Goal: Contribute content: Add original content to the website for others to see

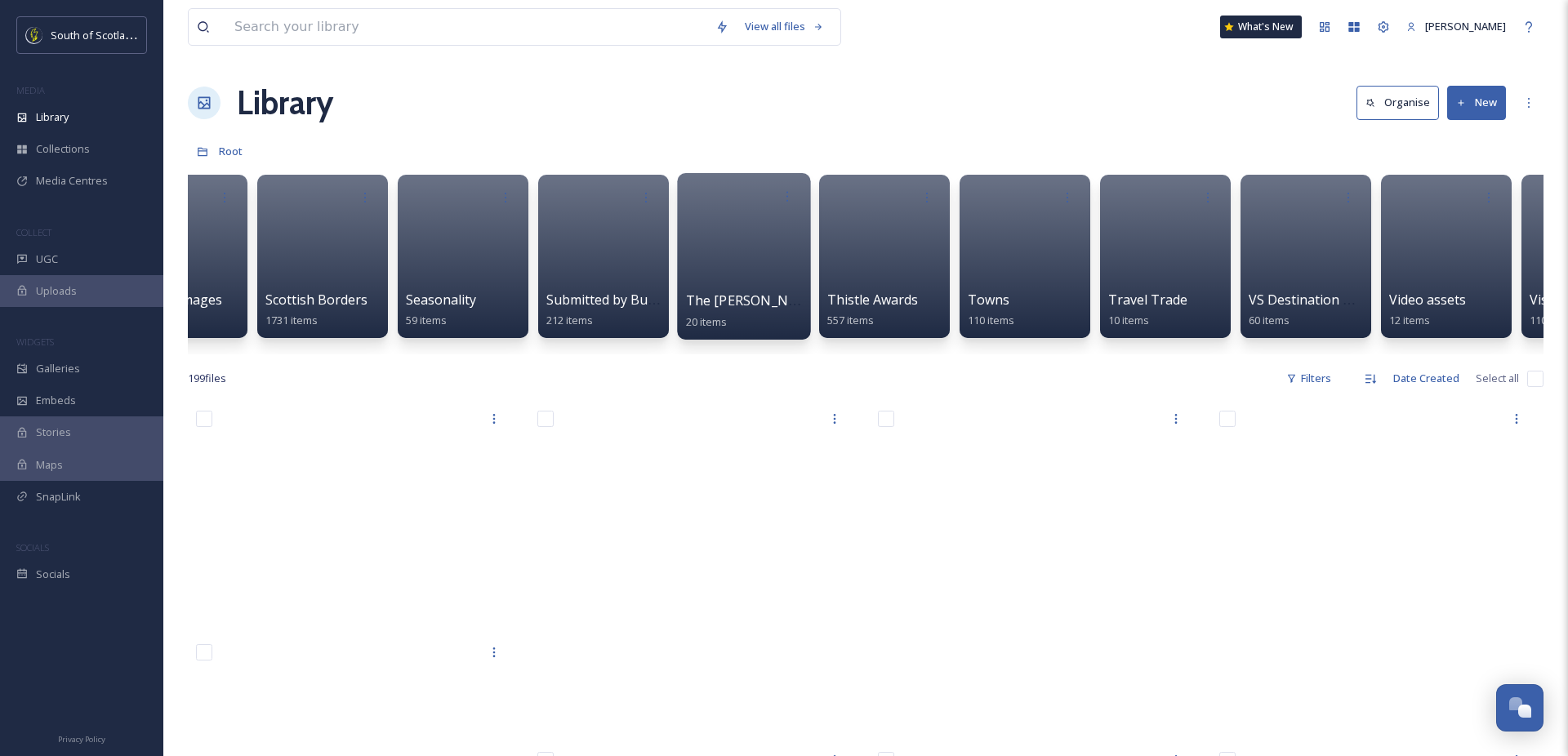
scroll to position [0, 4857]
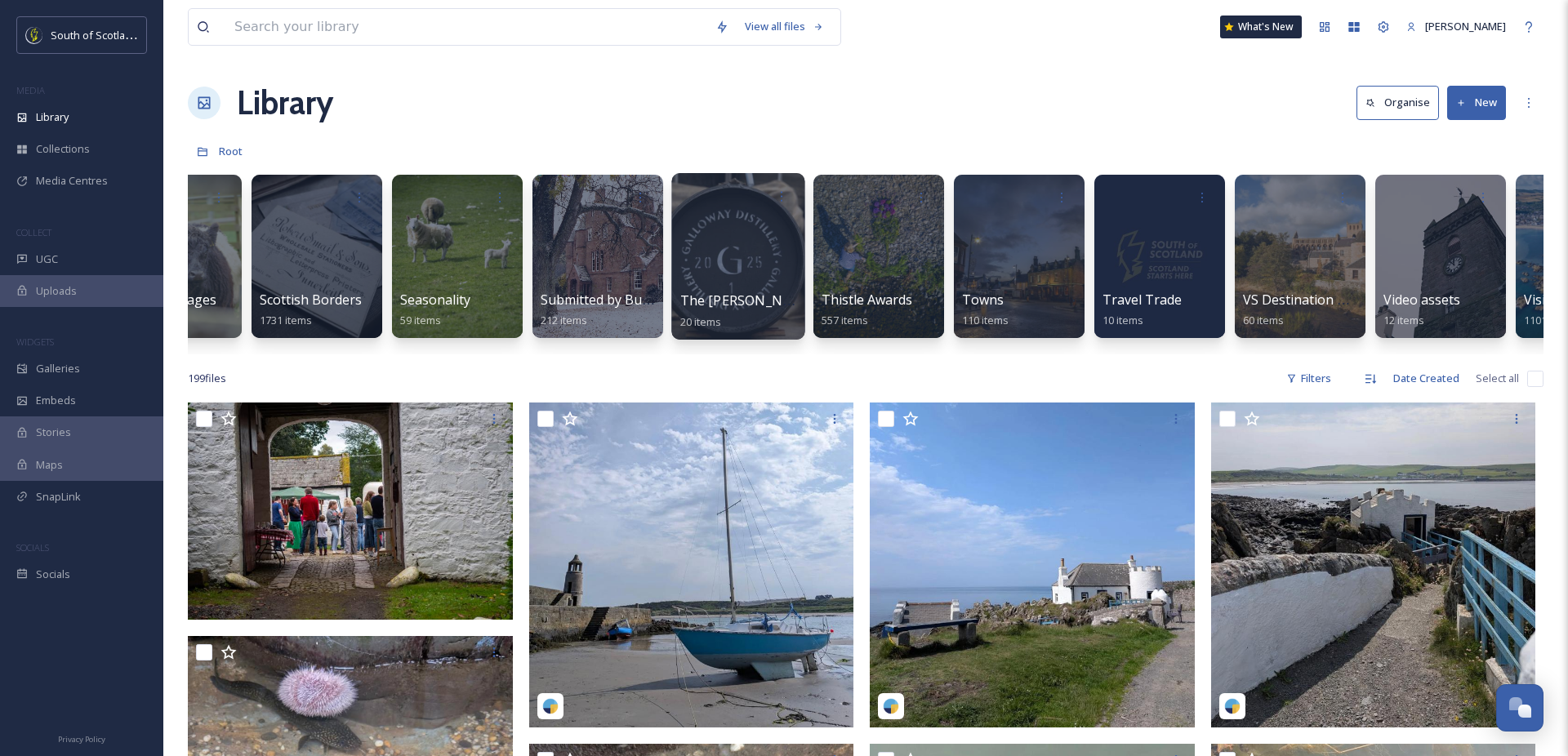
click at [745, 245] on div at bounding box center [738, 255] width 133 height 166
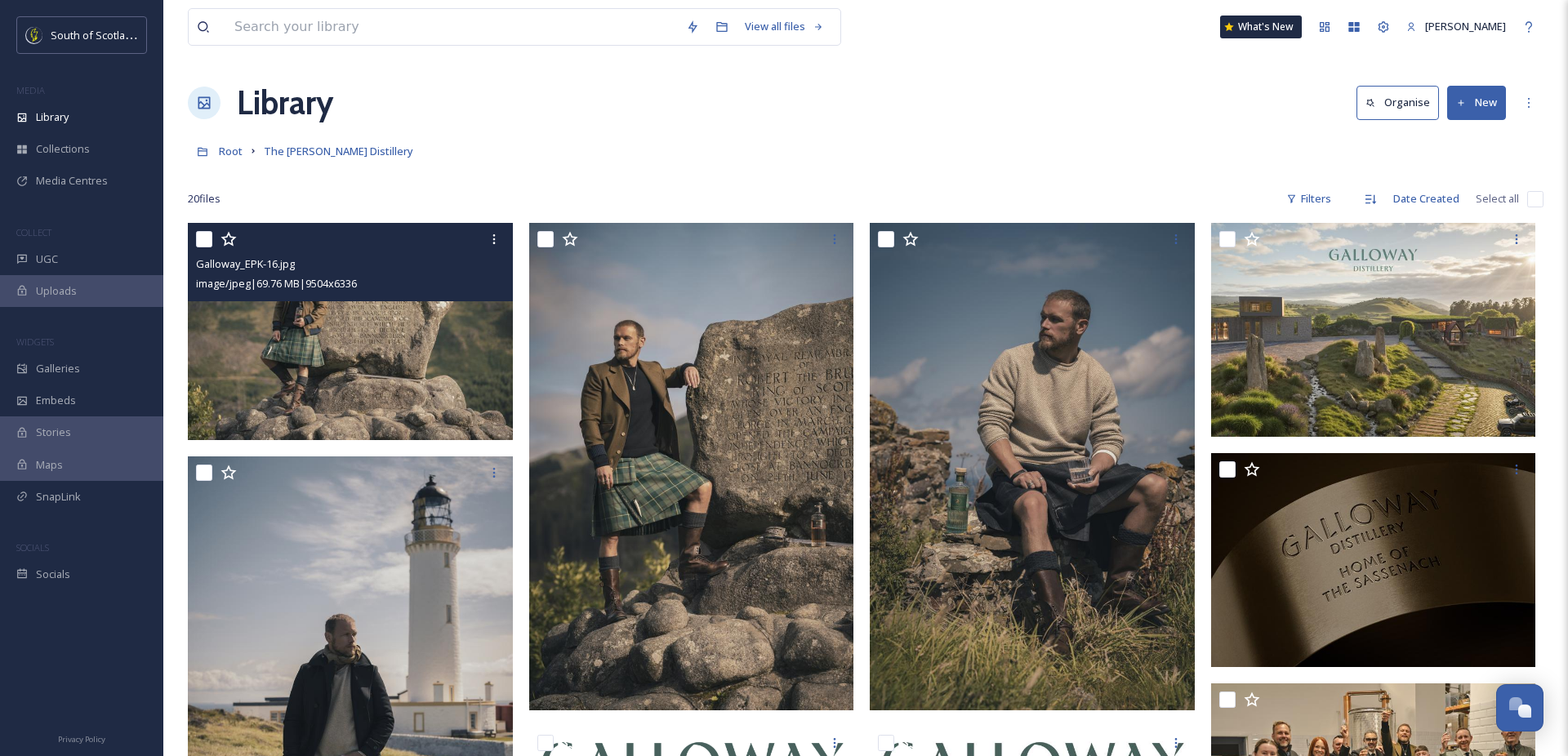
click at [355, 346] on img at bounding box center [350, 332] width 325 height 217
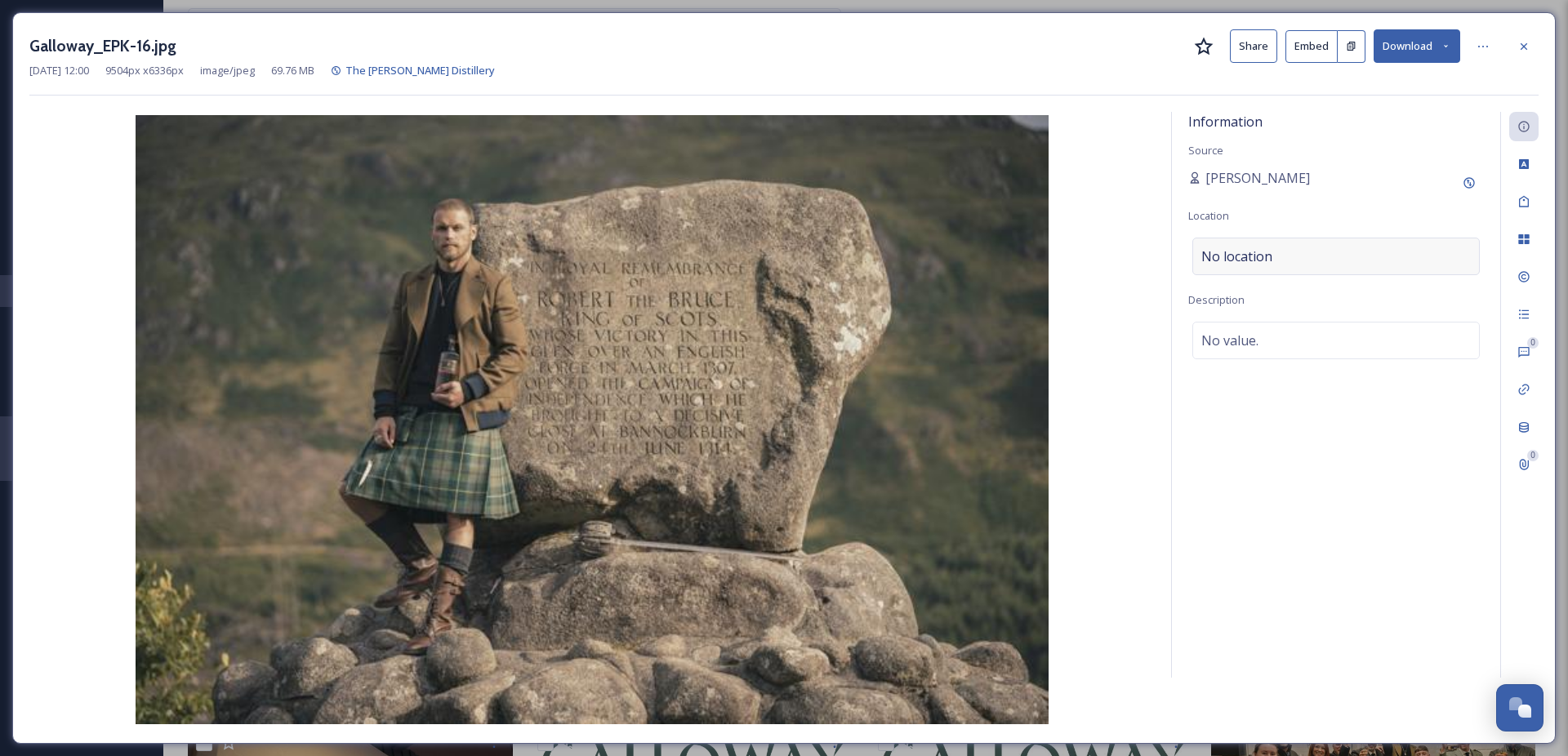
click at [1252, 254] on span "No location" at bounding box center [1236, 255] width 71 height 20
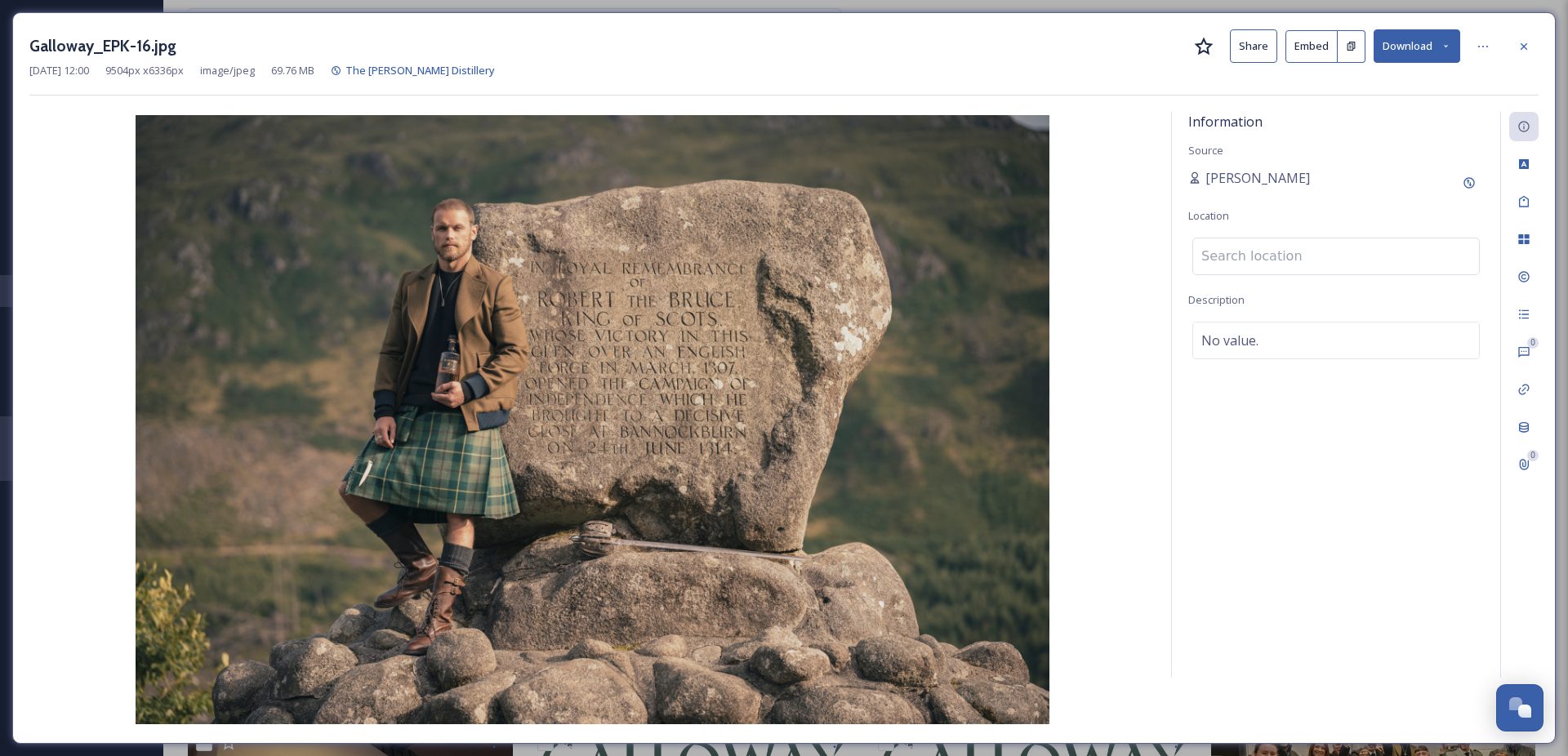
click at [1340, 275] on div "Information Source [PERSON_NAME] Location Description No value." at bounding box center [1335, 394] width 328 height 566
click at [1343, 246] on div "No location" at bounding box center [1335, 256] width 287 height 37
click at [1247, 260] on input at bounding box center [1336, 256] width 286 height 36
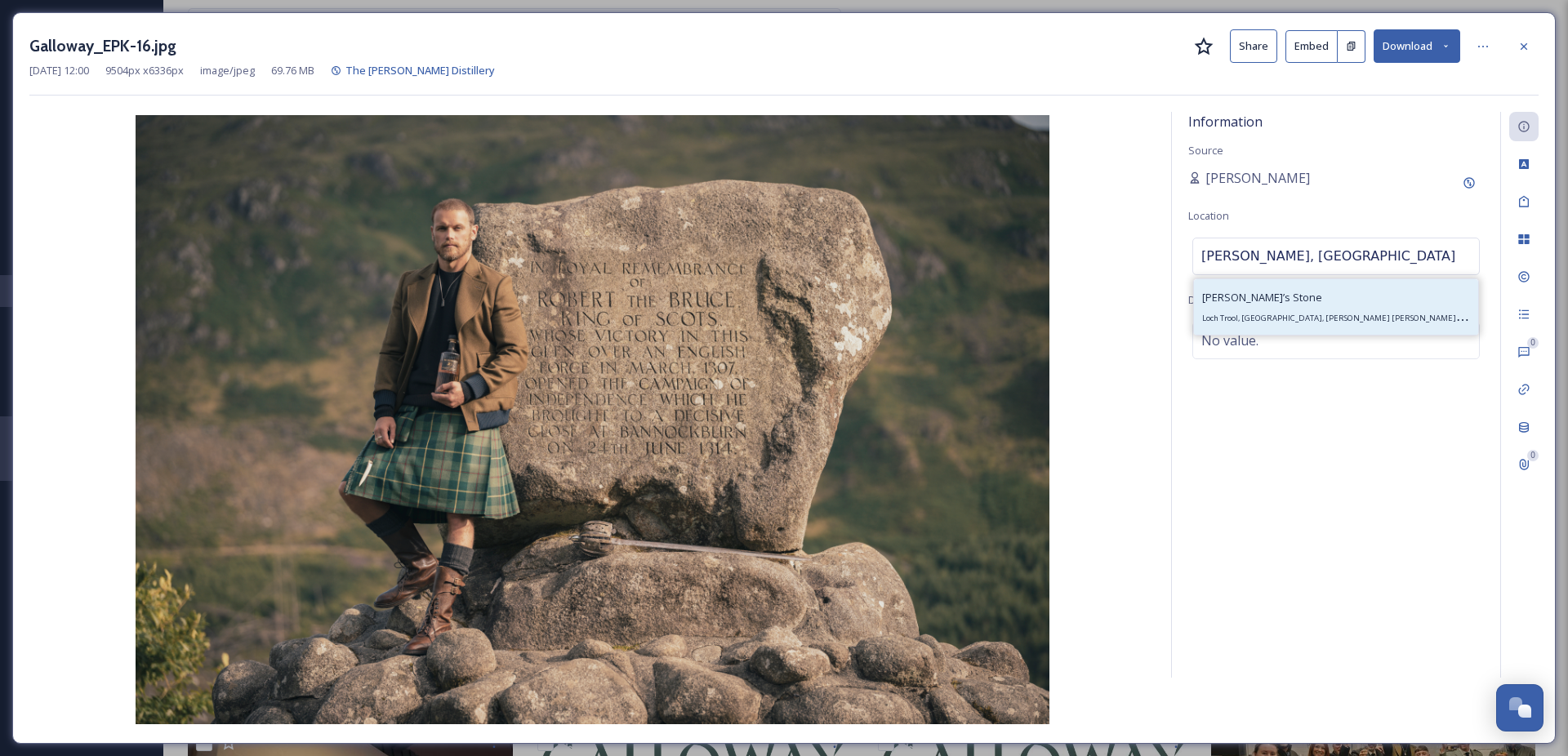
type input "[PERSON_NAME], [GEOGRAPHIC_DATA]"
click at [1264, 300] on span "[PERSON_NAME]’s Stone" at bounding box center [1261, 297] width 120 height 15
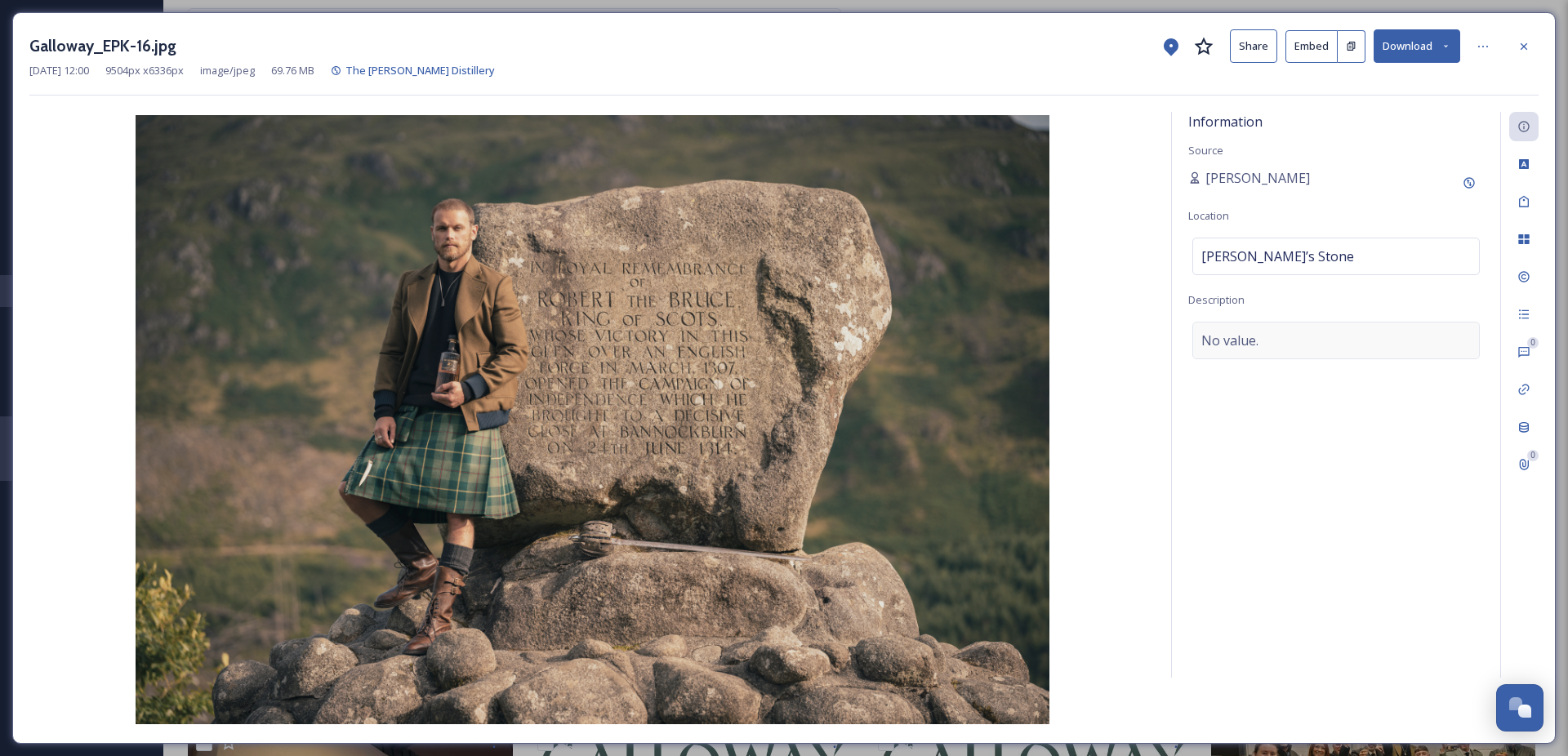
click at [1263, 332] on div "No value." at bounding box center [1335, 340] width 287 height 37
click at [1250, 356] on textarea at bounding box center [1336, 389] width 295 height 136
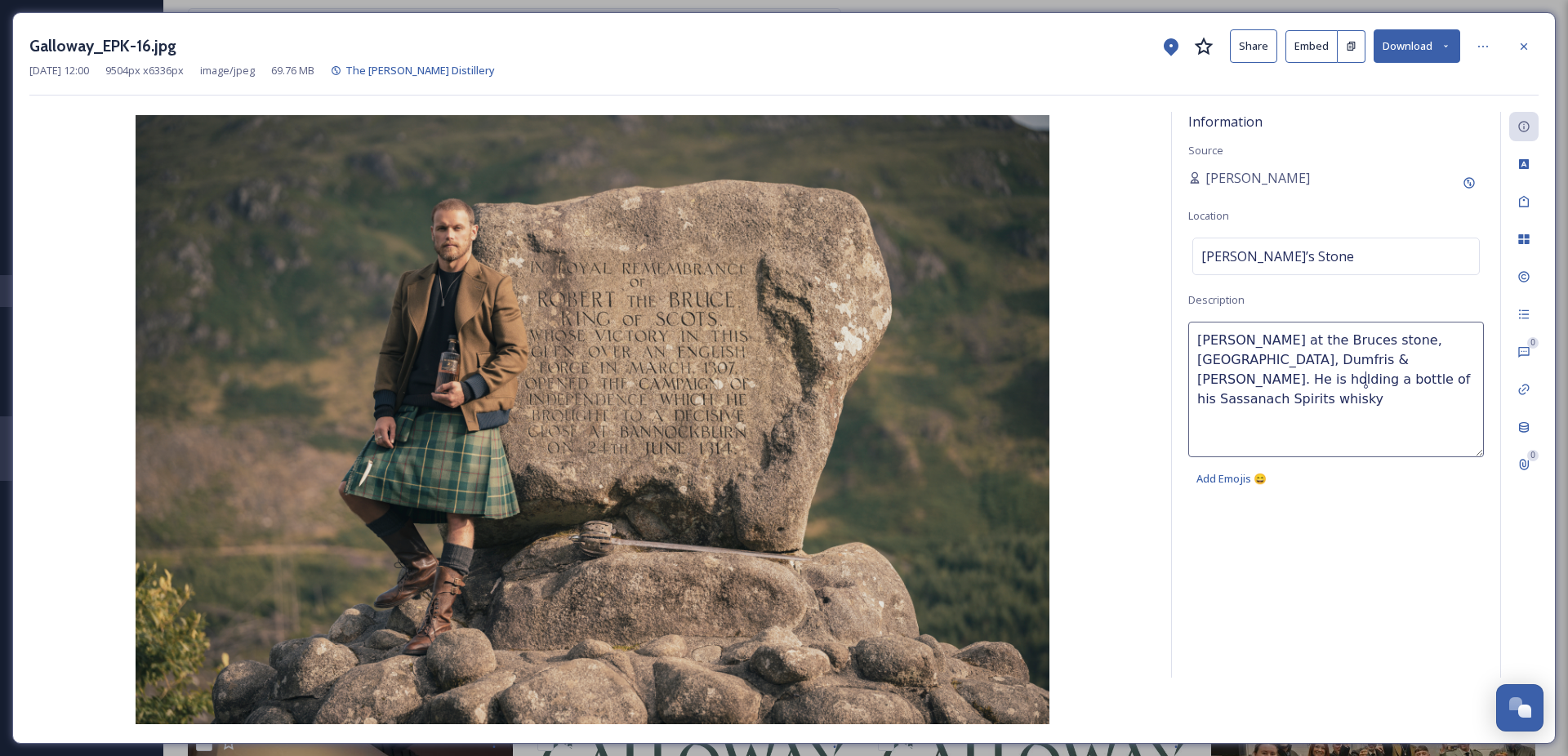
click at [1263, 374] on textarea "[PERSON_NAME] at the Bruces stone, [GEOGRAPHIC_DATA], Dumfris & [PERSON_NAME]. …" at bounding box center [1336, 389] width 295 height 136
click at [0, 0] on lt-strong "e" at bounding box center [0, 0] width 0 height 0
click at [1223, 361] on textarea "[PERSON_NAME] at the Bruces stone, [GEOGRAPHIC_DATA], Dumfris & [PERSON_NAME]. …" at bounding box center [1336, 389] width 295 height 136
click at [0, 0] on lt-strong "e" at bounding box center [0, 0] width 0 height 0
click at [1341, 341] on textarea "[PERSON_NAME] at the Bruces stone, [GEOGRAPHIC_DATA], Dumfries & [PERSON_NAME].…" at bounding box center [1336, 389] width 295 height 136
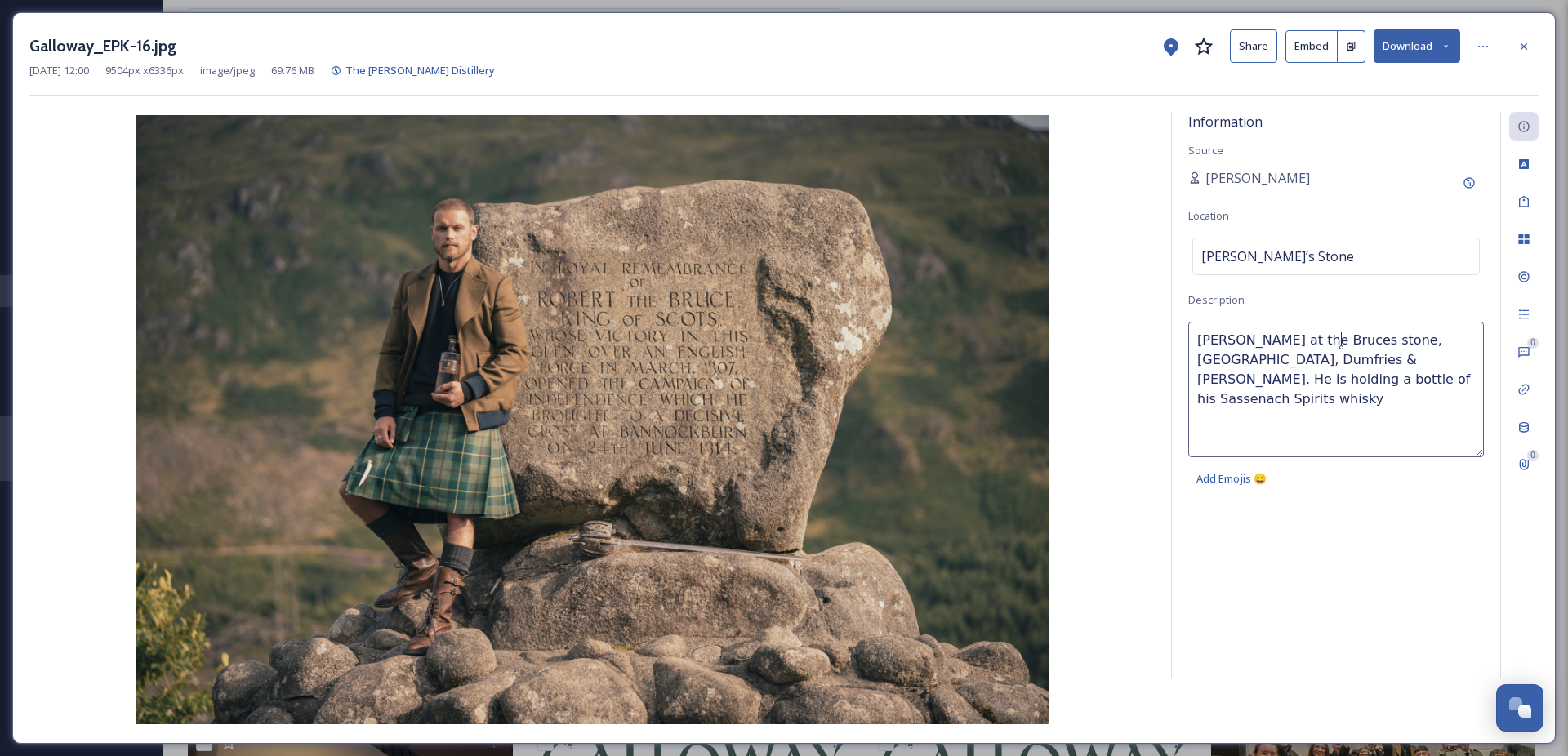
click at [0, 0] on lt-span "[PERSON_NAME]'s" at bounding box center [0, 0] width 0 height 0
click at [1450, 341] on textarea "[PERSON_NAME] at the [PERSON_NAME]'s stone, [GEOGRAPHIC_DATA], [GEOGRAPHIC_DATA…" at bounding box center [1336, 389] width 295 height 136
click at [1430, 335] on textarea "[PERSON_NAME] at the [PERSON_NAME]'s stone, [GEOGRAPHIC_DATA], [GEOGRAPHIC_DATA…" at bounding box center [1336, 389] width 295 height 136
click at [1415, 336] on textarea "[PERSON_NAME] at the [PERSON_NAME]'s stone, [GEOGRAPHIC_DATA], [GEOGRAPHIC_DATA…" at bounding box center [1336, 389] width 295 height 136
type textarea "[PERSON_NAME] at the [PERSON_NAME]'s stone, [GEOGRAPHIC_DATA], [GEOGRAPHIC_DATA…"
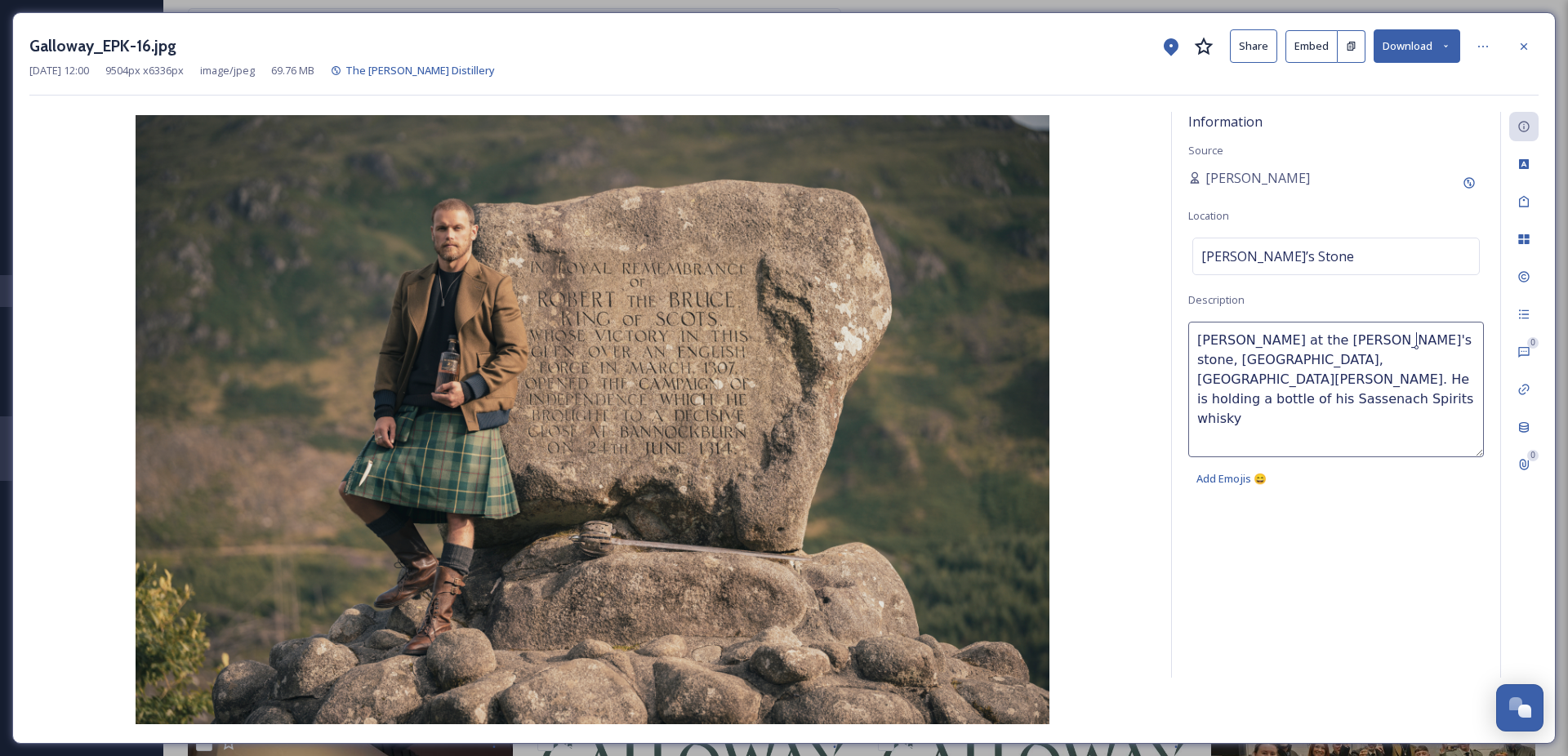
click at [1320, 416] on textarea "[PERSON_NAME] at the [PERSON_NAME]'s stone, [GEOGRAPHIC_DATA], [GEOGRAPHIC_DATA…" at bounding box center [1336, 389] width 295 height 136
click at [1524, 163] on icon at bounding box center [1523, 164] width 13 height 13
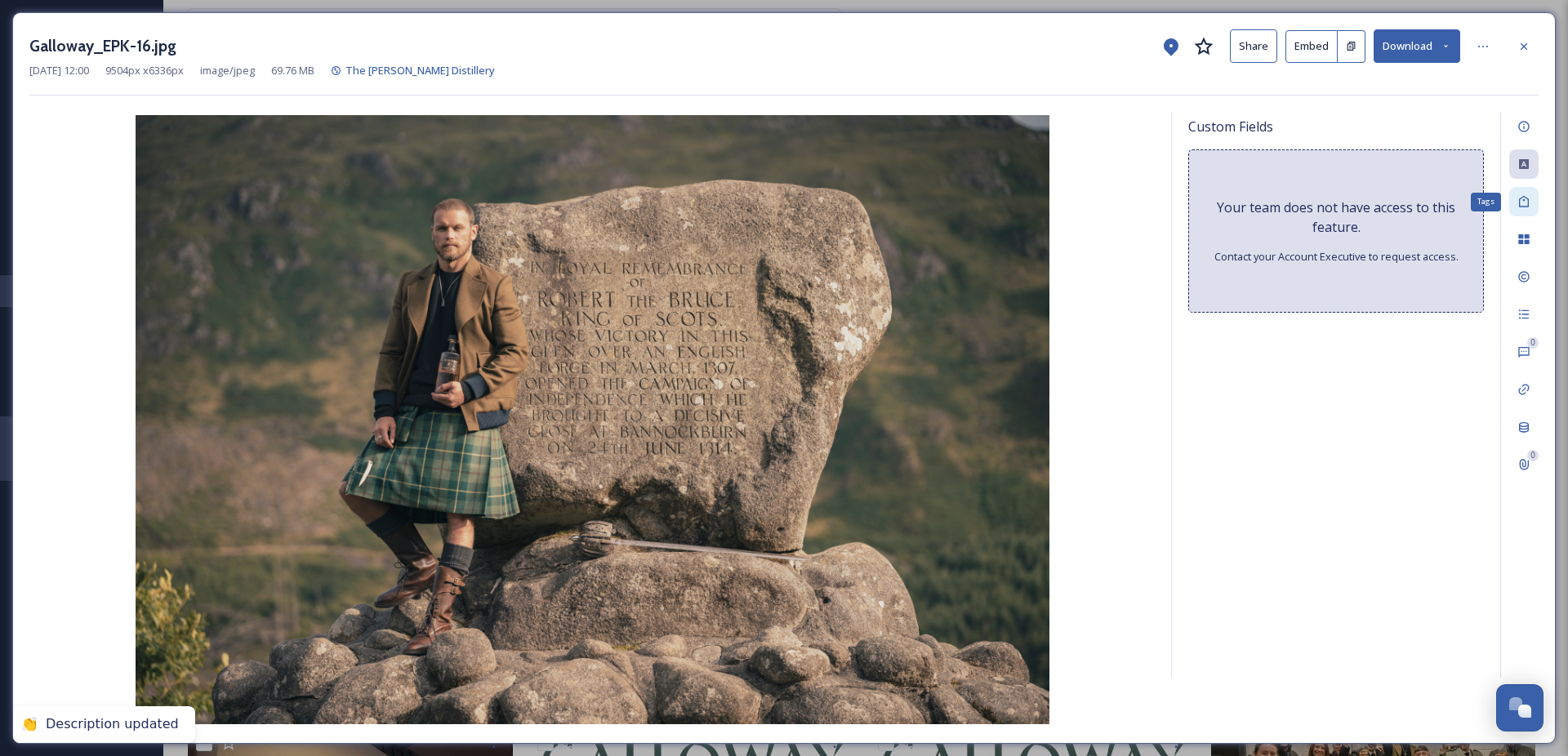
click at [1526, 205] on icon at bounding box center [1523, 202] width 13 height 13
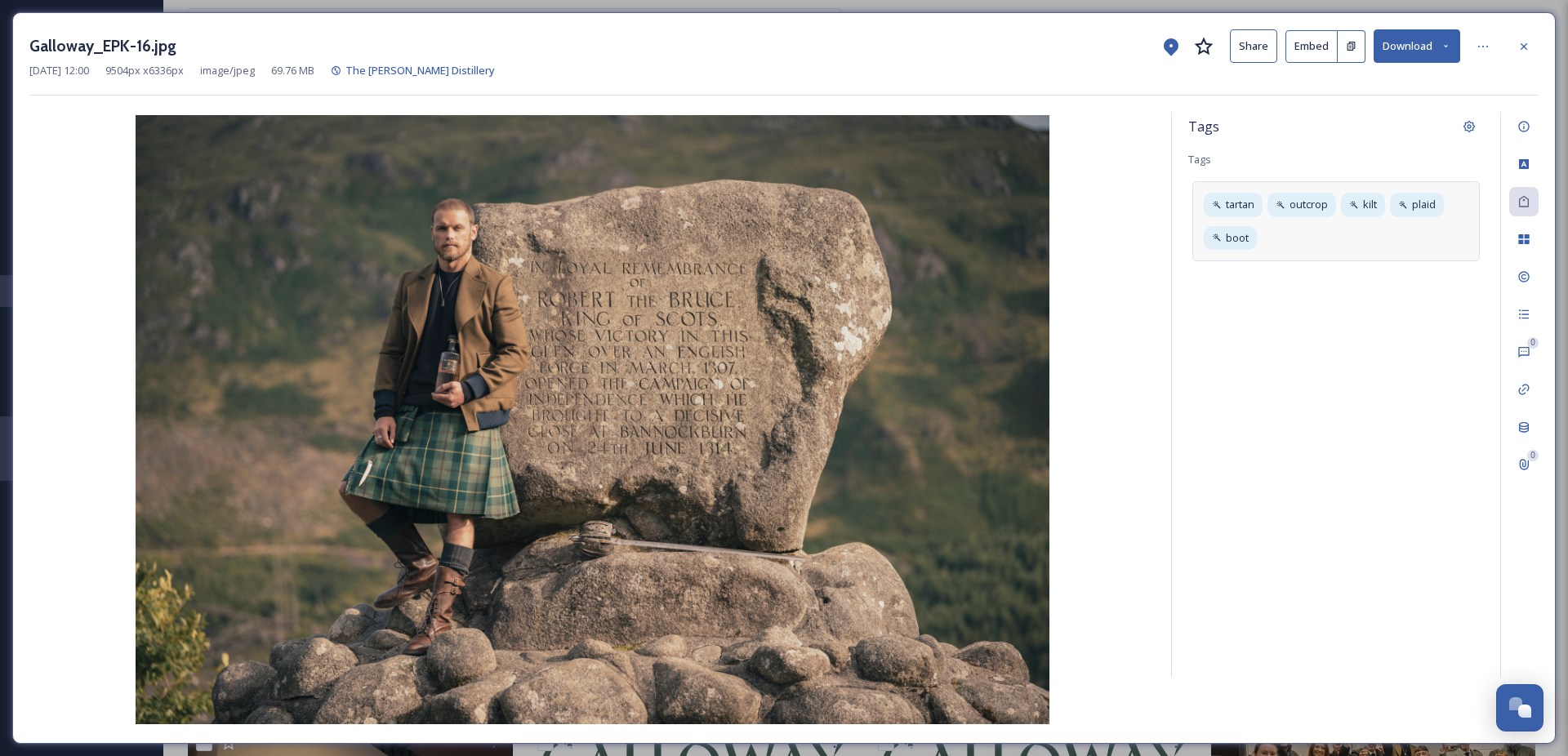
click at [1327, 241] on div "tartan outcrop kilt plaid boot" at bounding box center [1335, 220] width 287 height 79
type input "whisky"
click at [1525, 230] on div "File Usage" at bounding box center [1523, 240] width 30 height 30
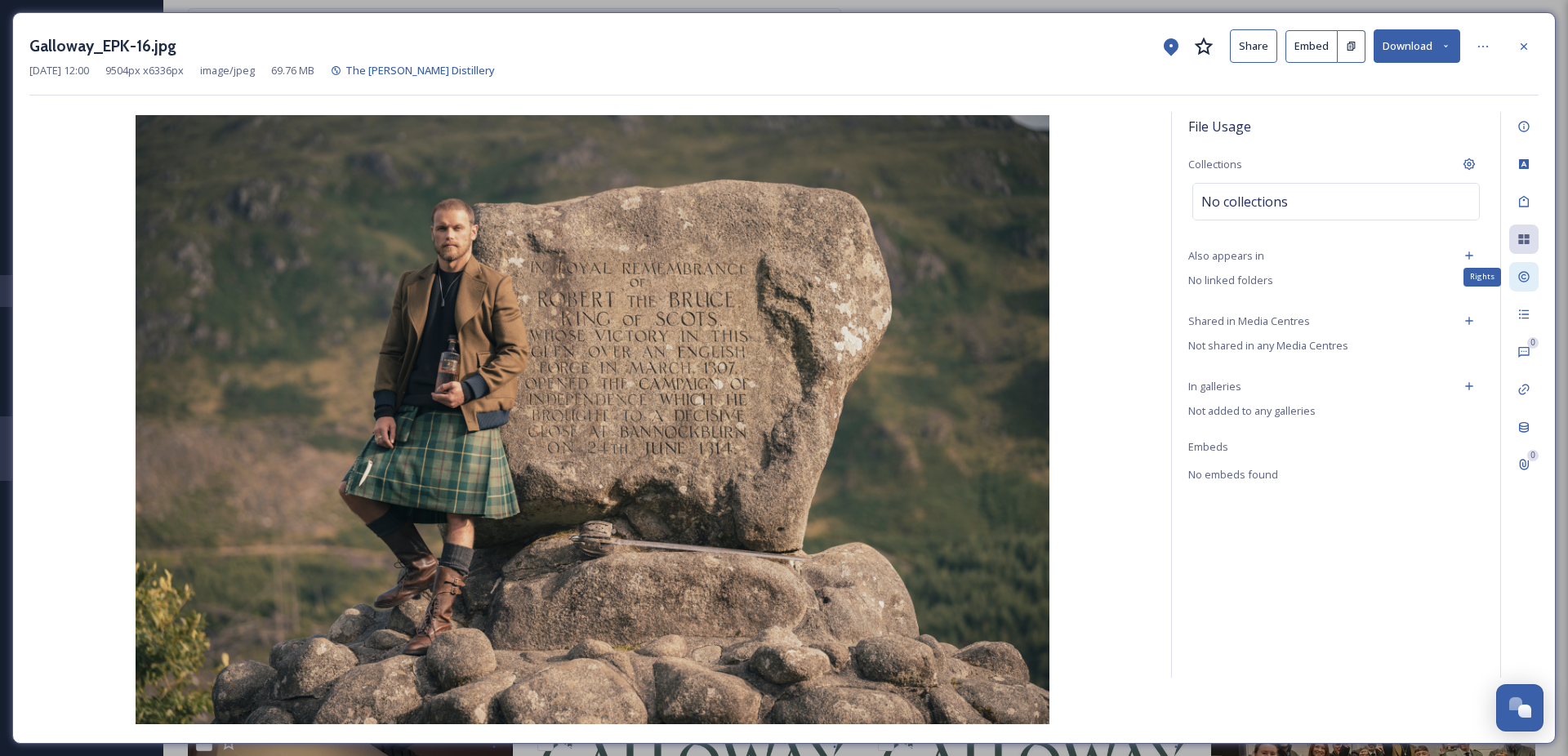
click at [1522, 281] on icon at bounding box center [1522, 277] width 10 height 10
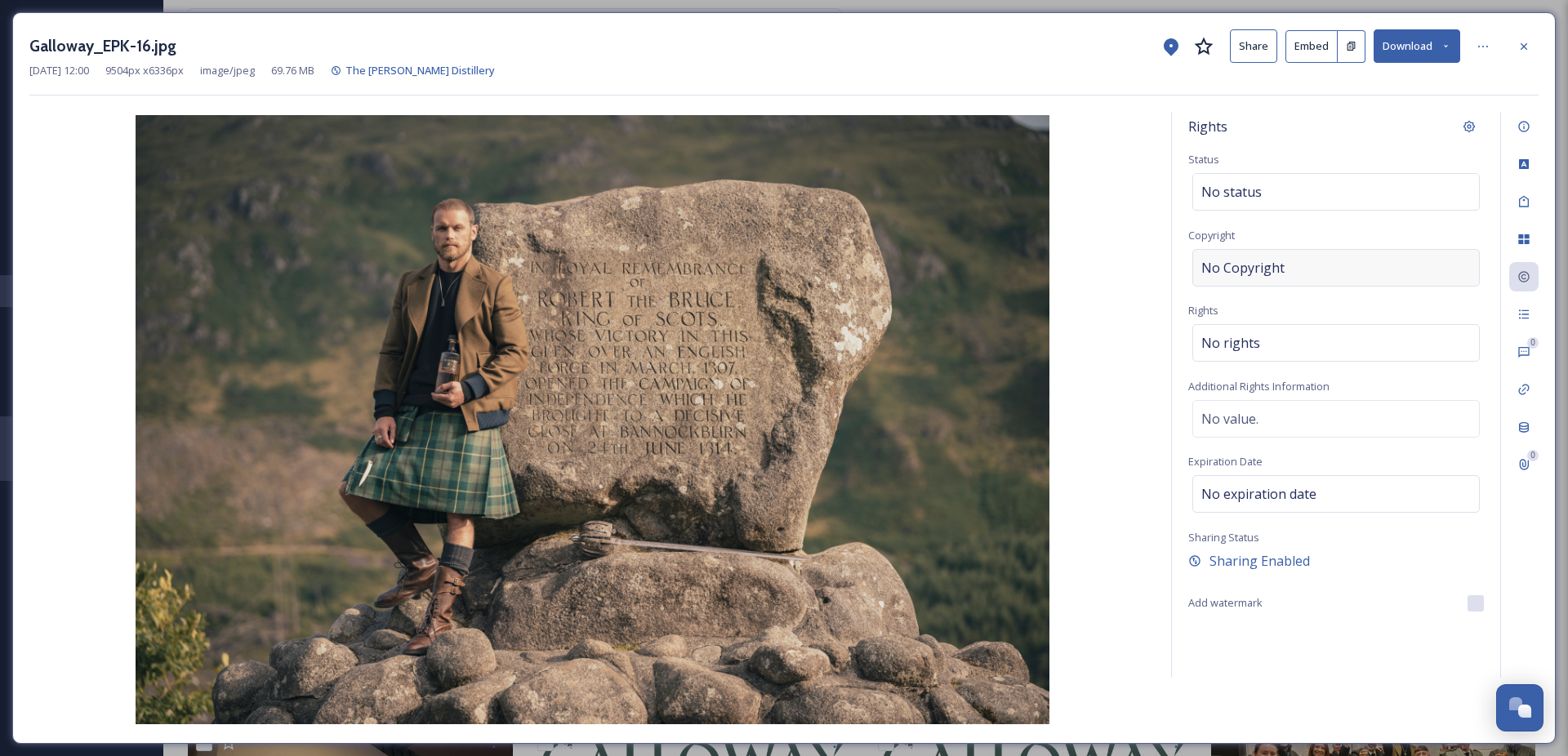
click at [1306, 265] on div "No Copyright" at bounding box center [1335, 267] width 287 height 37
click at [1530, 314] on div "Activity" at bounding box center [1523, 315] width 30 height 30
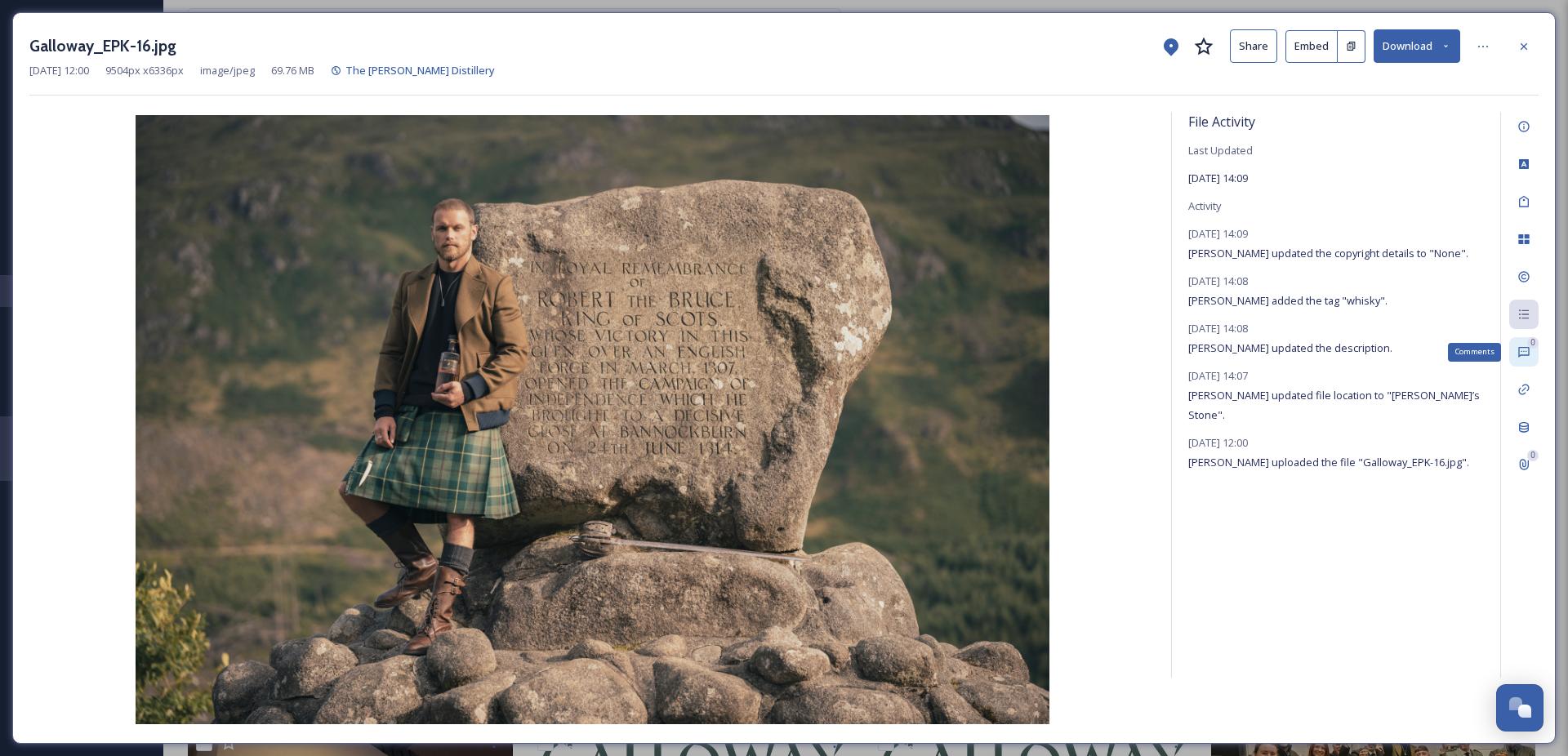
click at [1529, 344] on div "0" at bounding box center [1533, 343] width 11 height 11
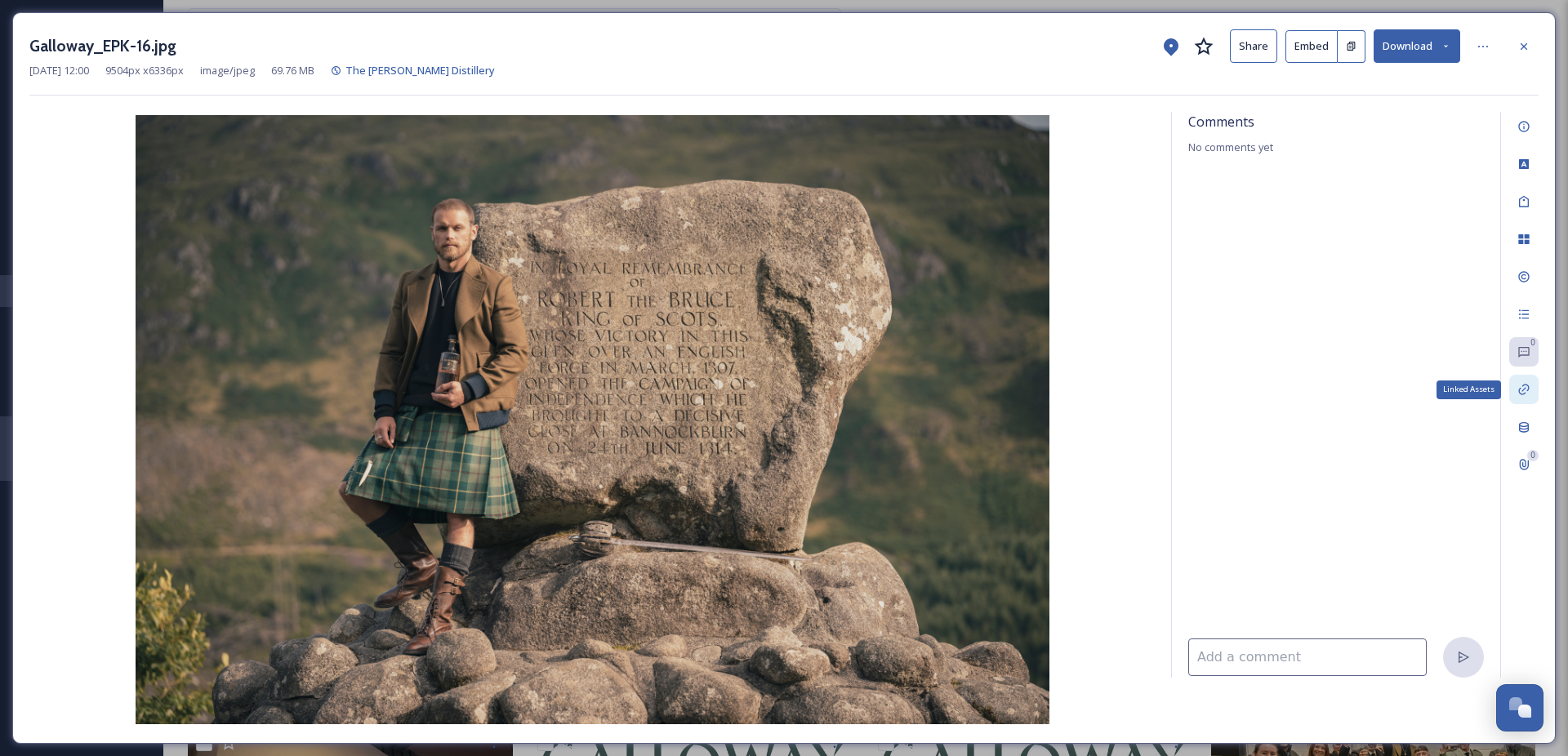
click at [1528, 386] on icon at bounding box center [1522, 389] width 10 height 10
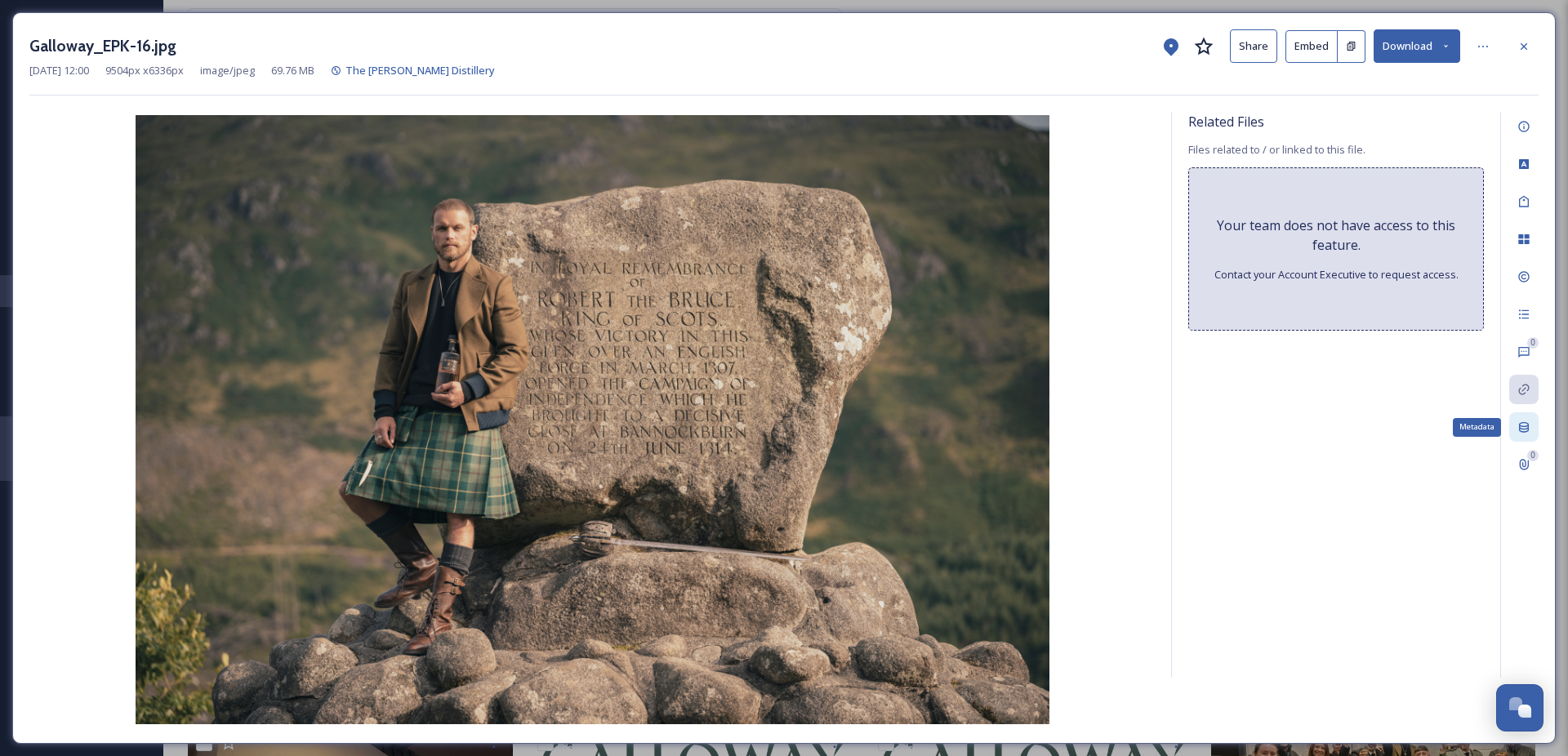
click at [1529, 431] on icon at bounding box center [1523, 427] width 13 height 13
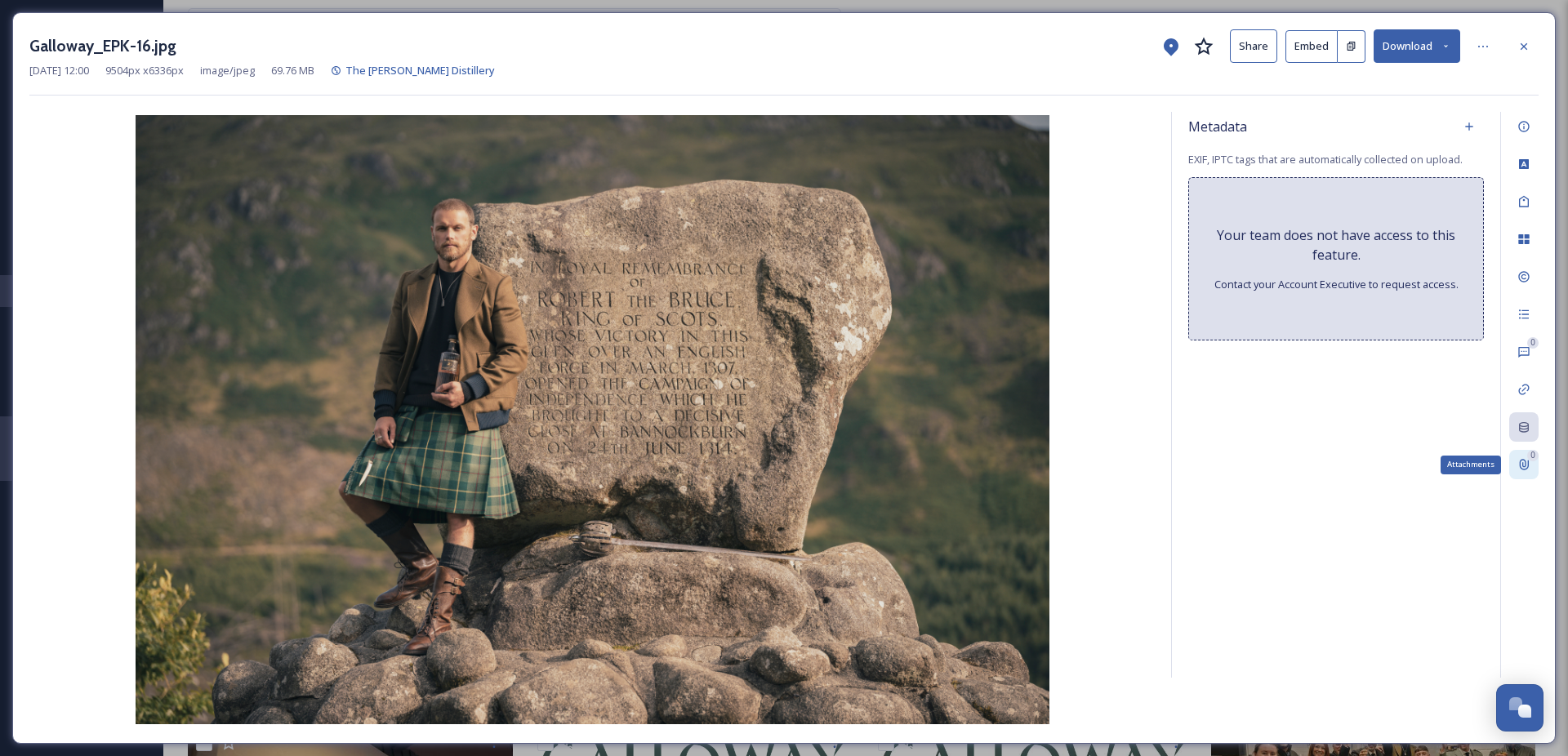
click at [1526, 468] on icon at bounding box center [1523, 464] width 13 height 13
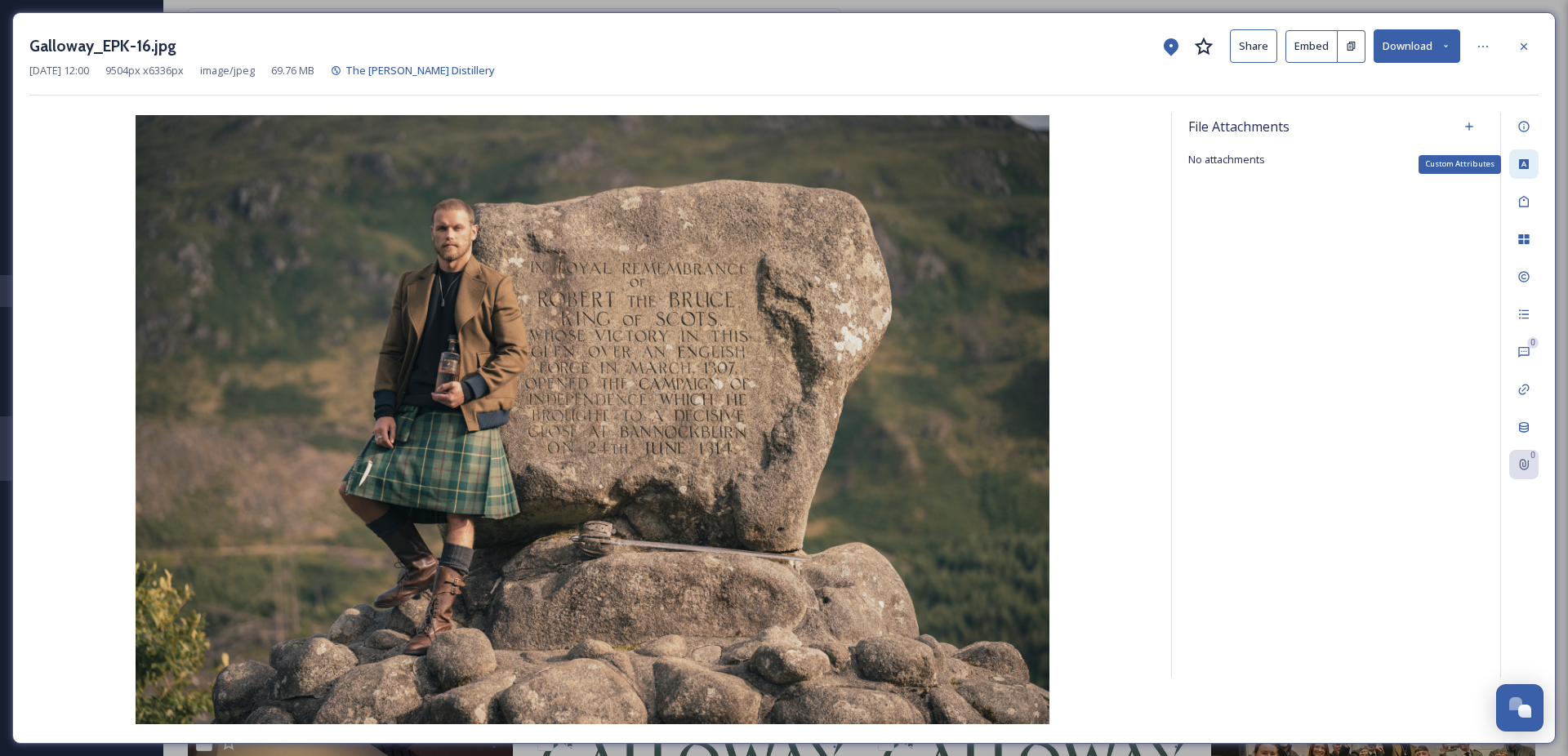
click at [1531, 159] on div "Custom Attributes" at bounding box center [1523, 164] width 30 height 30
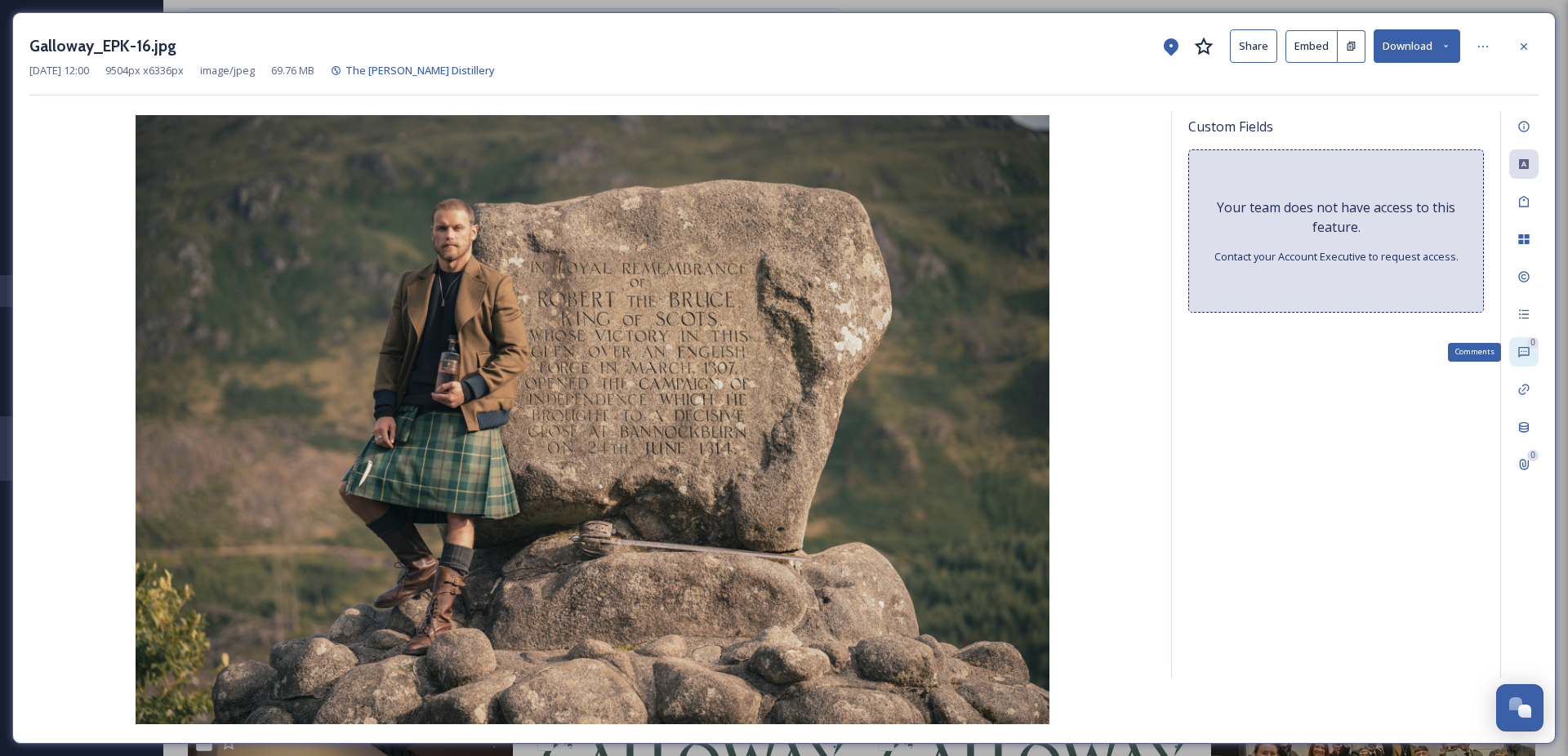
click at [1522, 356] on icon at bounding box center [1522, 352] width 10 height 10
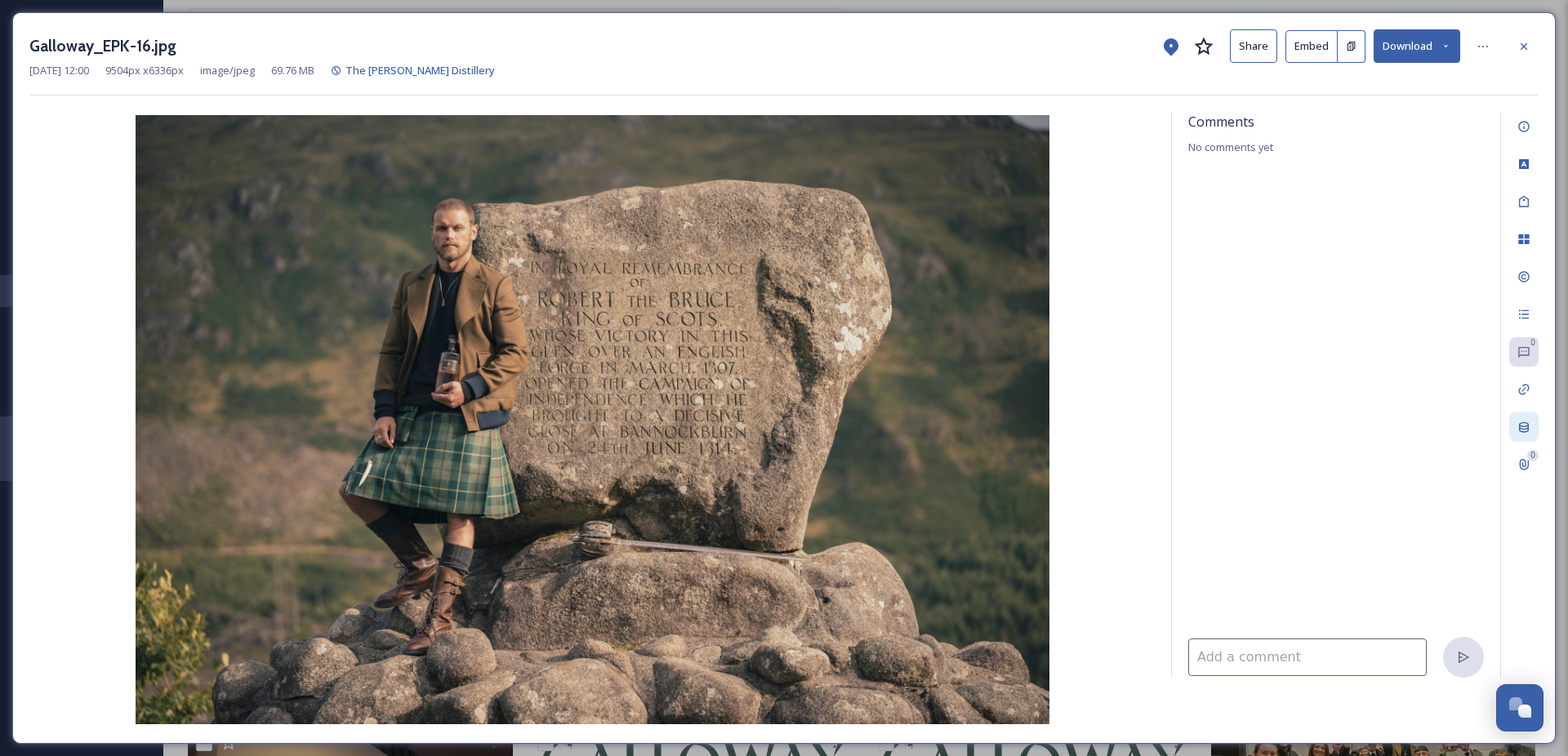
click at [1526, 443] on div "0 0" at bounding box center [1519, 394] width 38 height 566
click at [1525, 433] on icon at bounding box center [1523, 427] width 13 height 13
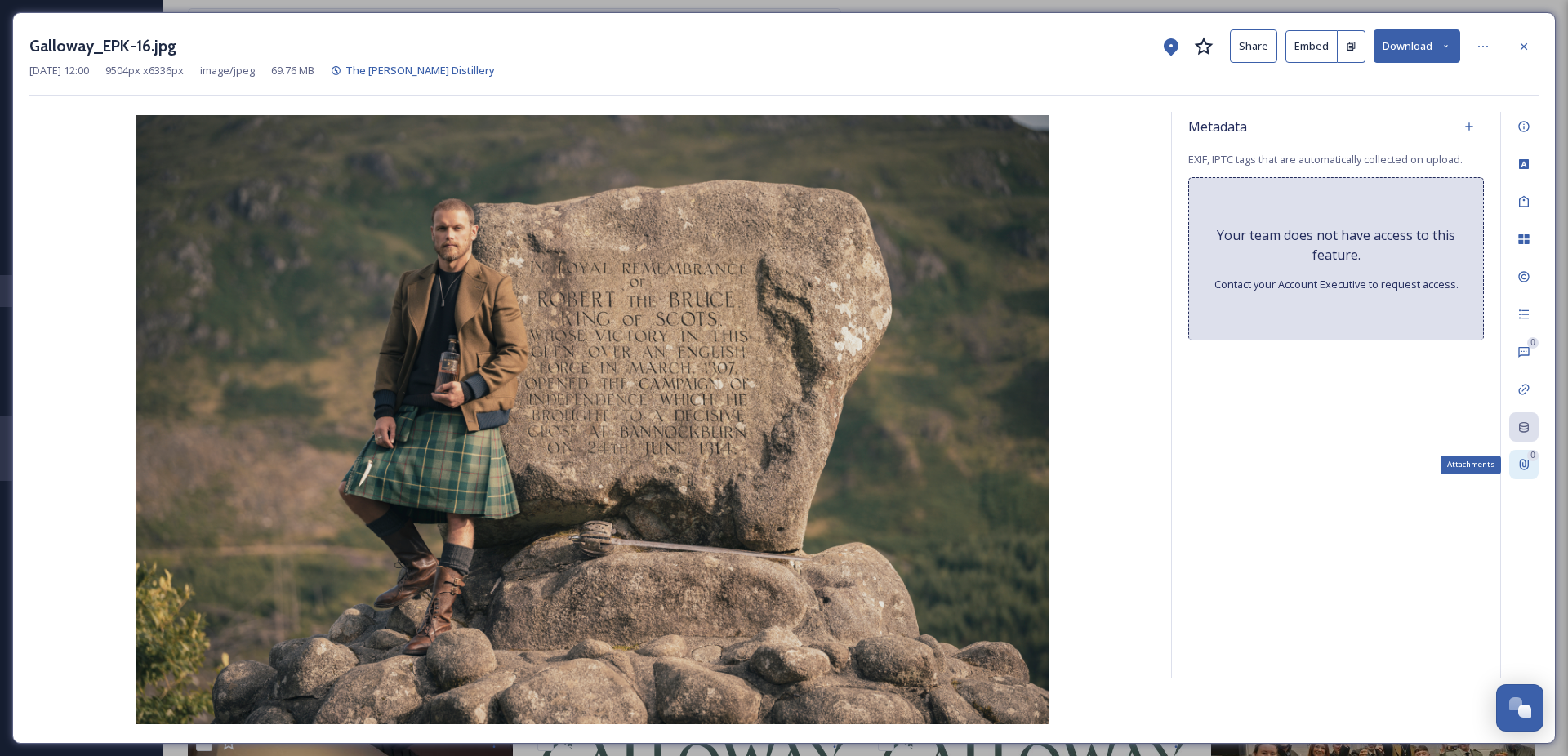
click at [1522, 465] on icon at bounding box center [1524, 464] width 9 height 10
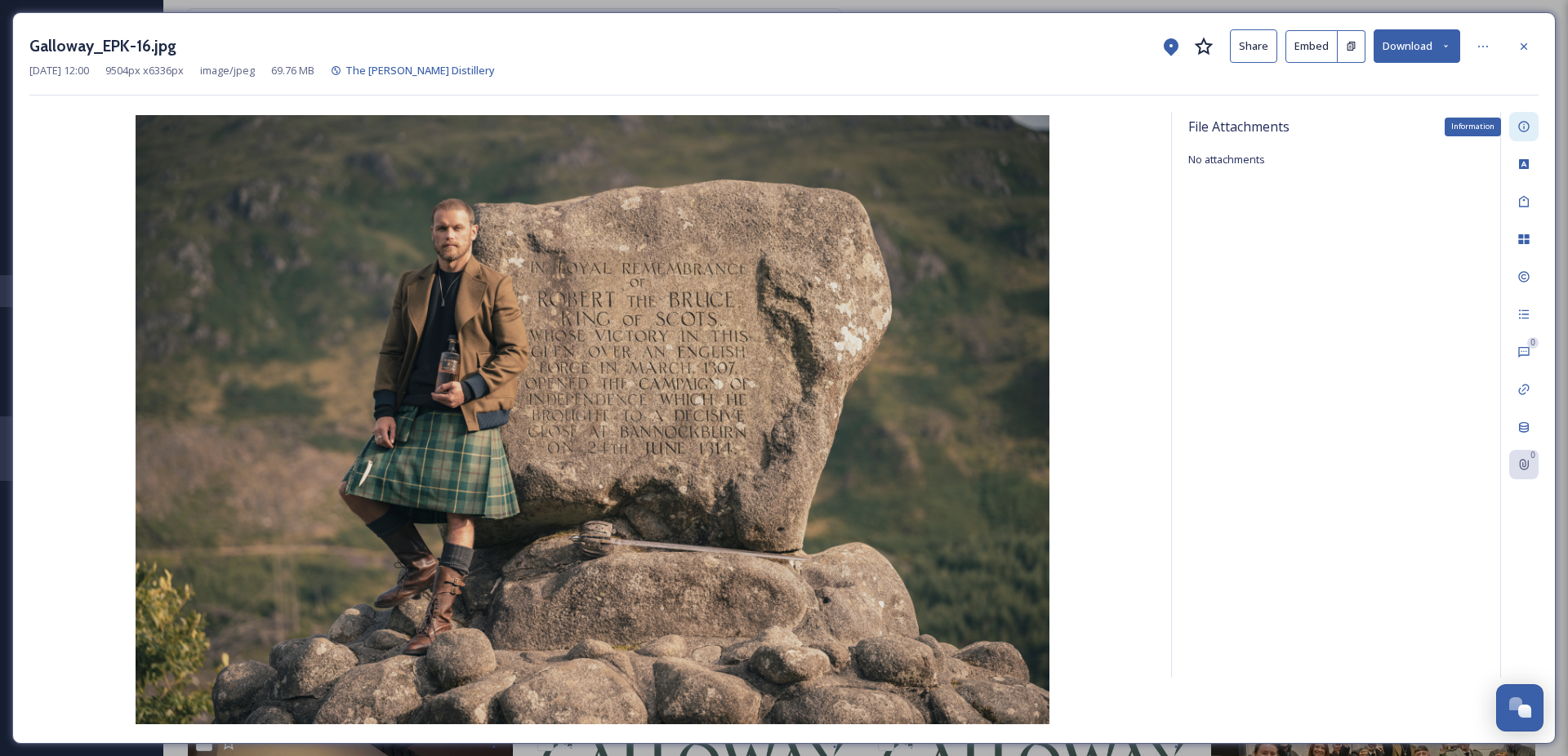
click at [1529, 132] on icon at bounding box center [1523, 126] width 13 height 13
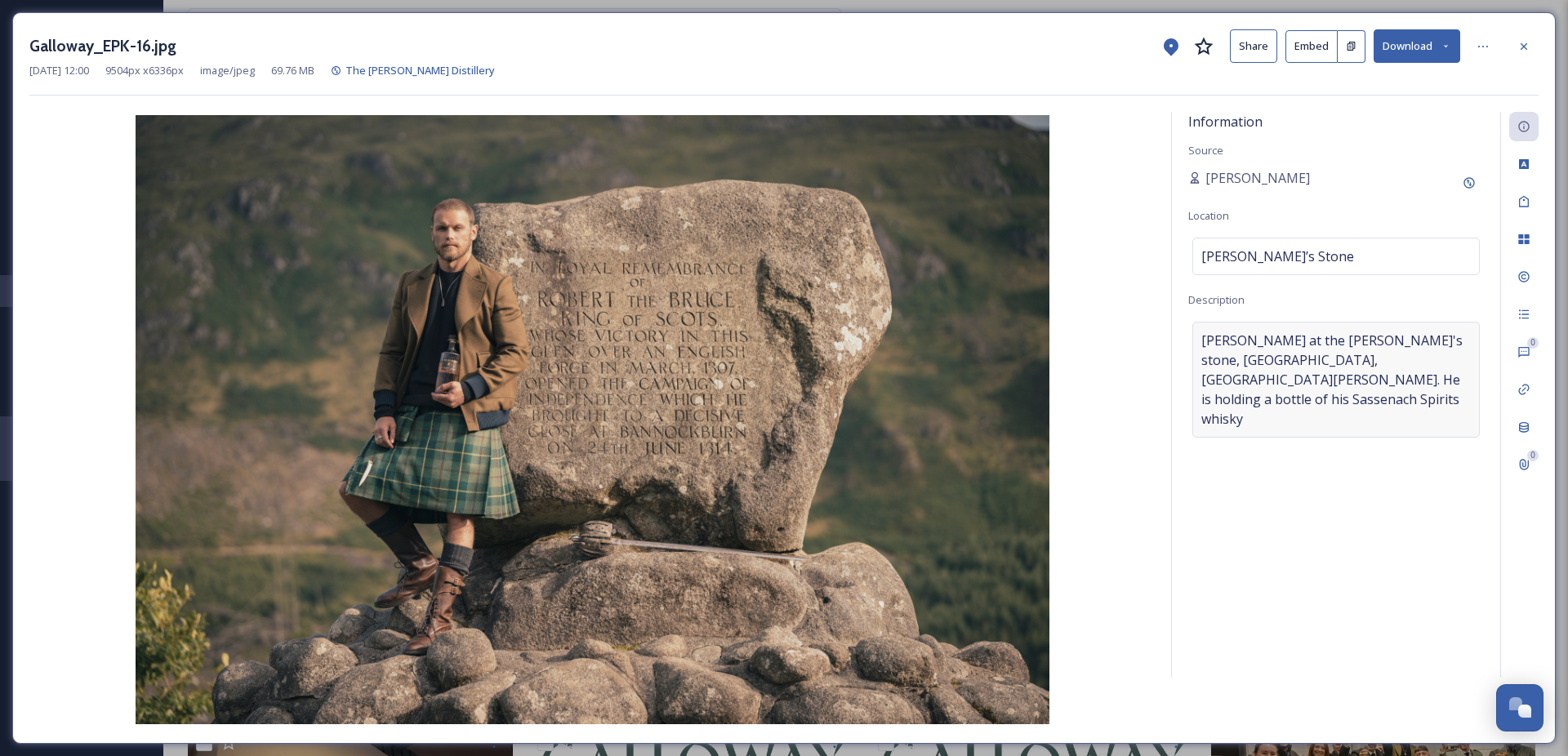
click at [1382, 332] on span "[PERSON_NAME] at the [PERSON_NAME]'s stone, [GEOGRAPHIC_DATA], [GEOGRAPHIC_DATA…" at bounding box center [1336, 379] width 269 height 98
click at [1371, 335] on textarea "[PERSON_NAME] at the [PERSON_NAME]'s stone, [GEOGRAPHIC_DATA], [GEOGRAPHIC_DATA…" at bounding box center [1336, 389] width 295 height 136
click at [1378, 335] on textarea "[PERSON_NAME] at the [PERSON_NAME]'s stone, [GEOGRAPHIC_DATA], [GEOGRAPHIC_DATA…" at bounding box center [1336, 389] width 295 height 136
type textarea "[PERSON_NAME] at the [GEOGRAPHIC_DATA], [GEOGRAPHIC_DATA], [GEOGRAPHIC_DATA][PE…"
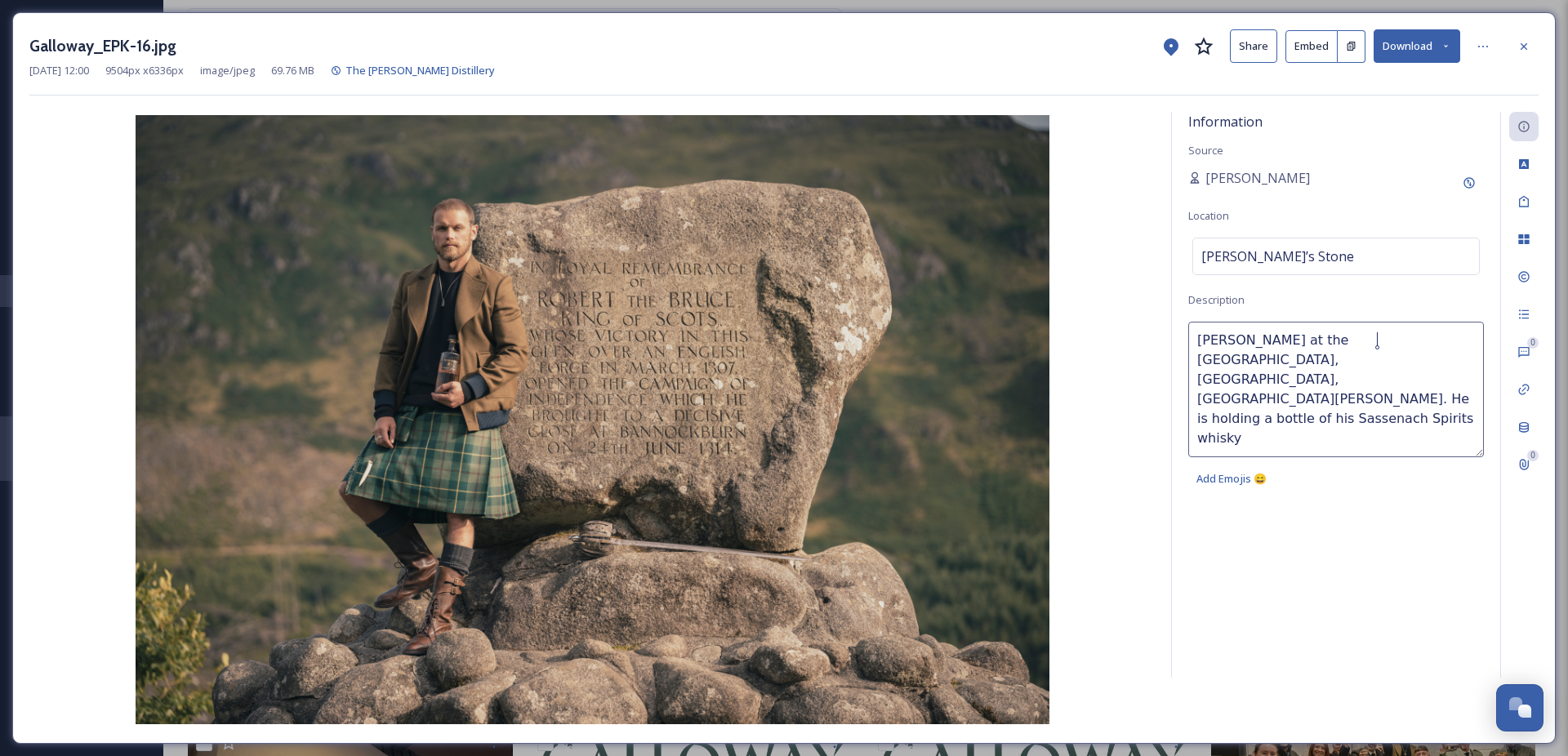
click at [1211, 362] on textarea "[PERSON_NAME] at the [GEOGRAPHIC_DATA], [GEOGRAPHIC_DATA], [GEOGRAPHIC_DATA][PE…" at bounding box center [1336, 389] width 295 height 136
click at [1380, 353] on textarea "[PERSON_NAME] at the [GEOGRAPHIC_DATA], [GEOGRAPHIC_DATA], [GEOGRAPHIC_DATA][PE…" at bounding box center [1336, 389] width 295 height 136
drag, startPoint x: 1421, startPoint y: 383, endPoint x: 1165, endPoint y: 331, distance: 261.2
click at [1165, 331] on div "Information Source [PERSON_NAME] Location [PERSON_NAME]’s Stone Description [PE…" at bounding box center [784, 419] width 1509 height 615
click at [1522, 276] on icon at bounding box center [1523, 277] width 13 height 13
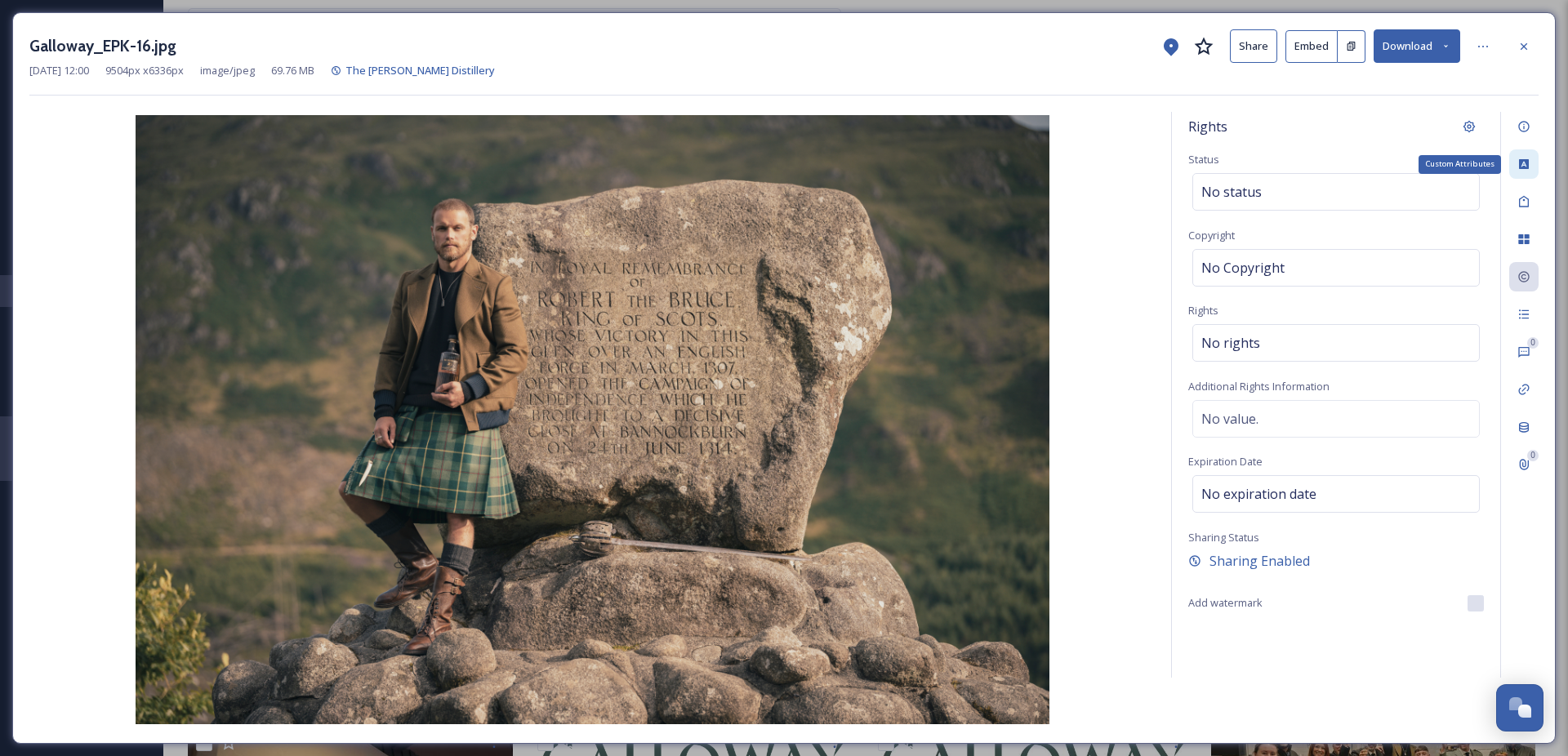
click at [1530, 163] on div "Custom Attributes" at bounding box center [1523, 164] width 30 height 30
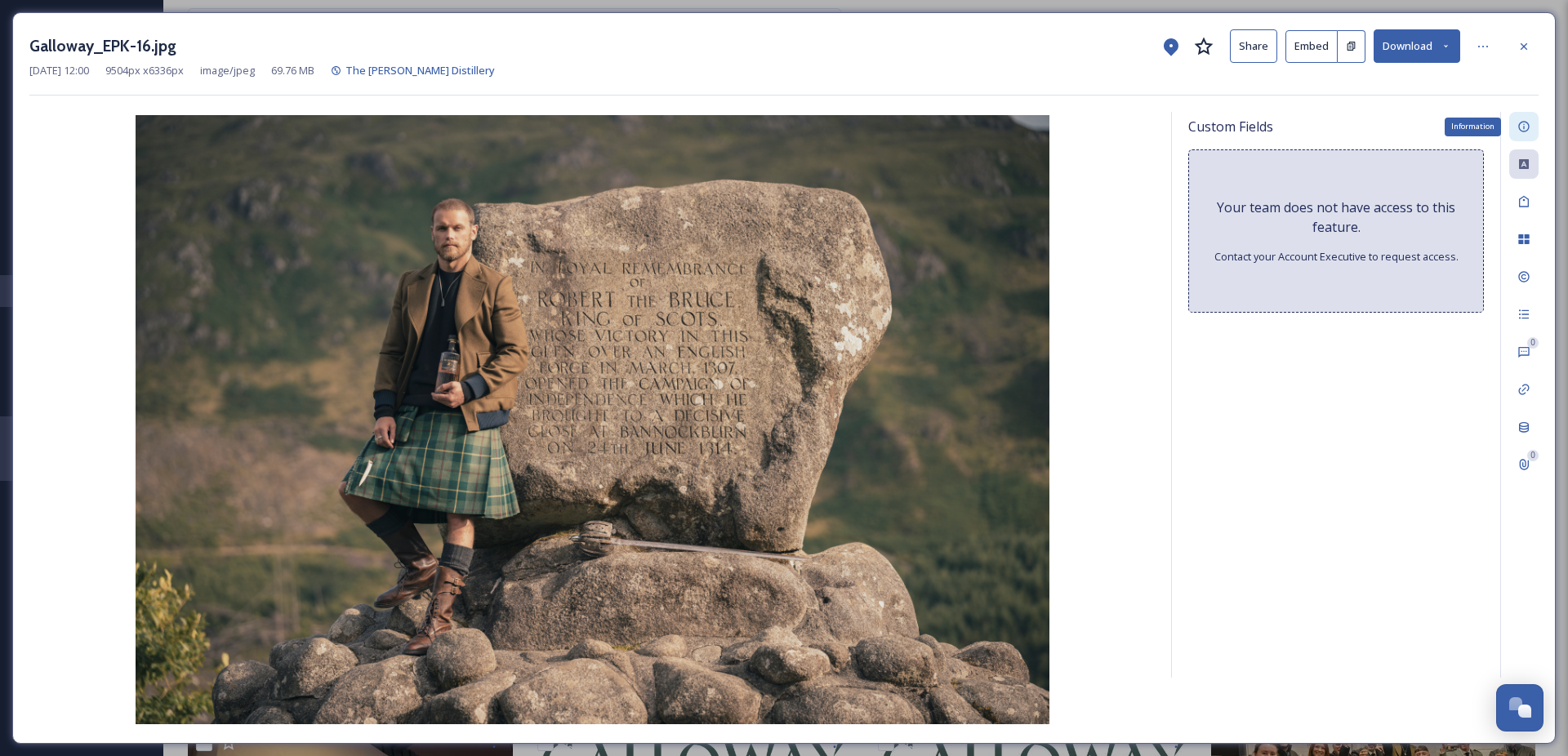
click at [1522, 135] on div "Information" at bounding box center [1523, 126] width 30 height 30
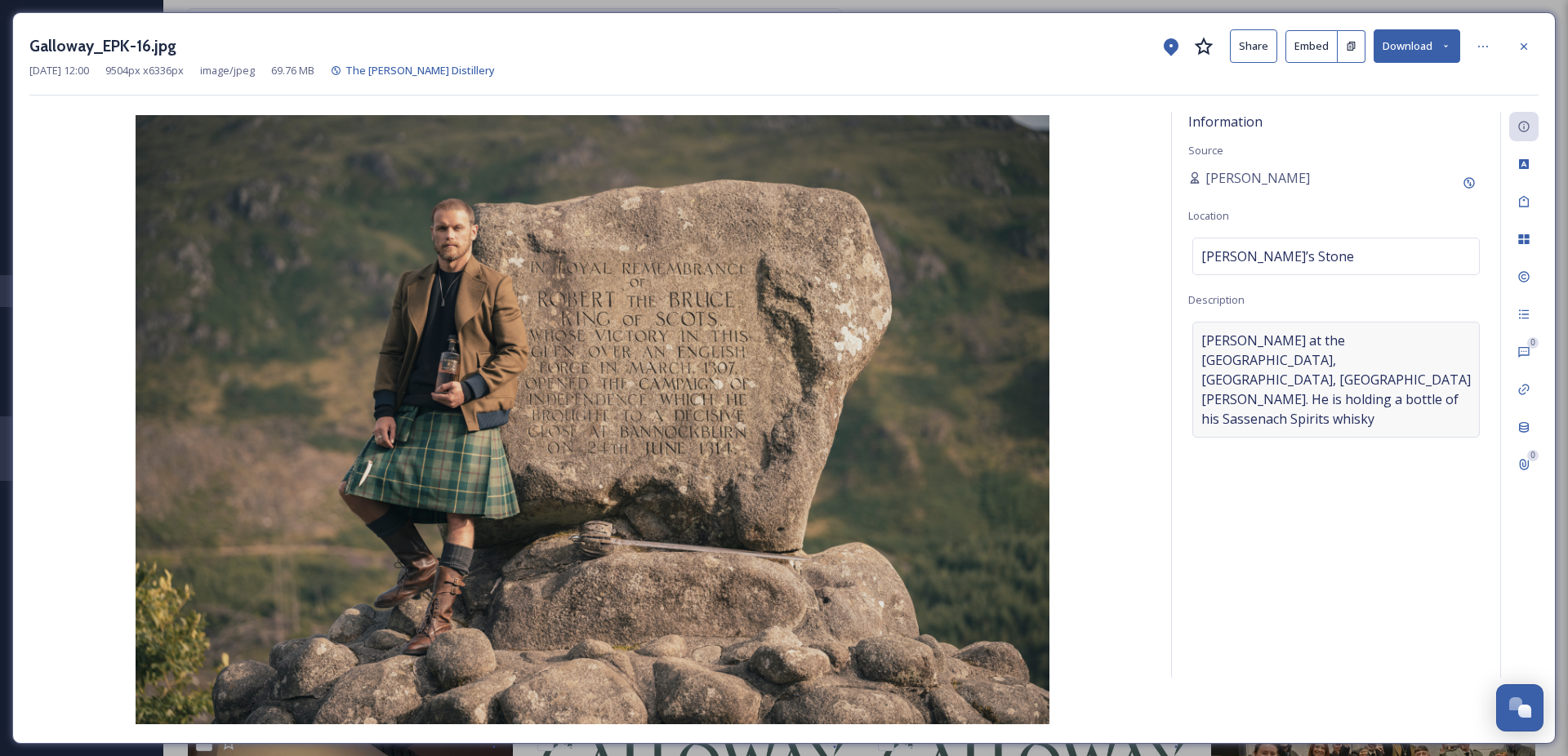
click at [1434, 376] on span "[PERSON_NAME] at the [GEOGRAPHIC_DATA], [GEOGRAPHIC_DATA], [GEOGRAPHIC_DATA][PE…" at bounding box center [1336, 379] width 269 height 98
click at [1438, 377] on textarea "[PERSON_NAME] at the [GEOGRAPHIC_DATA], [GEOGRAPHIC_DATA], [GEOGRAPHIC_DATA][PE…" at bounding box center [1336, 389] width 295 height 136
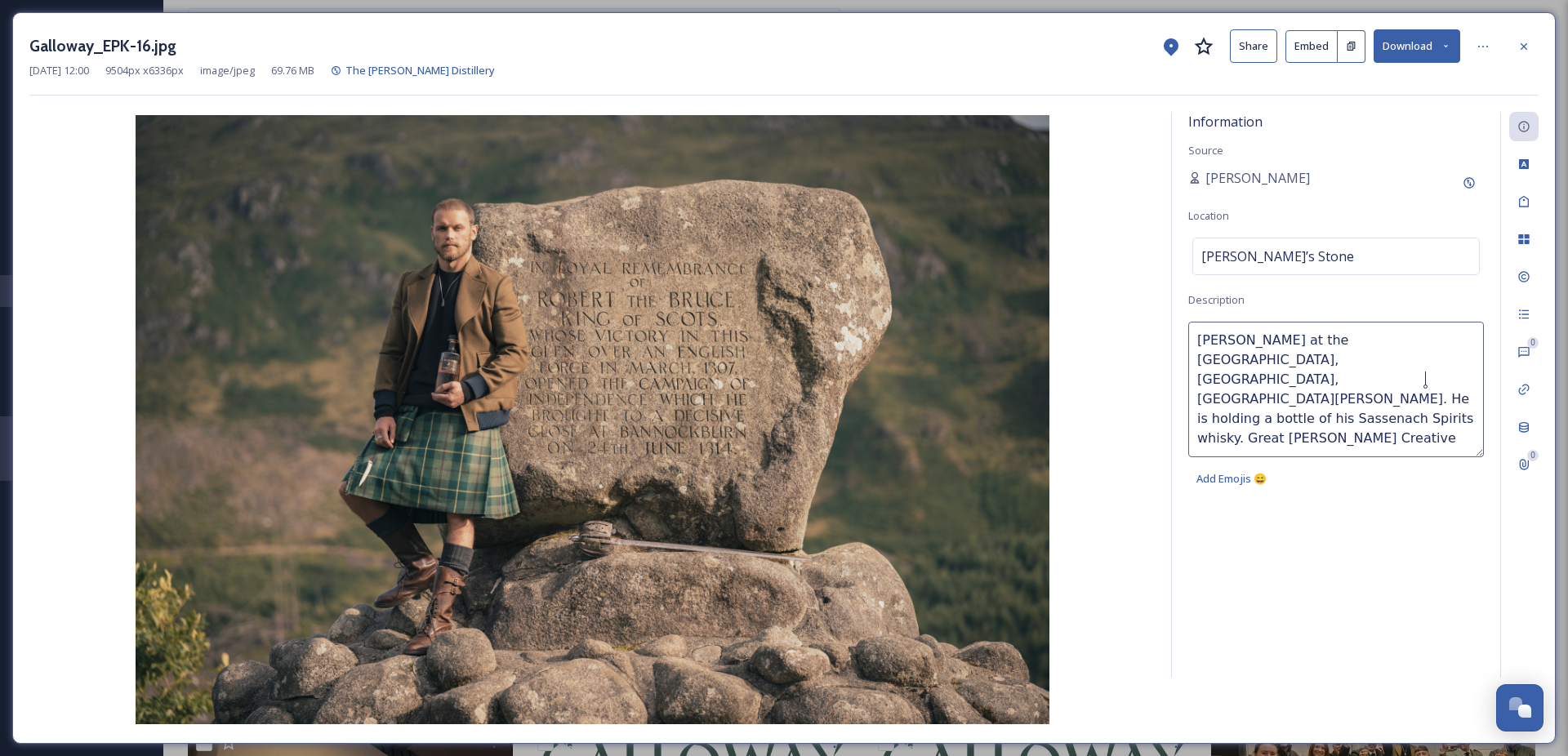
click at [1430, 382] on textarea "[PERSON_NAME] at the [GEOGRAPHIC_DATA], [GEOGRAPHIC_DATA], [GEOGRAPHIC_DATA][PE…" at bounding box center [1336, 389] width 295 height 136
type textarea "[PERSON_NAME] at the [GEOGRAPHIC_DATA], [GEOGRAPHIC_DATA], [GEOGRAPHIC_DATA][PE…"
drag, startPoint x: 1328, startPoint y: 401, endPoint x: 1136, endPoint y: 327, distance: 205.8
click at [1136, 327] on div "Information Source [PERSON_NAME] Location [PERSON_NAME]’s Stone Description [PE…" at bounding box center [784, 419] width 1509 height 615
click at [1523, 44] on icon at bounding box center [1523, 46] width 13 height 13
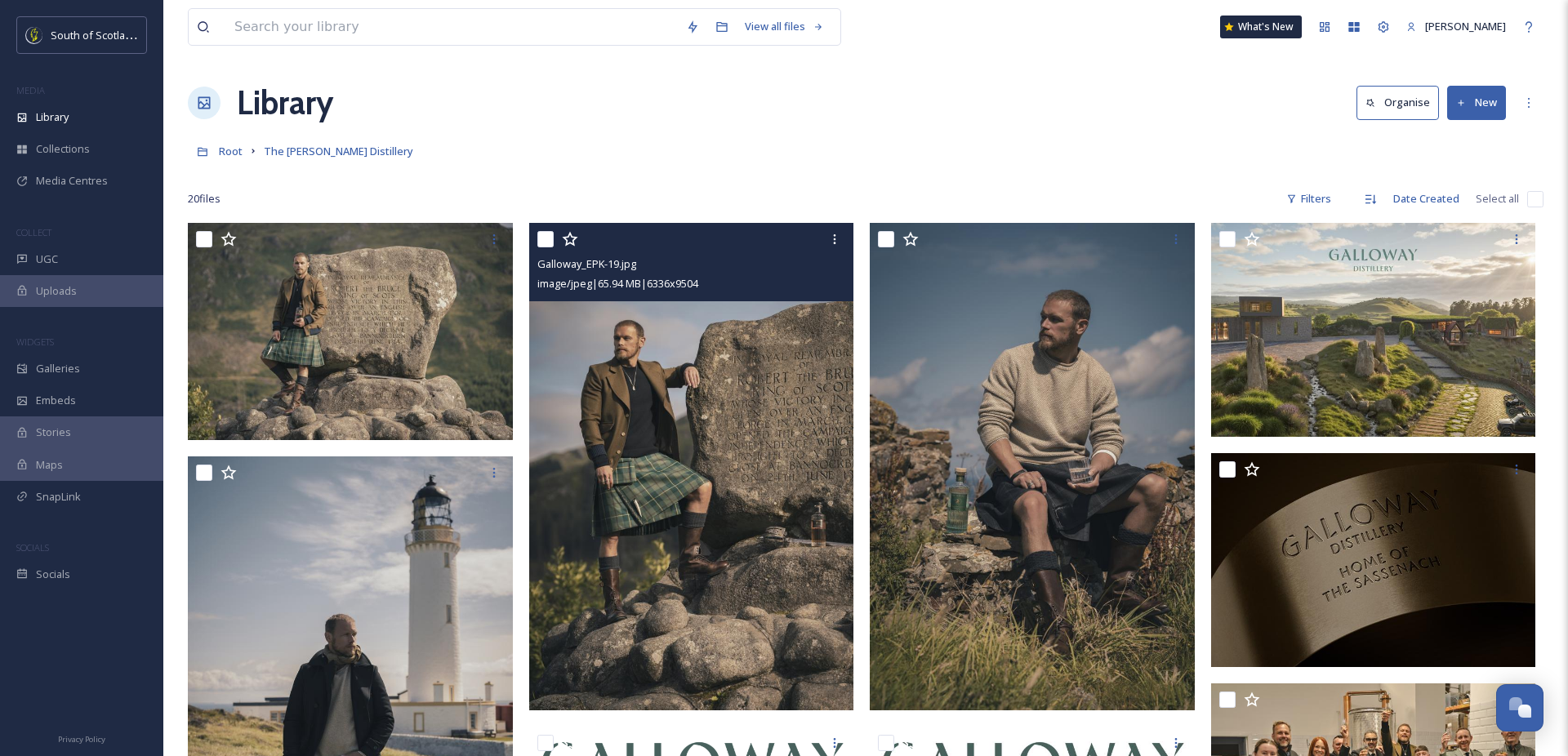
click at [679, 412] on img at bounding box center [692, 466] width 325 height 488
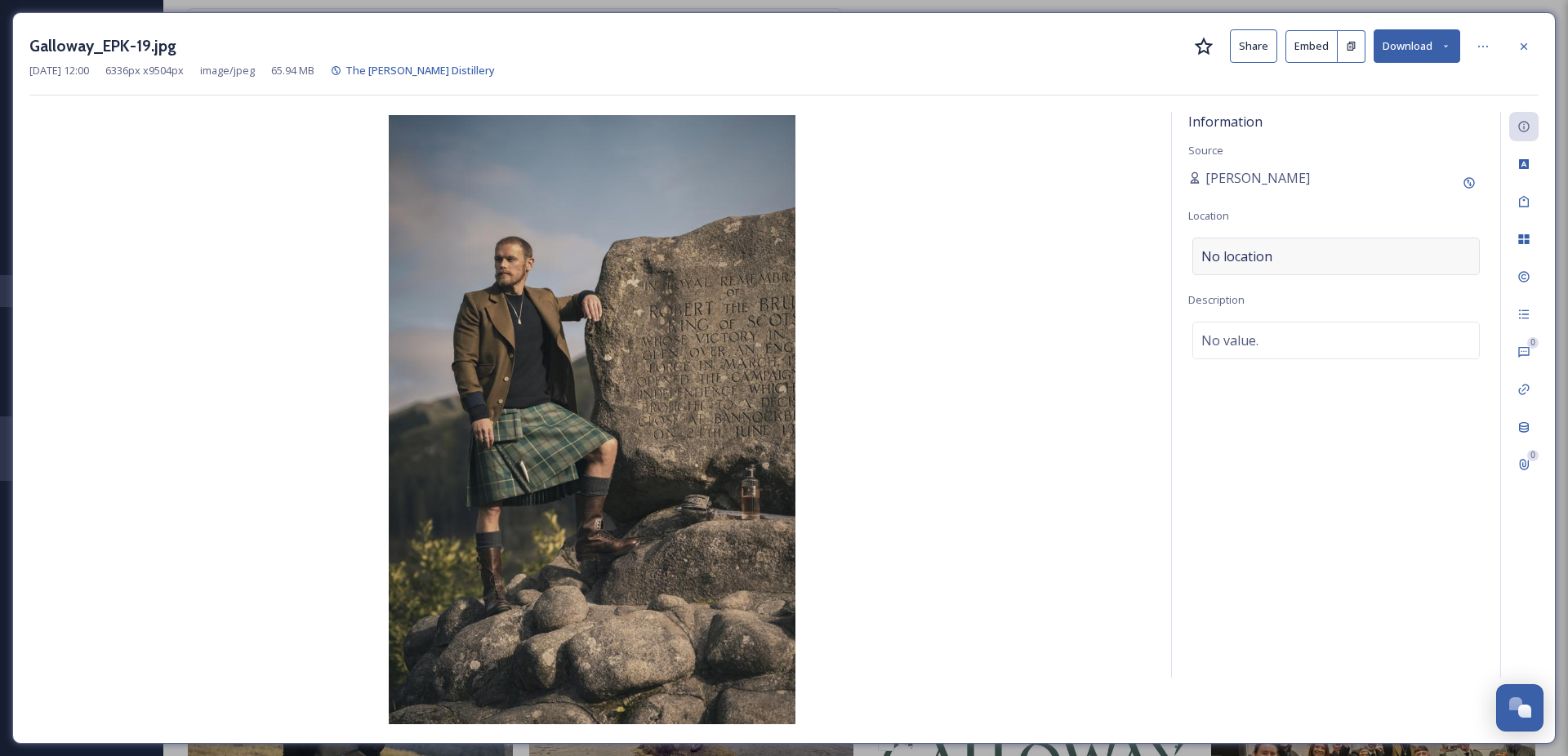
click at [1287, 252] on div "No location" at bounding box center [1335, 256] width 287 height 37
click at [1270, 256] on input at bounding box center [1336, 256] width 286 height 36
type input "G"
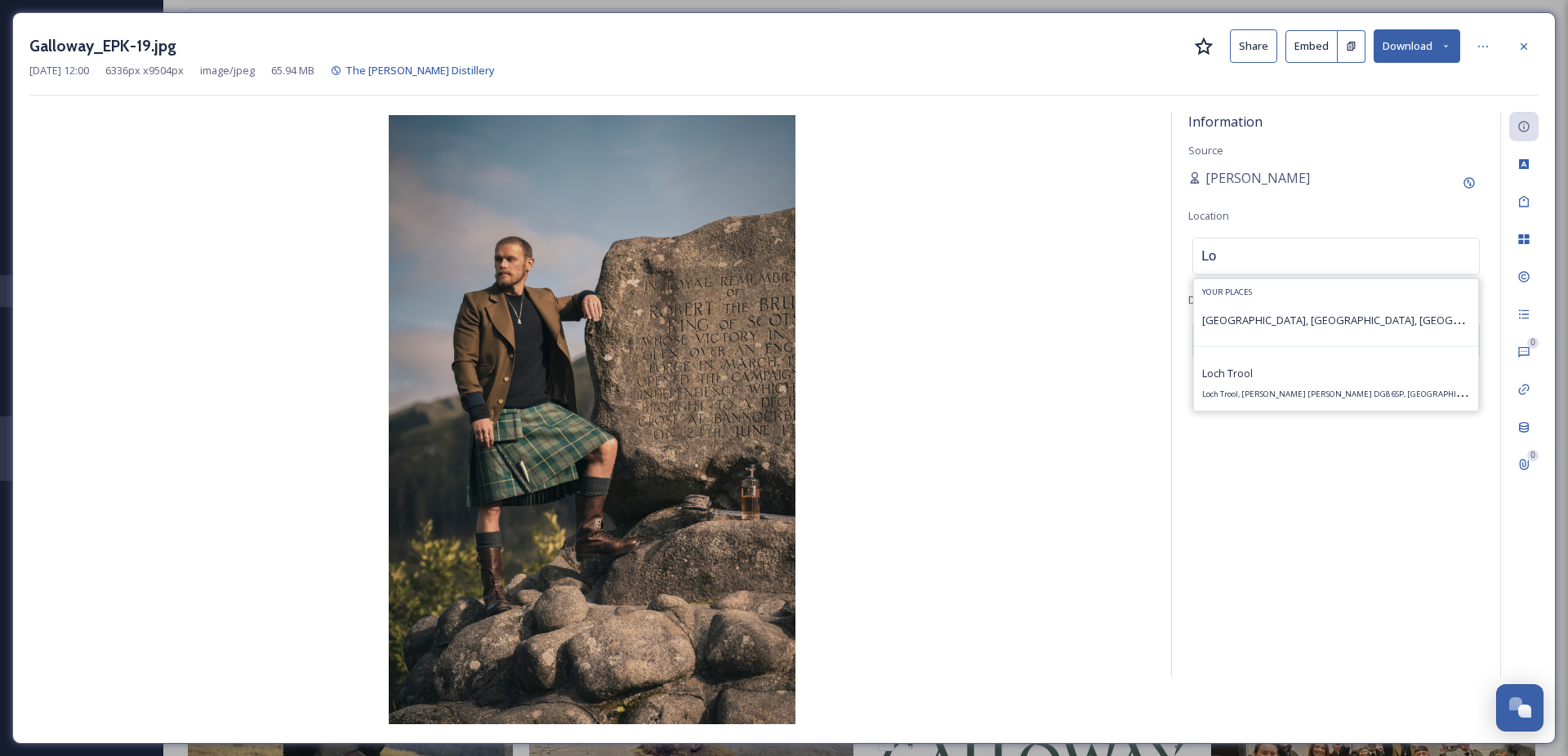
type input "L"
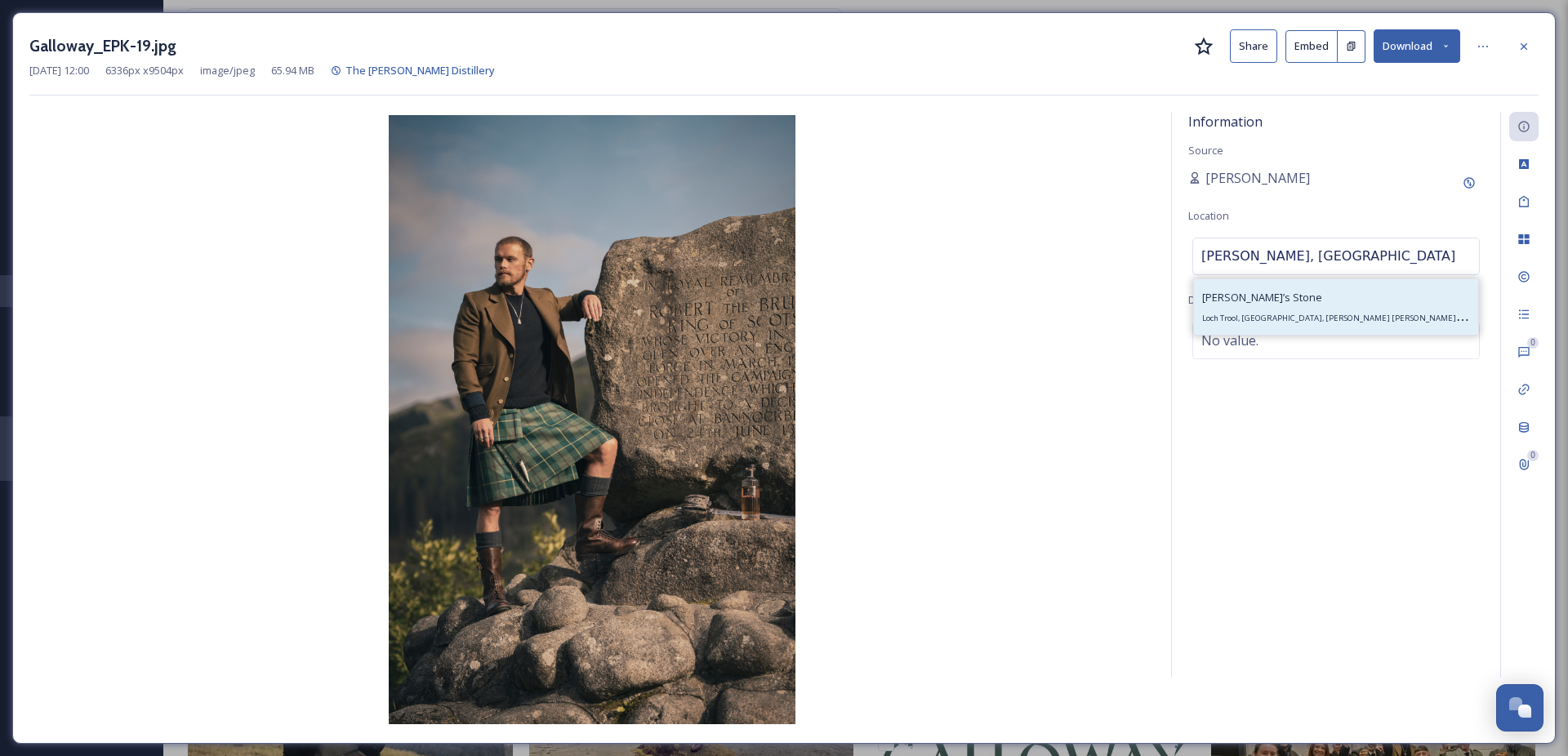
type input "[PERSON_NAME], [GEOGRAPHIC_DATA]"
click at [1266, 300] on span "[PERSON_NAME]’s Stone" at bounding box center [1261, 297] width 120 height 15
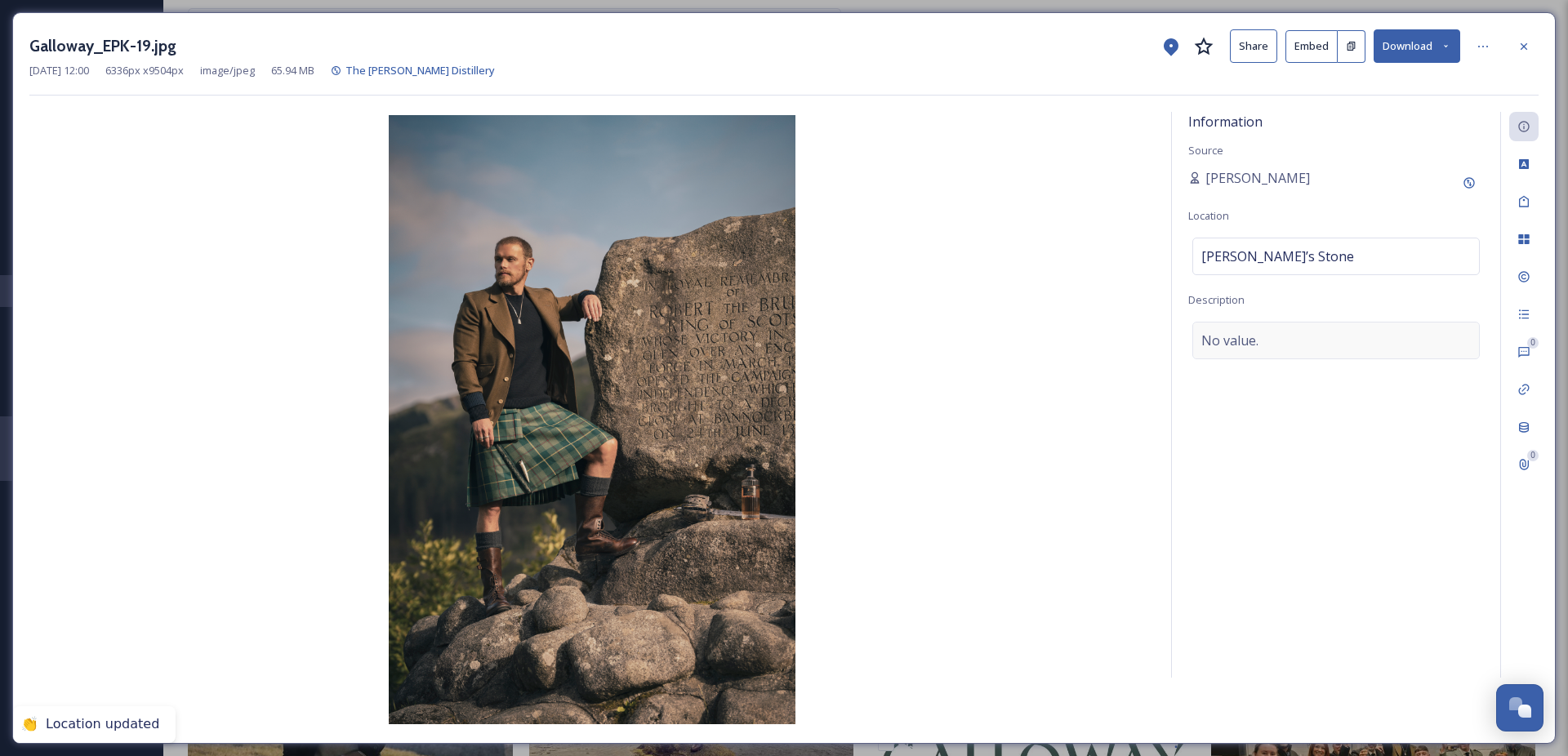
click at [1254, 331] on span "No value." at bounding box center [1230, 340] width 58 height 20
click at [1261, 335] on textarea at bounding box center [1336, 389] width 295 height 136
paste textarea "[PERSON_NAME] at the [GEOGRAPHIC_DATA], [GEOGRAPHIC_DATA], [GEOGRAPHIC_DATA][PE…"
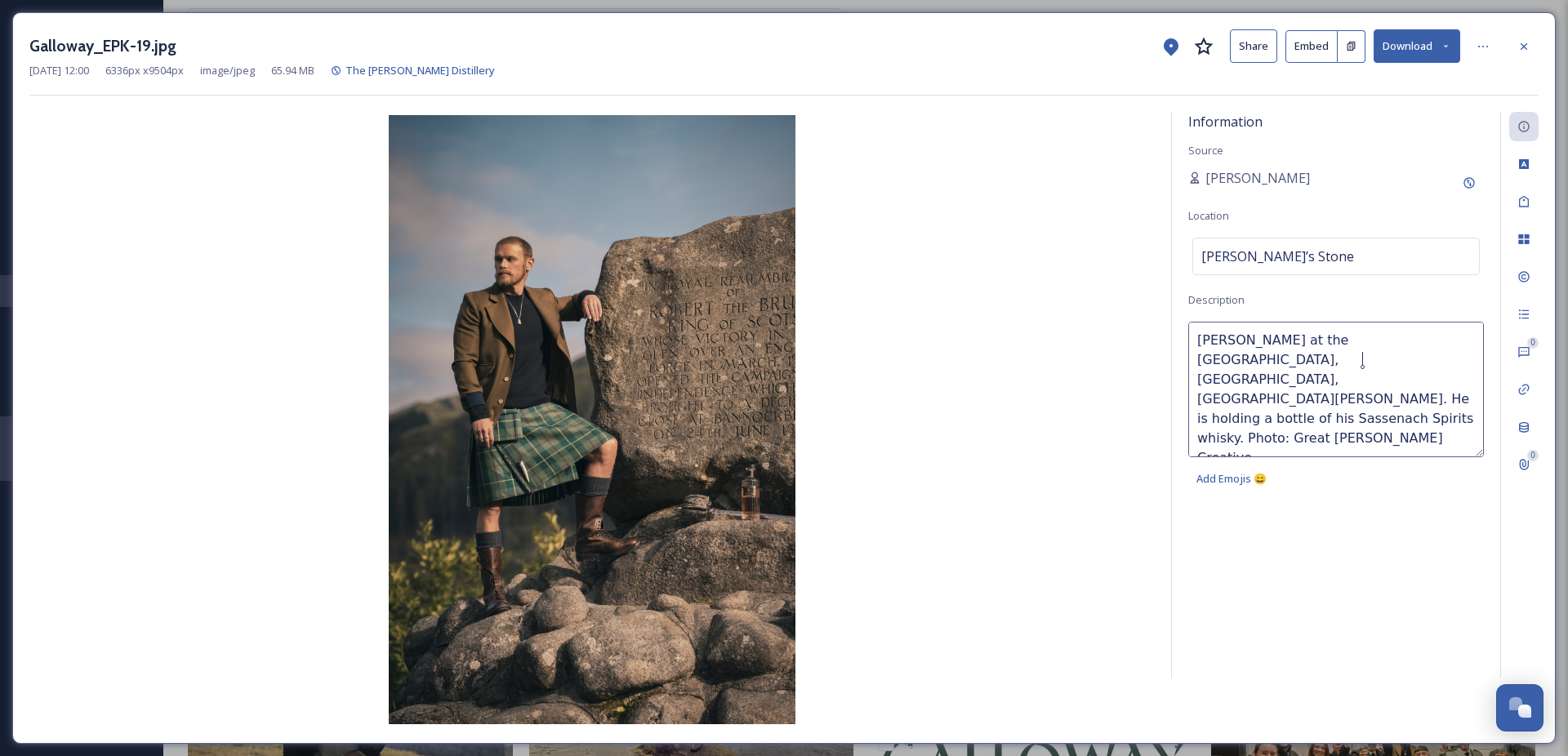
click at [1365, 361] on textarea "[PERSON_NAME] at the [GEOGRAPHIC_DATA], [GEOGRAPHIC_DATA], [GEOGRAPHIC_DATA][PE…" at bounding box center [1336, 389] width 295 height 136
click at [1453, 359] on textarea "[PERSON_NAME] at the [GEOGRAPHIC_DATA], [GEOGRAPHIC_DATA], [GEOGRAPHIC_DATA][PE…" at bounding box center [1336, 389] width 295 height 136
drag, startPoint x: 1439, startPoint y: 360, endPoint x: 1401, endPoint y: 363, distance: 38.1
click at [1399, 363] on textarea "[PERSON_NAME] at the [GEOGRAPHIC_DATA], [GEOGRAPHIC_DATA], [GEOGRAPHIC_DATA][PE…" at bounding box center [1336, 389] width 295 height 136
type textarea "[PERSON_NAME] at the [GEOGRAPHIC_DATA], [GEOGRAPHIC_DATA], [GEOGRAPHIC_DATA][PE…"
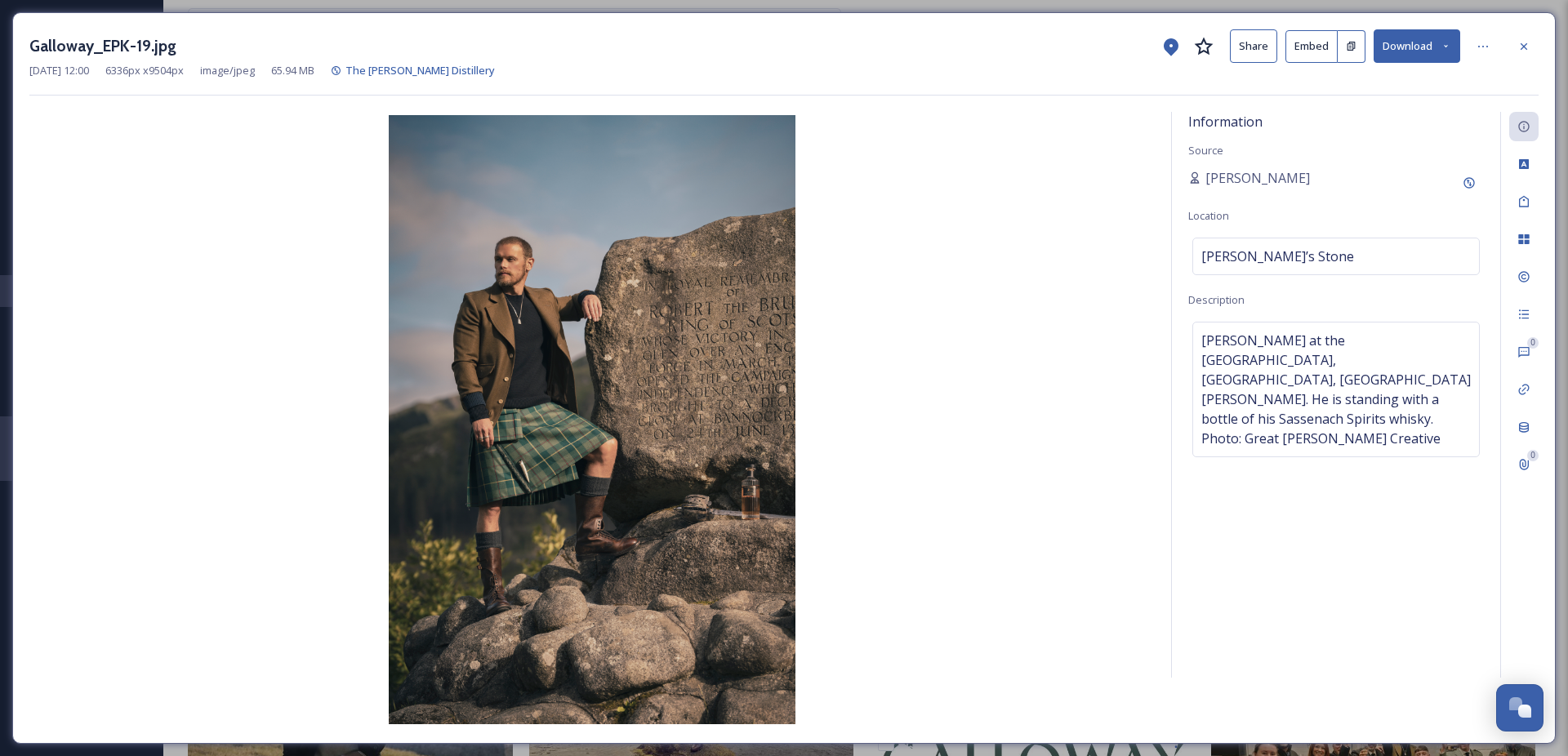
click at [1347, 550] on div "Information Source [PERSON_NAME] Location [PERSON_NAME]’s Stone Description [PE…" at bounding box center [1335, 394] width 328 height 566
click at [1529, 43] on icon at bounding box center [1523, 46] width 13 height 13
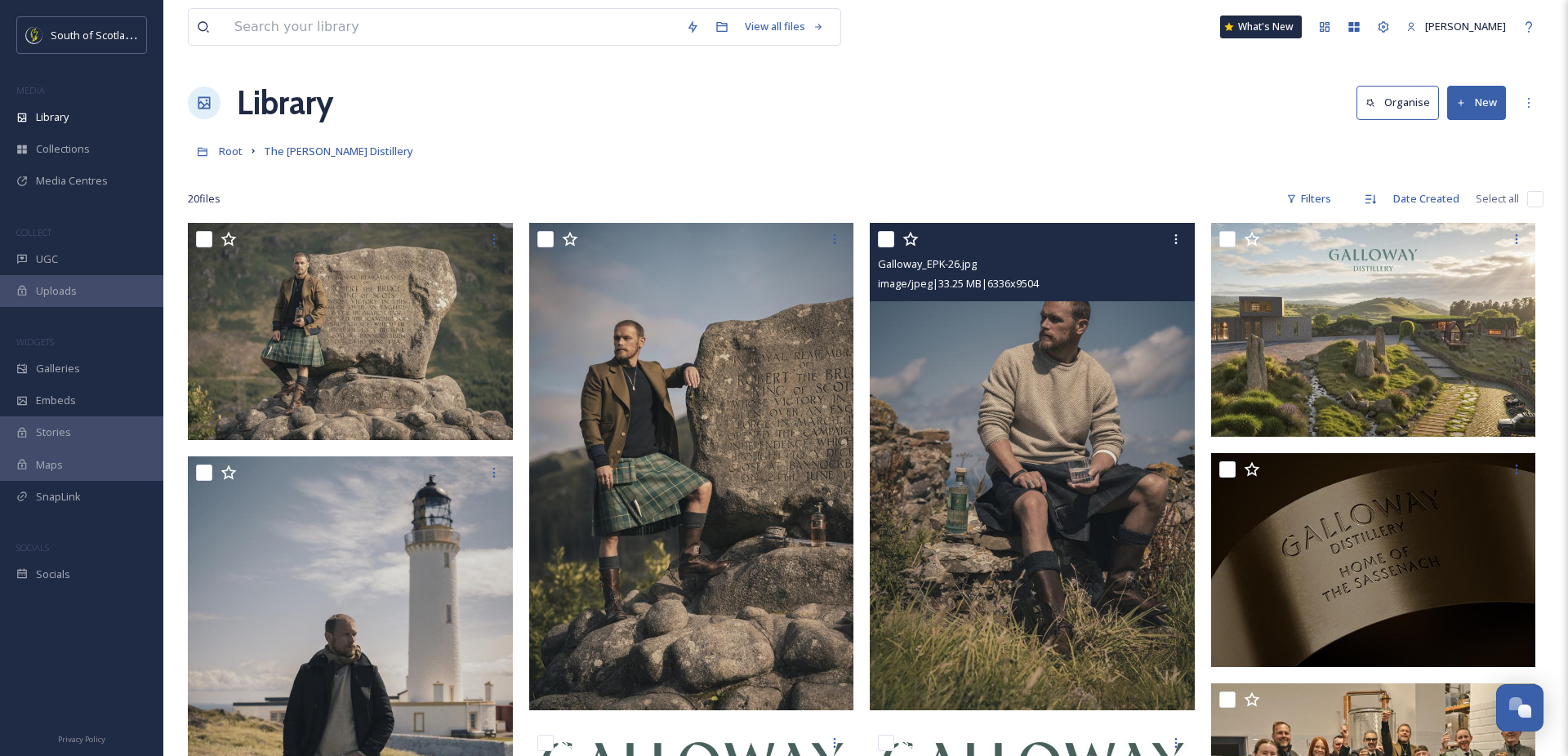
click at [1077, 468] on img at bounding box center [1032, 466] width 325 height 488
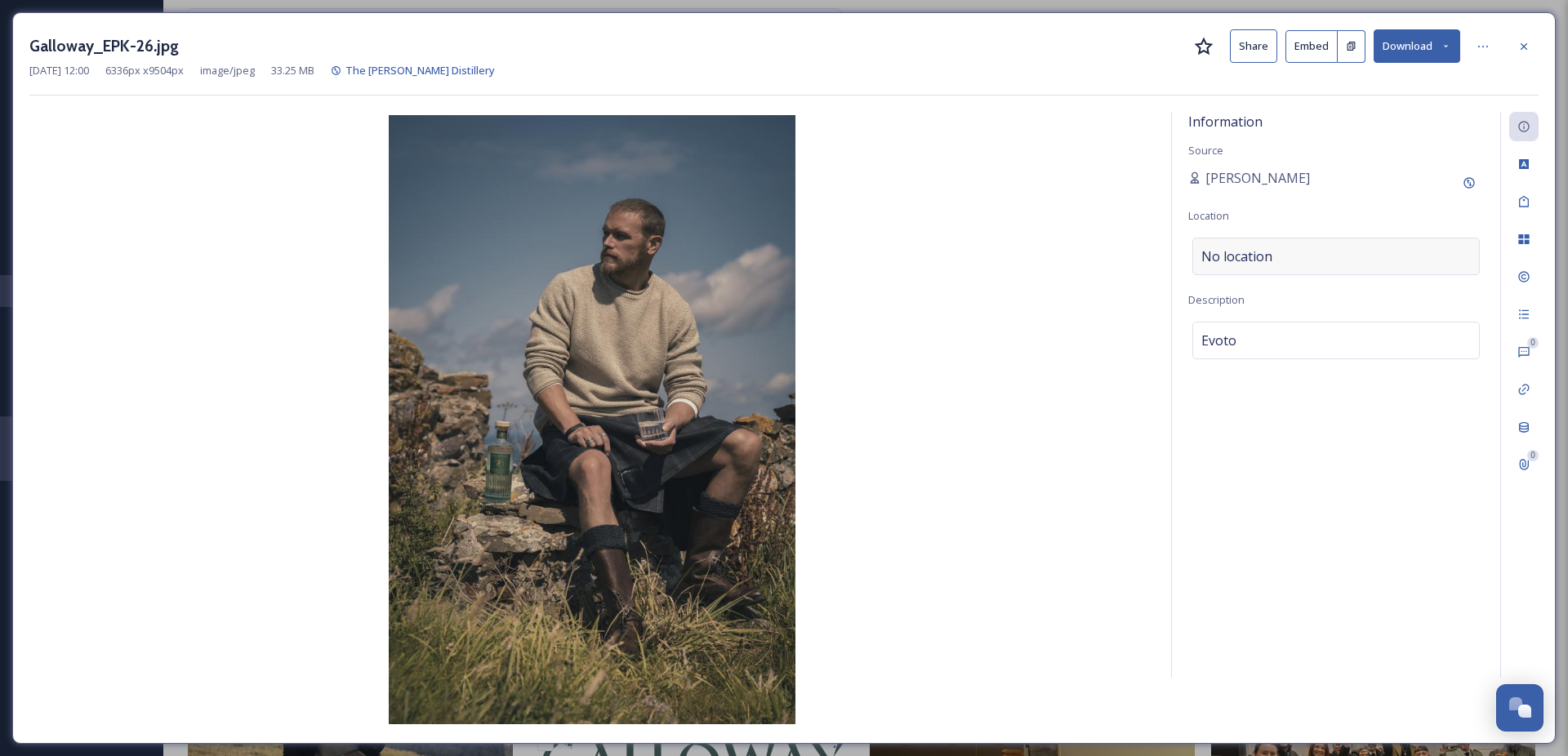
click at [1287, 254] on div "No location" at bounding box center [1335, 256] width 287 height 37
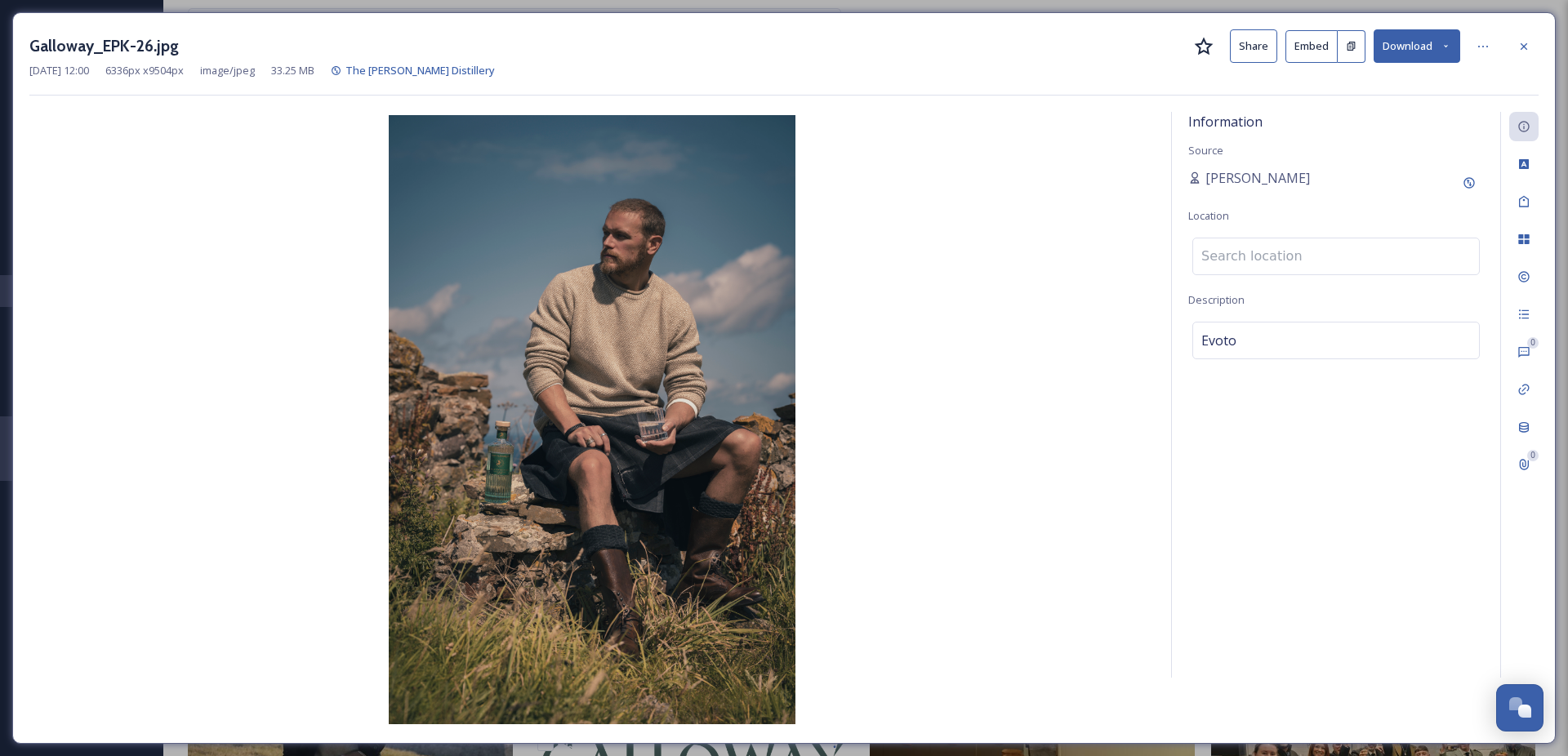
click at [1261, 257] on input at bounding box center [1336, 256] width 286 height 36
click at [1246, 260] on input at bounding box center [1336, 256] width 286 height 36
type input "[PERSON_NAME] Trool"
click at [1251, 360] on div "Information Source [PERSON_NAME] Location No location Description Evoto" at bounding box center [1335, 394] width 328 height 566
click at [1252, 345] on div "Evoto" at bounding box center [1335, 340] width 287 height 37
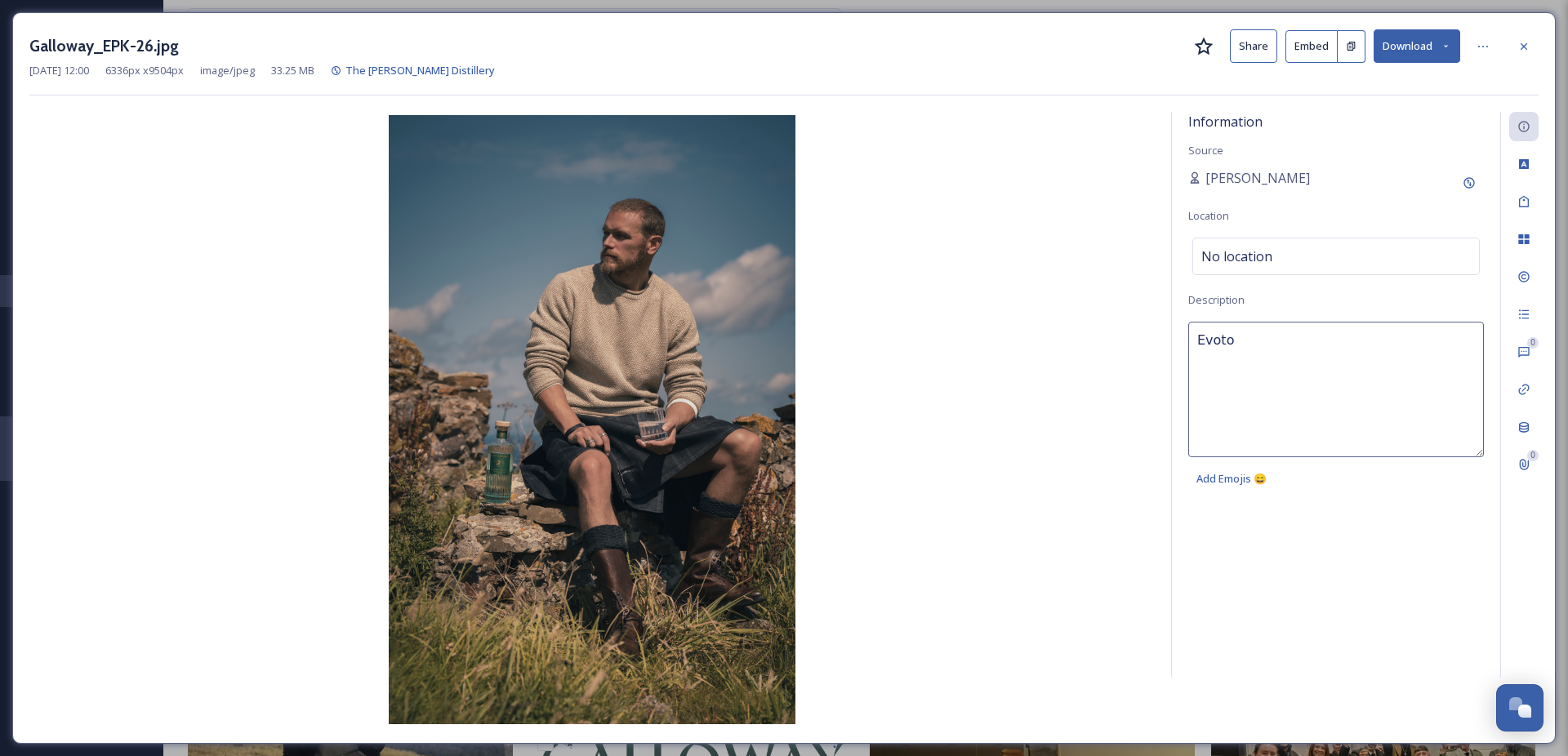
click at [1251, 342] on textarea "Evoto" at bounding box center [1336, 389] width 295 height 136
paste textarea "[PERSON_NAME] at the [GEOGRAPHIC_DATA], [GEOGRAPHIC_DATA], [GEOGRAPHIC_DATA][PE…"
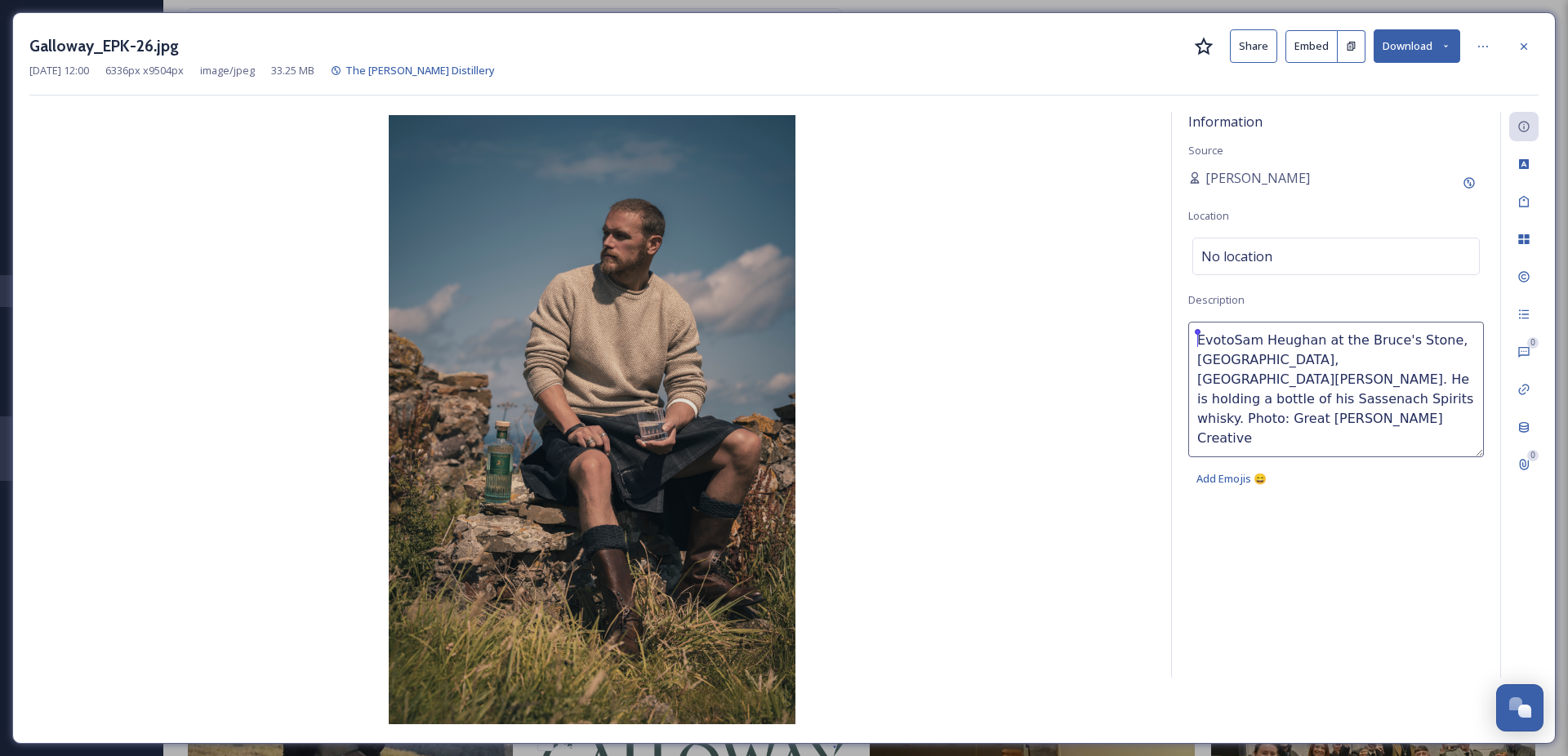
drag, startPoint x: 1235, startPoint y: 341, endPoint x: 1126, endPoint y: 344, distance: 109.0
click at [1126, 344] on div "Information Source [PERSON_NAME] Location No location Description EvotoSam Heug…" at bounding box center [784, 419] width 1509 height 615
drag, startPoint x: 1279, startPoint y: 341, endPoint x: 1382, endPoint y: 347, distance: 103.2
click at [1367, 355] on textarea "am Heughan at the [GEOGRAPHIC_DATA], [GEOGRAPHIC_DATA], [GEOGRAPHIC_DATA][PERSO…" at bounding box center [1336, 389] width 295 height 136
drag, startPoint x: 1470, startPoint y: 341, endPoint x: 1276, endPoint y: 341, distance: 194.0
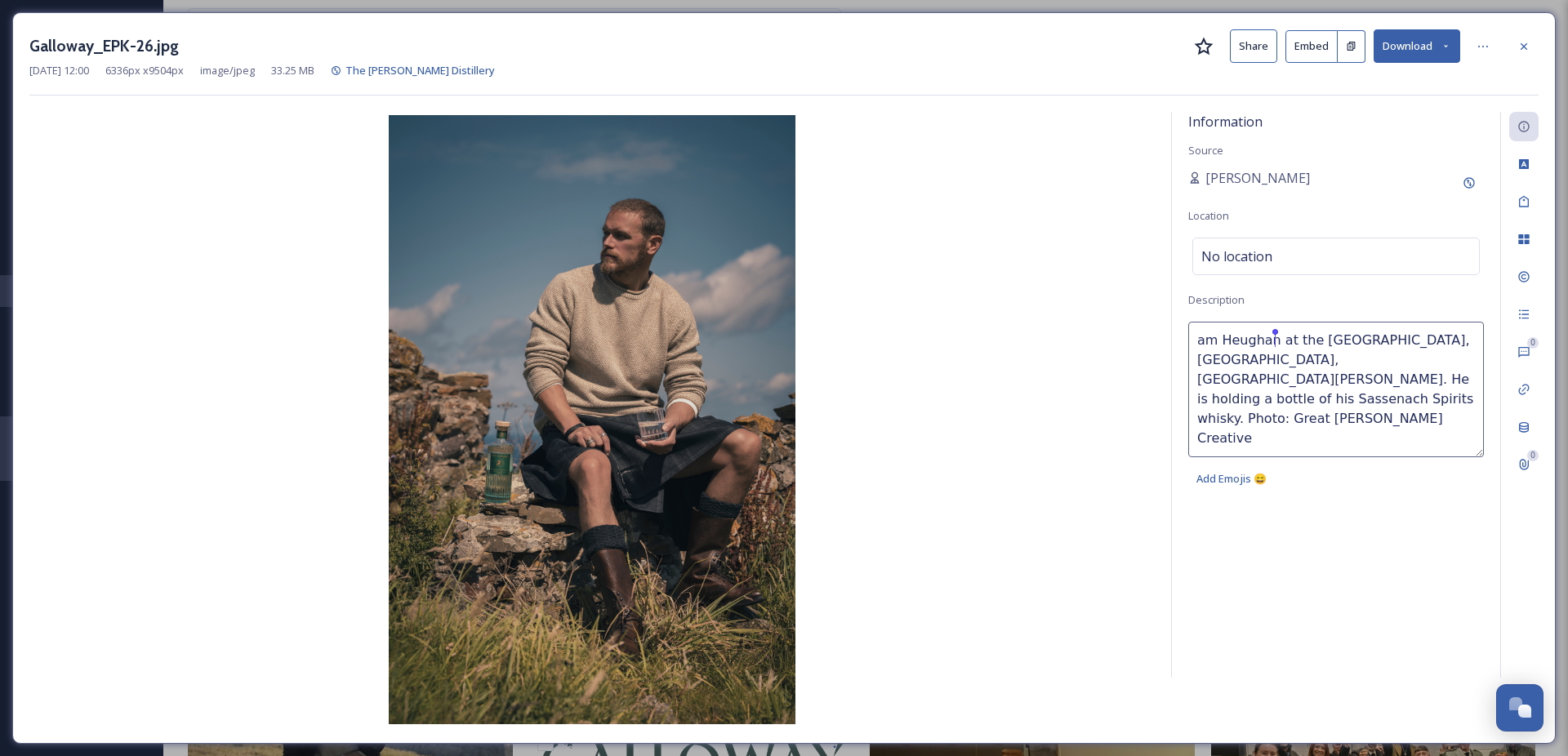
click at [1276, 341] on textarea "am Heughan at the [GEOGRAPHIC_DATA], [GEOGRAPHIC_DATA], [GEOGRAPHIC_DATA][PERSO…" at bounding box center [1336, 389] width 295 height 136
click at [1199, 339] on textarea "am Heughan, Dumfries & [PERSON_NAME]. He is holding a bottle of his Sassenach S…" at bounding box center [1336, 389] width 295 height 136
drag, startPoint x: 1287, startPoint y: 340, endPoint x: 1351, endPoint y: 341, distance: 64.0
click at [1351, 341] on textarea "[PERSON_NAME], Dumfries & [PERSON_NAME]. He is holding a bottle of his Sassenac…" at bounding box center [1336, 389] width 295 height 136
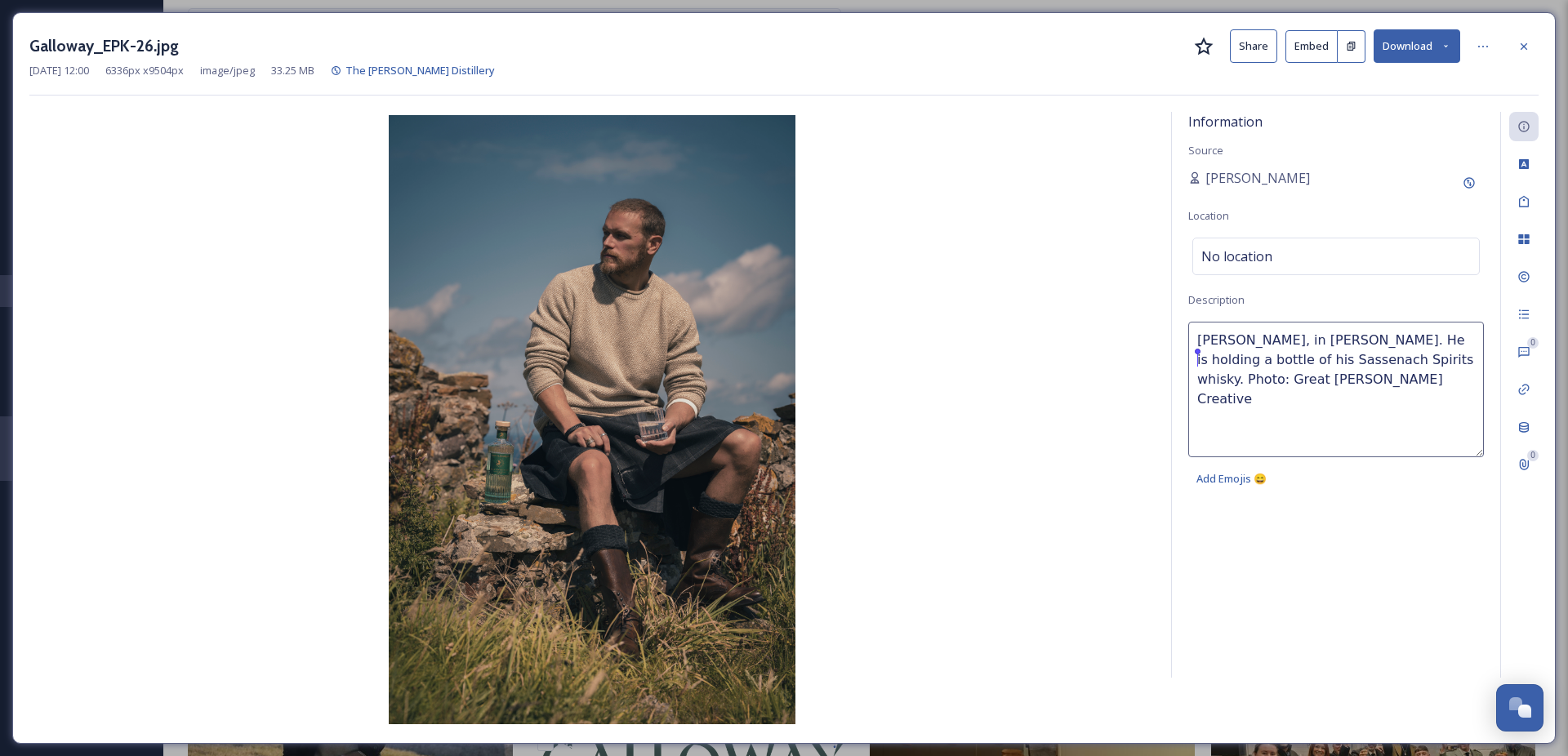
drag, startPoint x: 1269, startPoint y: 361, endPoint x: 1193, endPoint y: 361, distance: 76.0
click at [1193, 361] on textarea "[PERSON_NAME], in [PERSON_NAME]. He is holding a bottle of his Sassenach Spirit…" at bounding box center [1336, 389] width 295 height 136
drag, startPoint x: 1379, startPoint y: 360, endPoint x: 1418, endPoint y: 358, distance: 39.1
click at [1418, 358] on textarea "[PERSON_NAME], in [PERSON_NAME]. He is holding a glass of his Sassenach Spirits…" at bounding box center [1336, 389] width 295 height 136
type textarea "[PERSON_NAME], in [PERSON_NAME]. He is holding a glass of his Sassenach Spirits…"
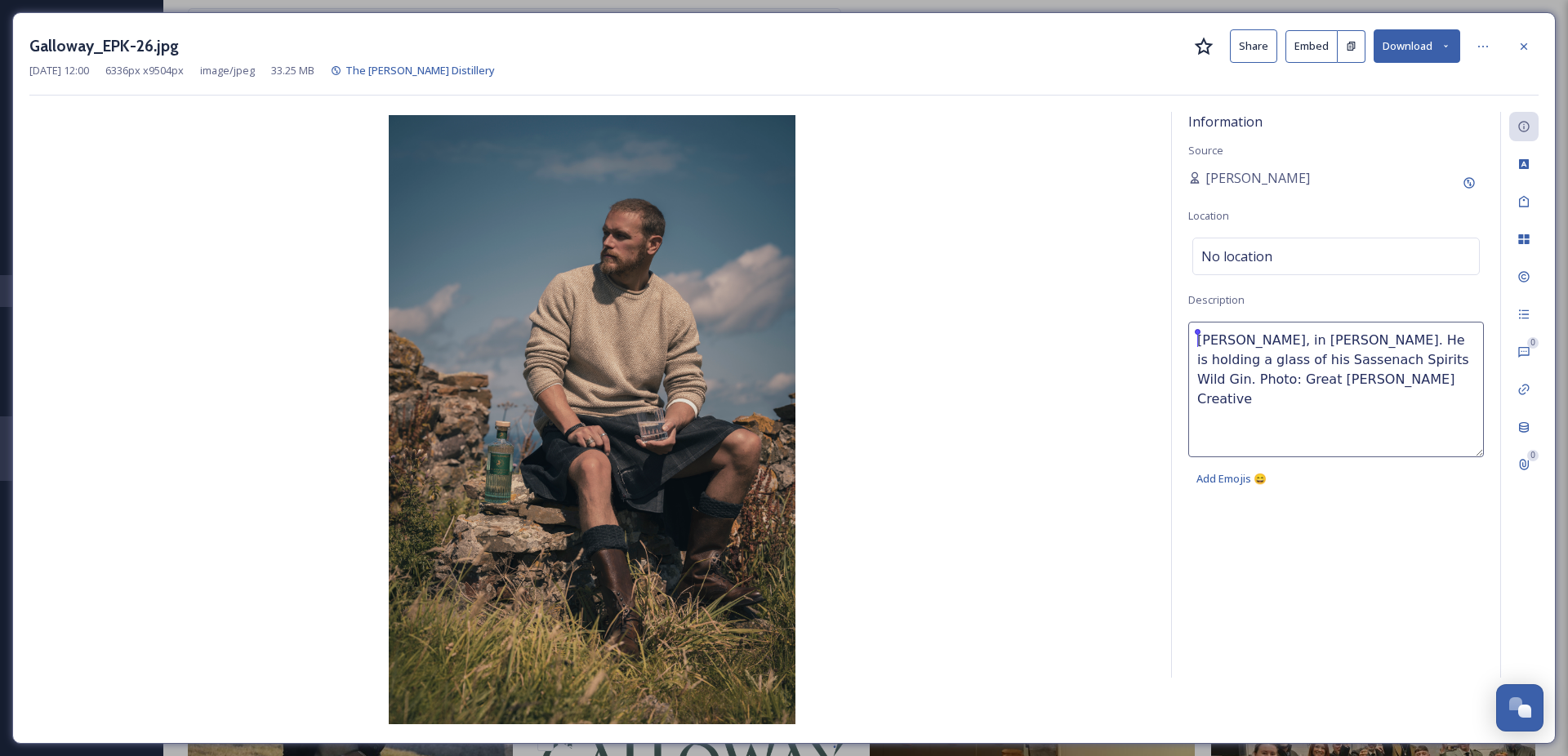
drag, startPoint x: 1355, startPoint y: 389, endPoint x: 1145, endPoint y: 332, distance: 217.6
click at [1145, 332] on div "Information Source [PERSON_NAME] Location No location Description [PERSON_NAME]…" at bounding box center [784, 419] width 1509 height 615
click at [1518, 40] on icon at bounding box center [1523, 46] width 13 height 13
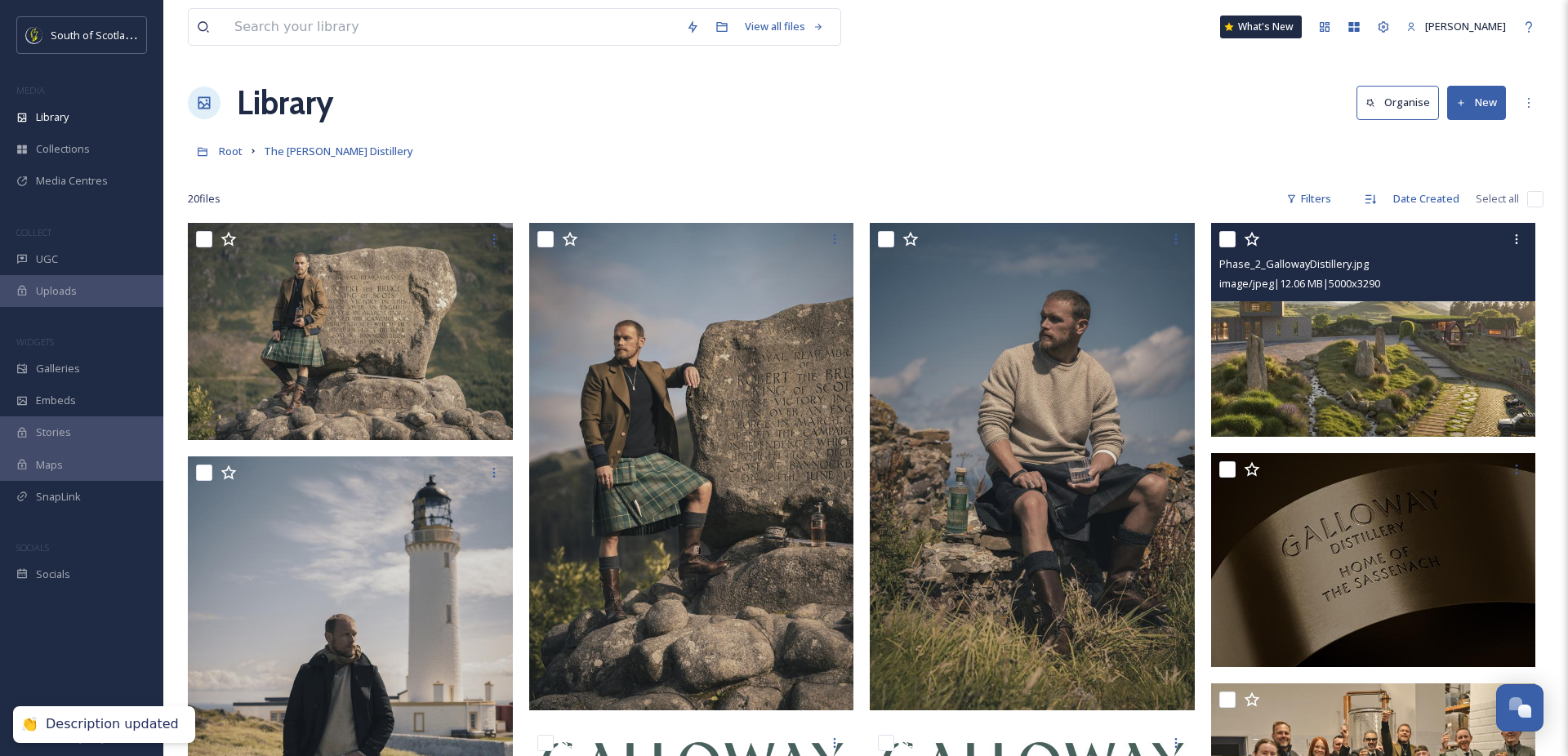
click at [1355, 320] on img at bounding box center [1374, 330] width 325 height 214
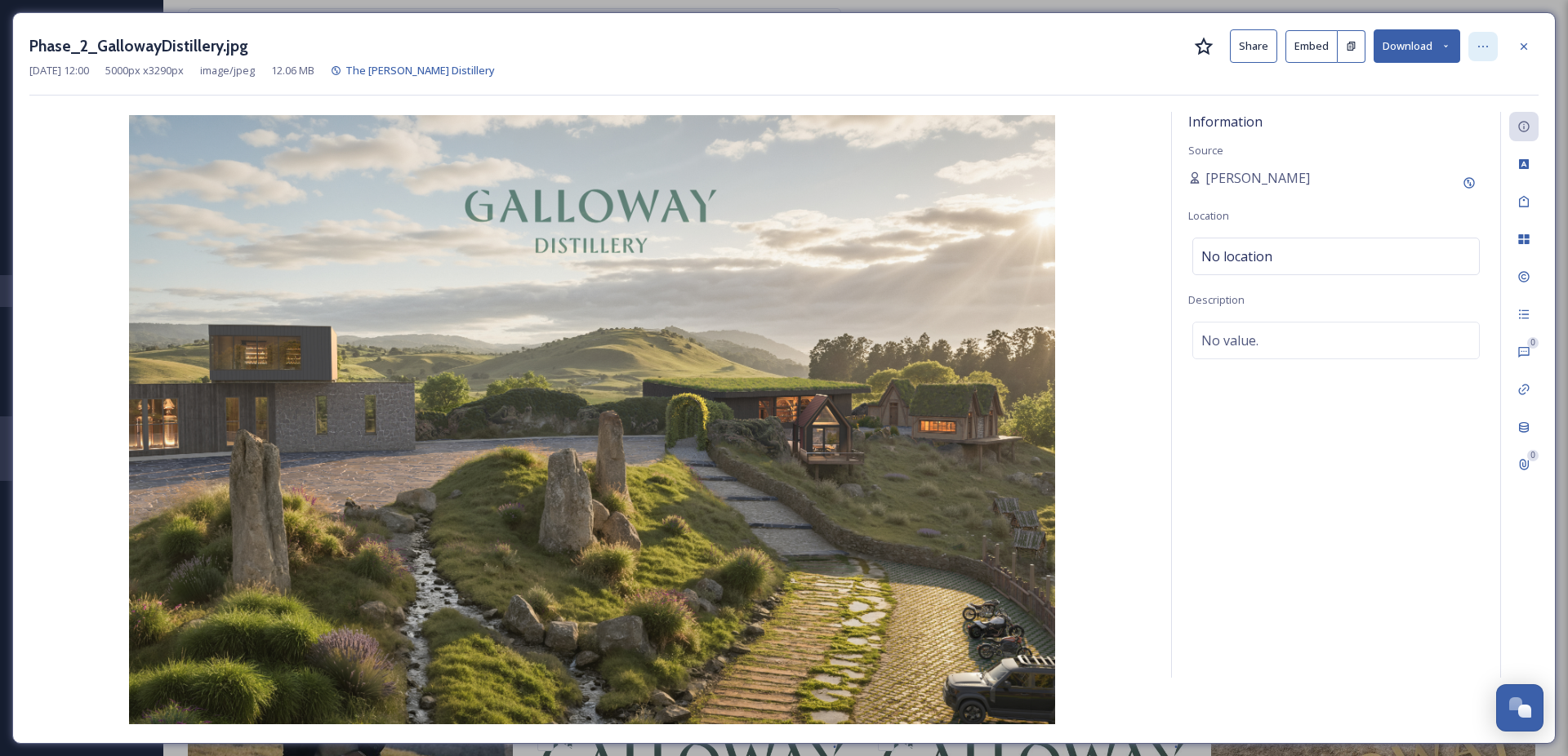
click at [1469, 46] on div at bounding box center [1483, 46] width 30 height 30
click at [1414, 209] on span "Move to Recycling Bin" at bounding box center [1365, 212] width 105 height 16
click at [1522, 46] on icon at bounding box center [1523, 46] width 13 height 13
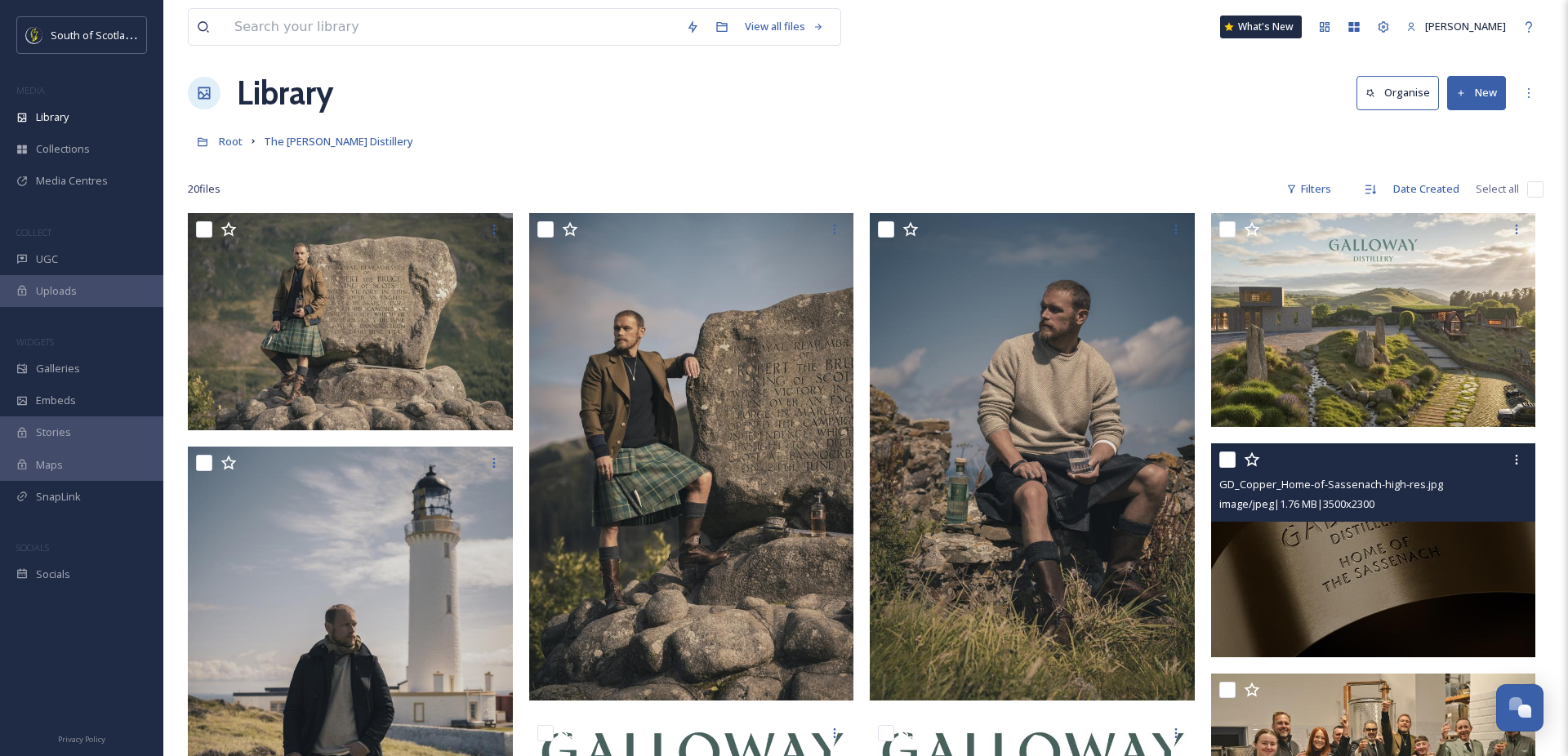
scroll to position [85, 0]
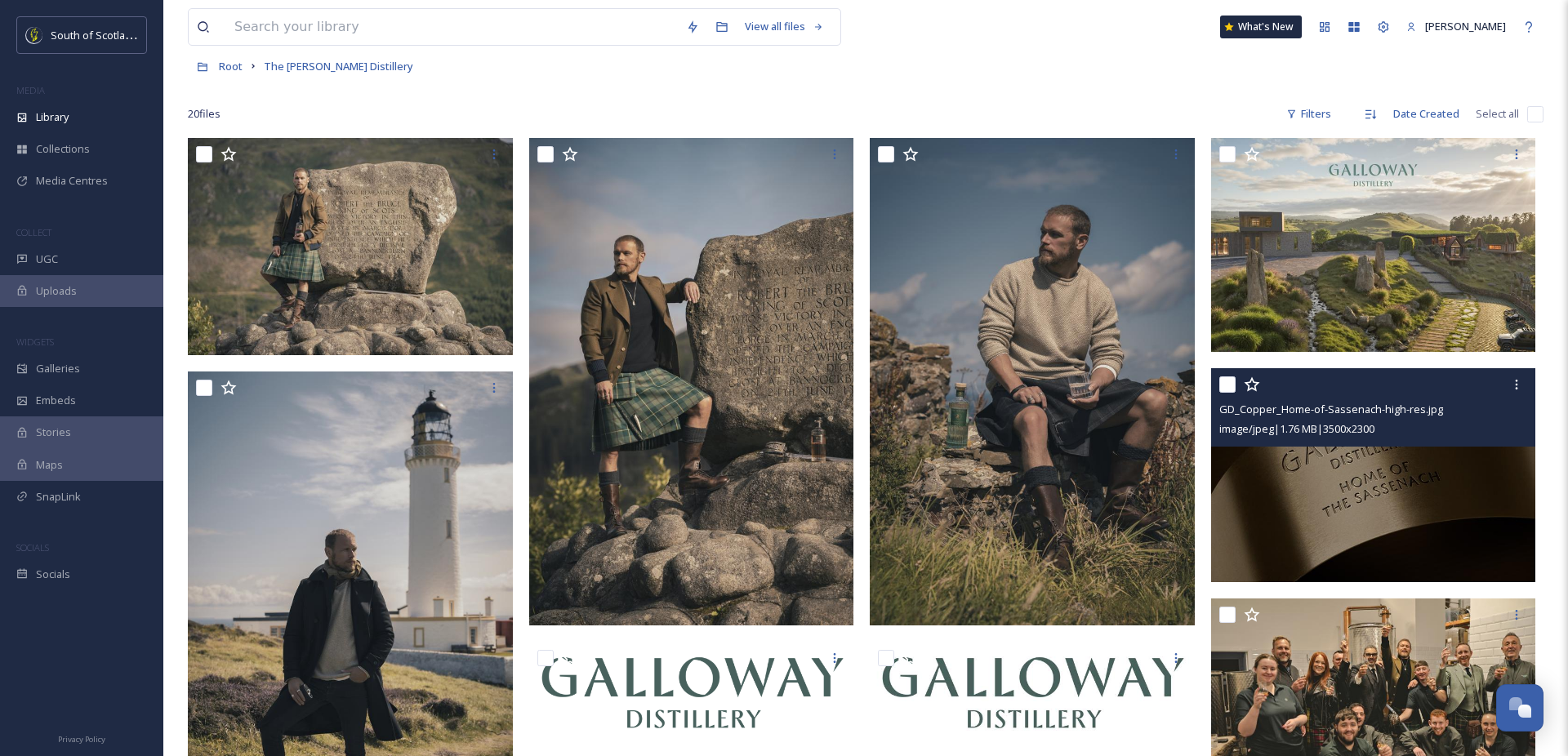
click at [1407, 545] on img at bounding box center [1374, 475] width 325 height 214
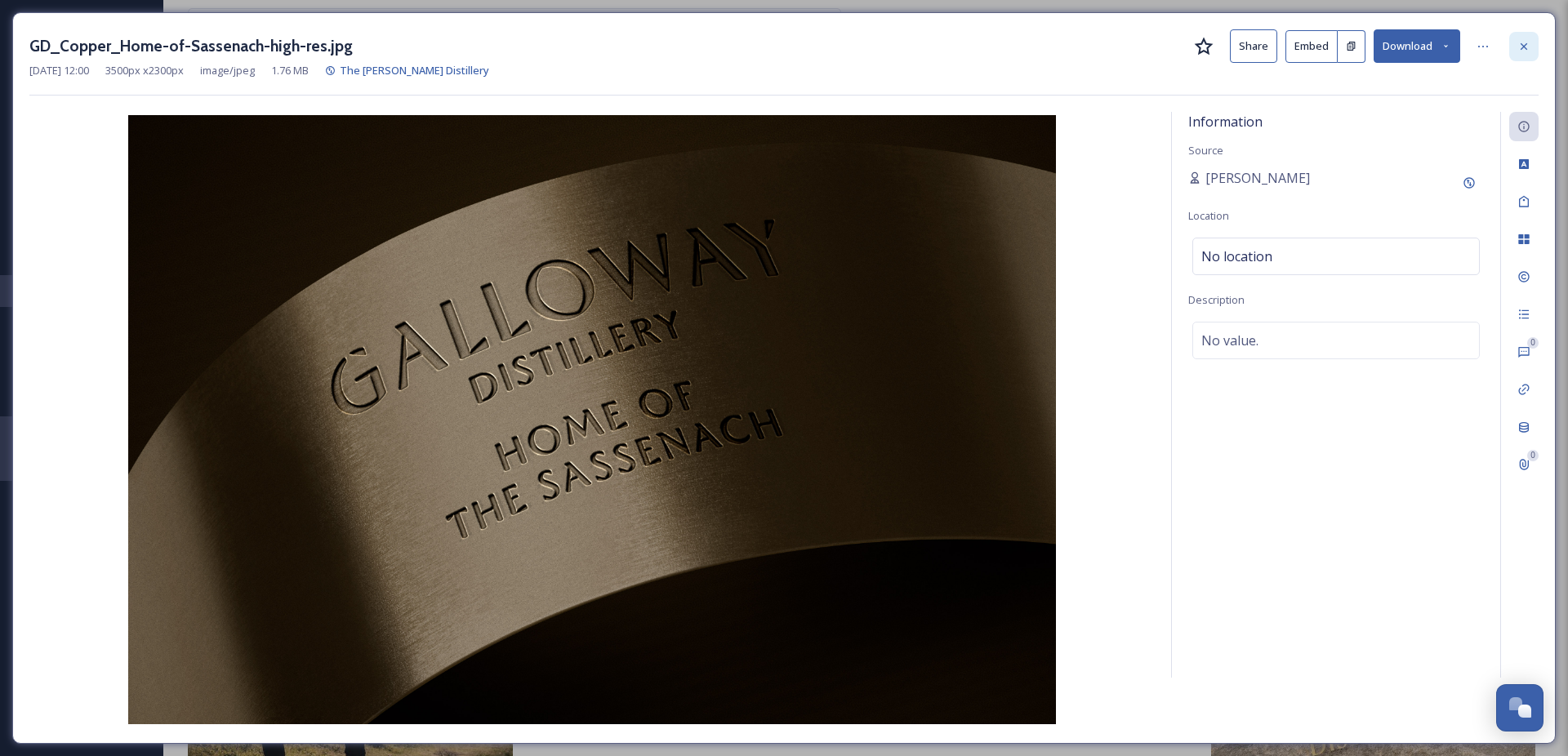
click at [1527, 51] on icon at bounding box center [1523, 46] width 13 height 13
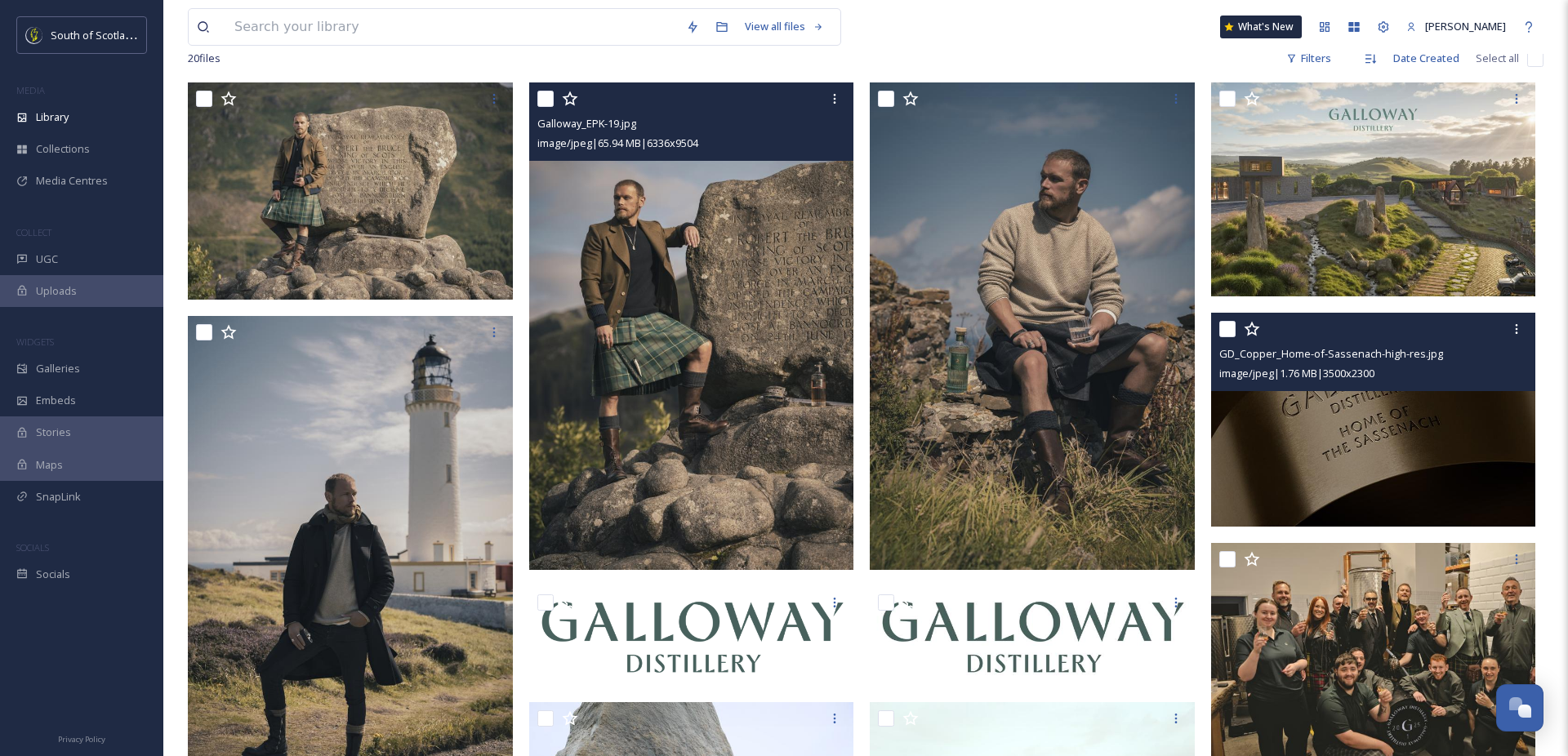
scroll to position [275, 0]
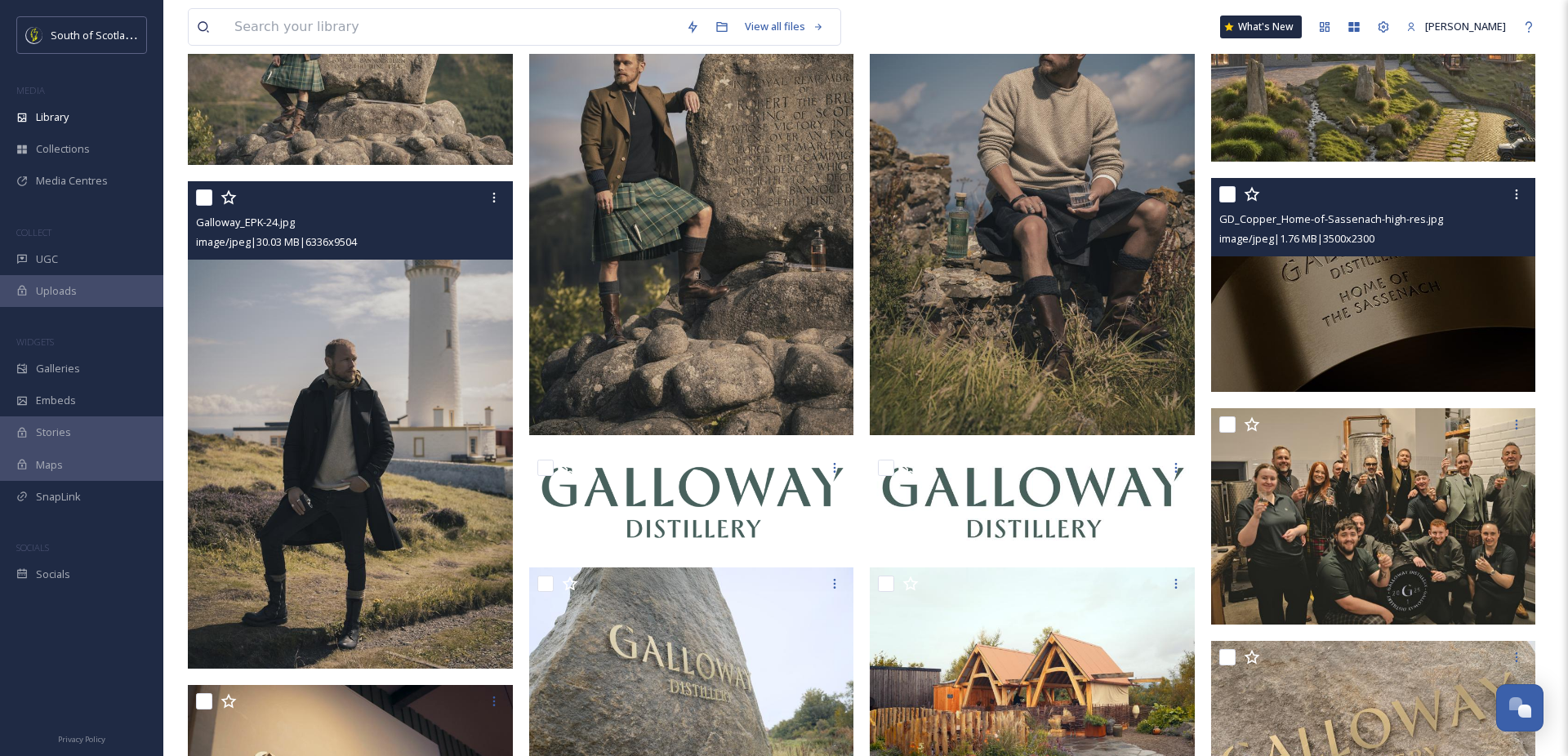
click at [291, 476] on img at bounding box center [350, 424] width 325 height 488
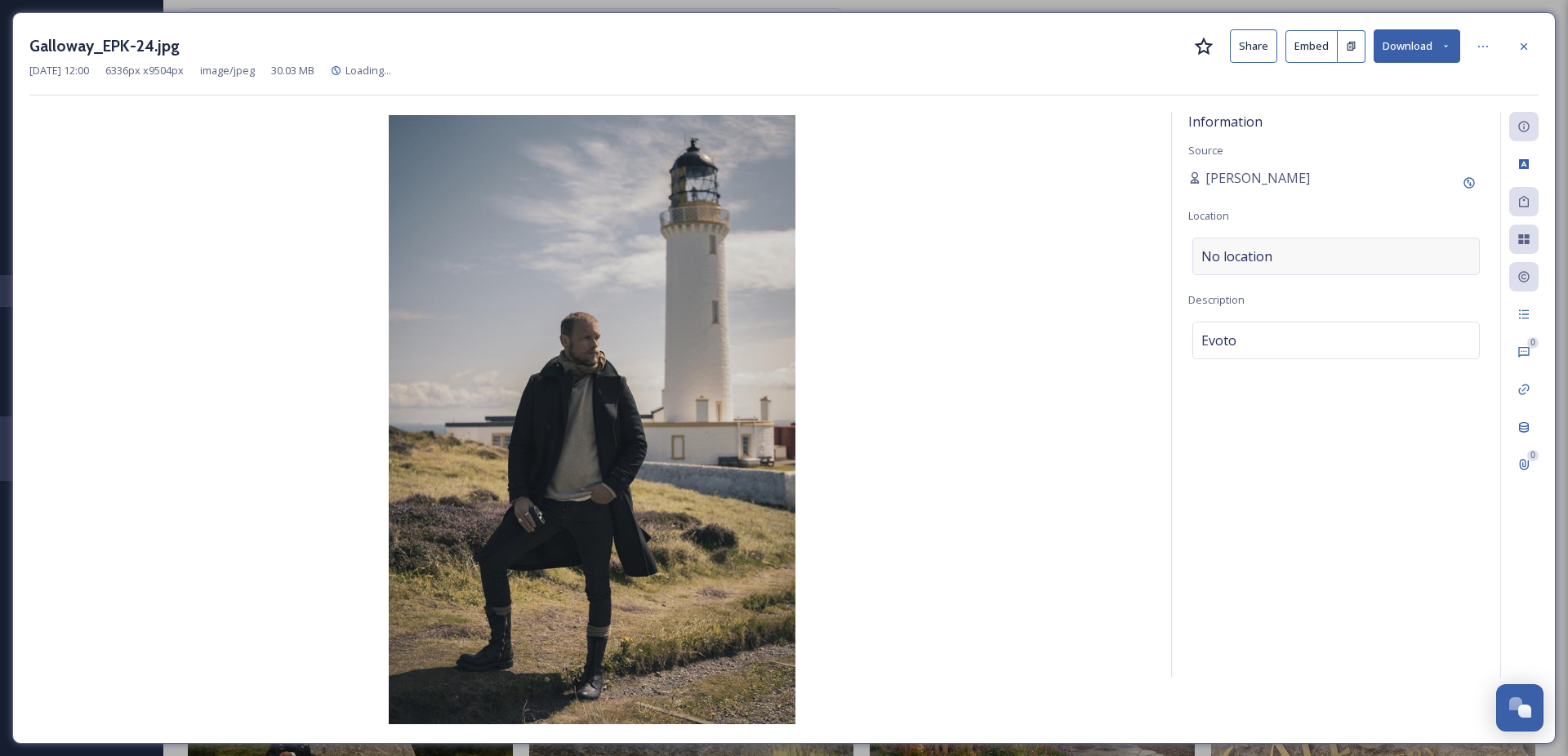
click at [1309, 260] on div "No location" at bounding box center [1335, 256] width 287 height 37
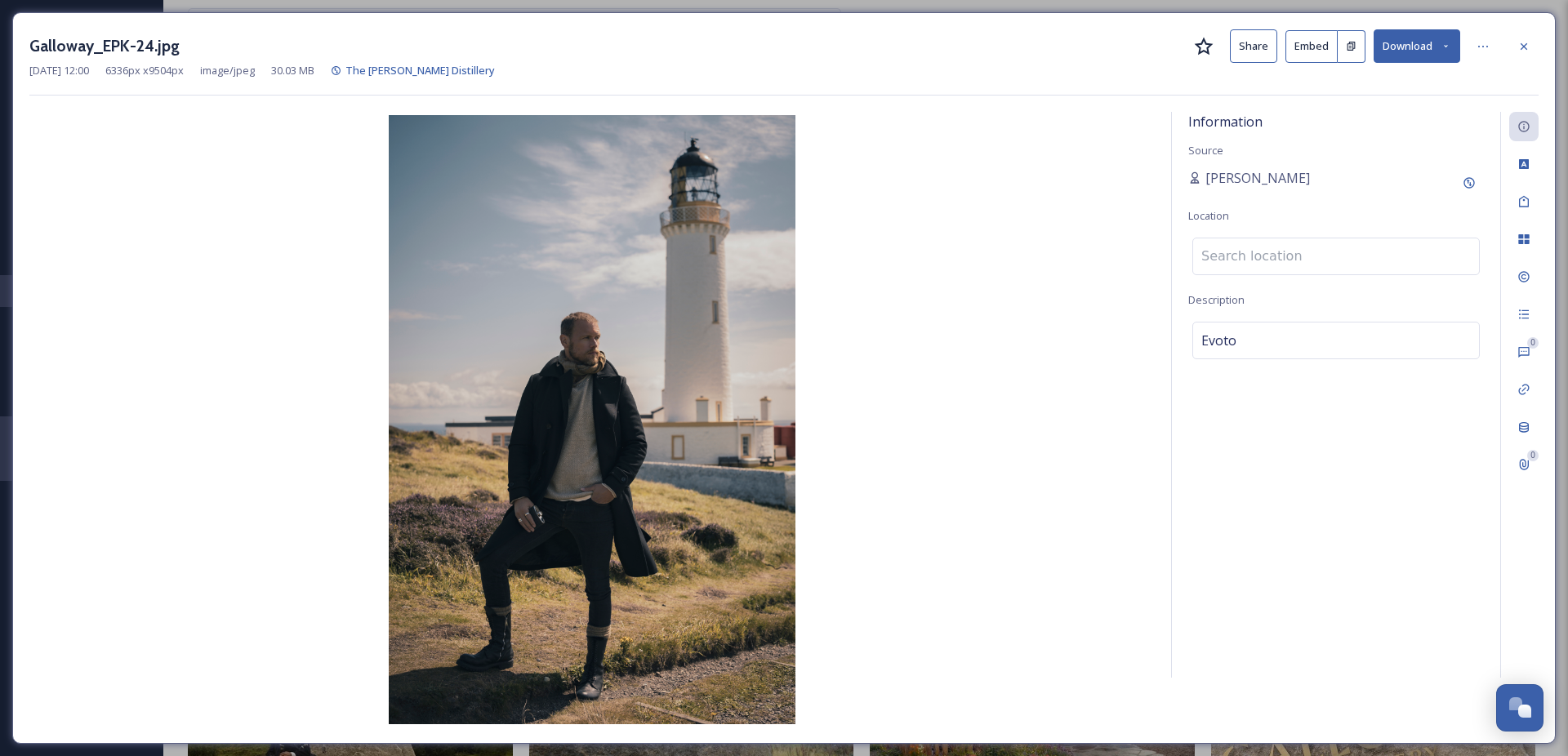
click at [1232, 258] on input at bounding box center [1336, 256] width 286 height 36
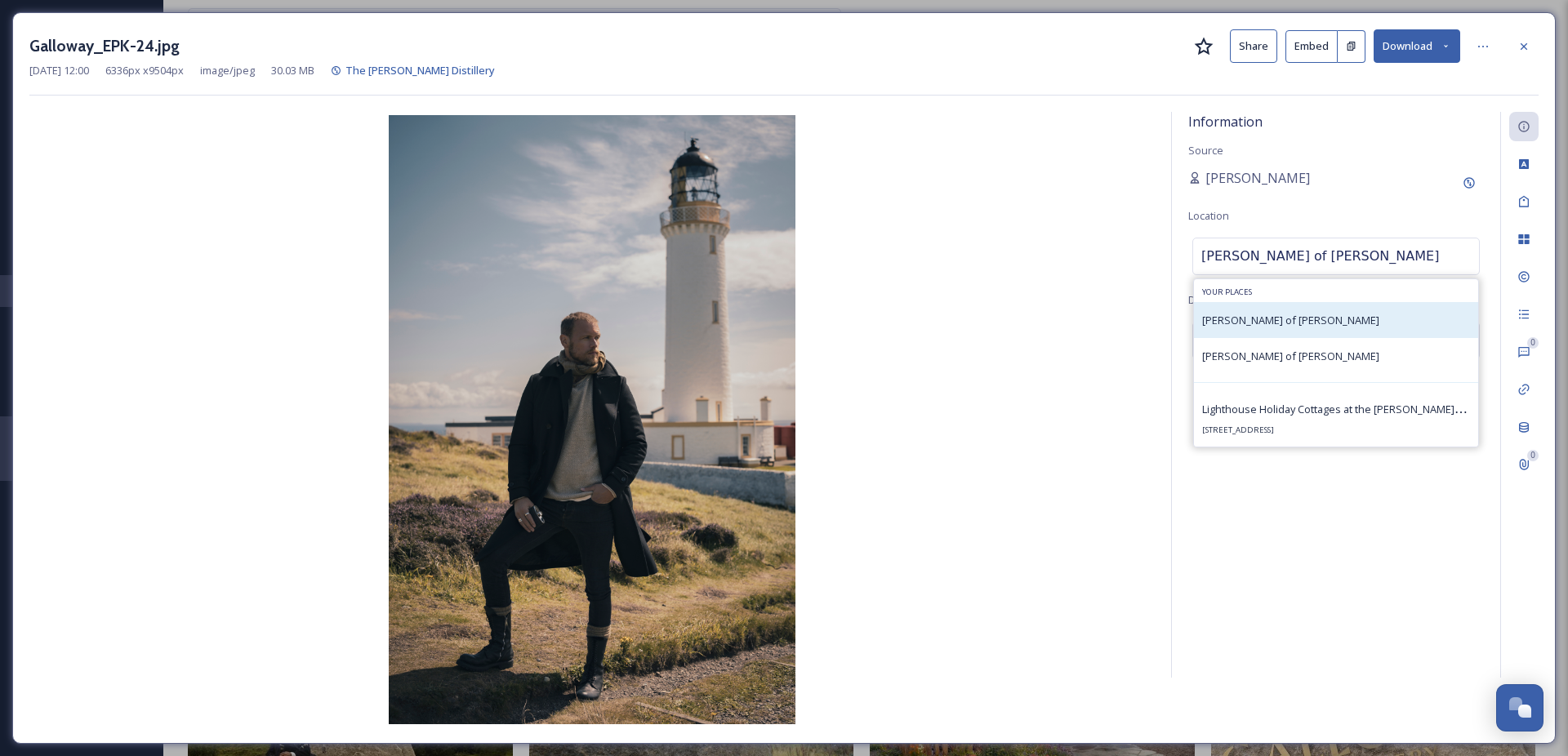
click at [1273, 310] on div "[PERSON_NAME] of [PERSON_NAME]" at bounding box center [1290, 319] width 177 height 20
click at [1236, 321] on span "[PERSON_NAME] of [PERSON_NAME]" at bounding box center [1290, 320] width 177 height 15
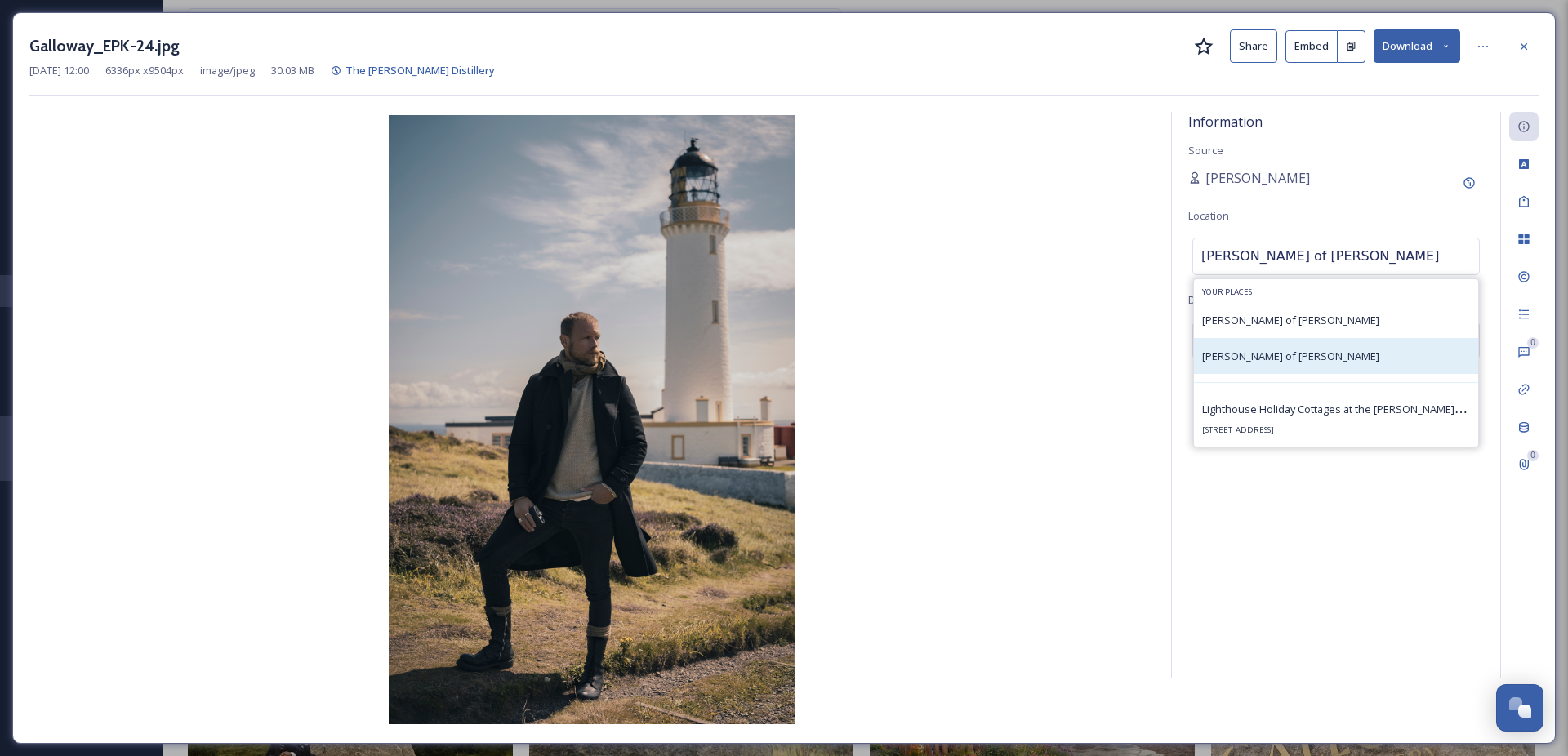
click at [1251, 351] on span "[PERSON_NAME] of [PERSON_NAME]" at bounding box center [1290, 356] width 177 height 15
click at [1250, 352] on span "[PERSON_NAME] of [PERSON_NAME]" at bounding box center [1290, 356] width 177 height 15
click at [1300, 260] on input "[PERSON_NAME] of [PERSON_NAME]" at bounding box center [1336, 256] width 286 height 36
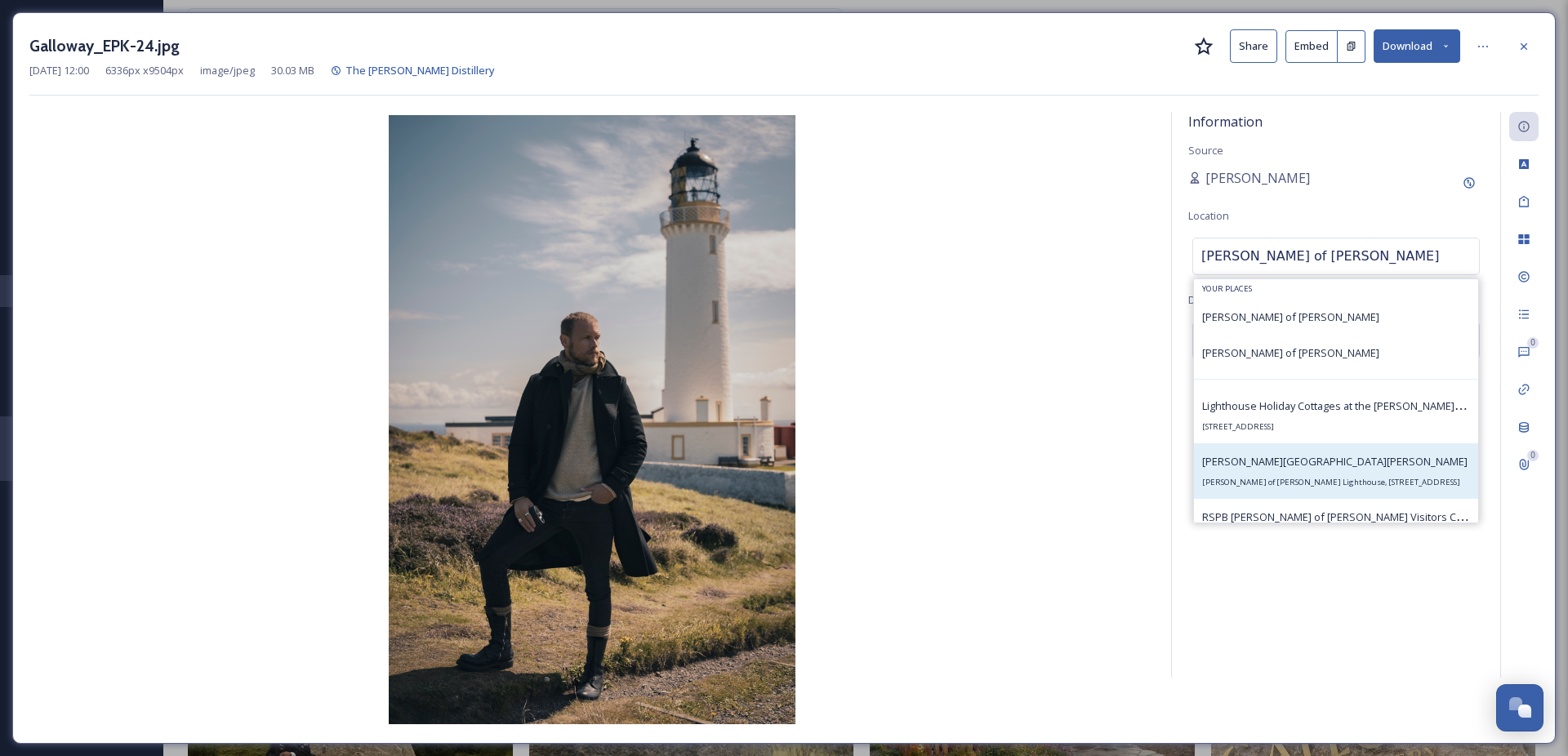
scroll to position [7, 0]
type input "[PERSON_NAME] of [PERSON_NAME]"
click at [1326, 463] on span "[PERSON_NAME][GEOGRAPHIC_DATA][PERSON_NAME]" at bounding box center [1335, 458] width 266 height 15
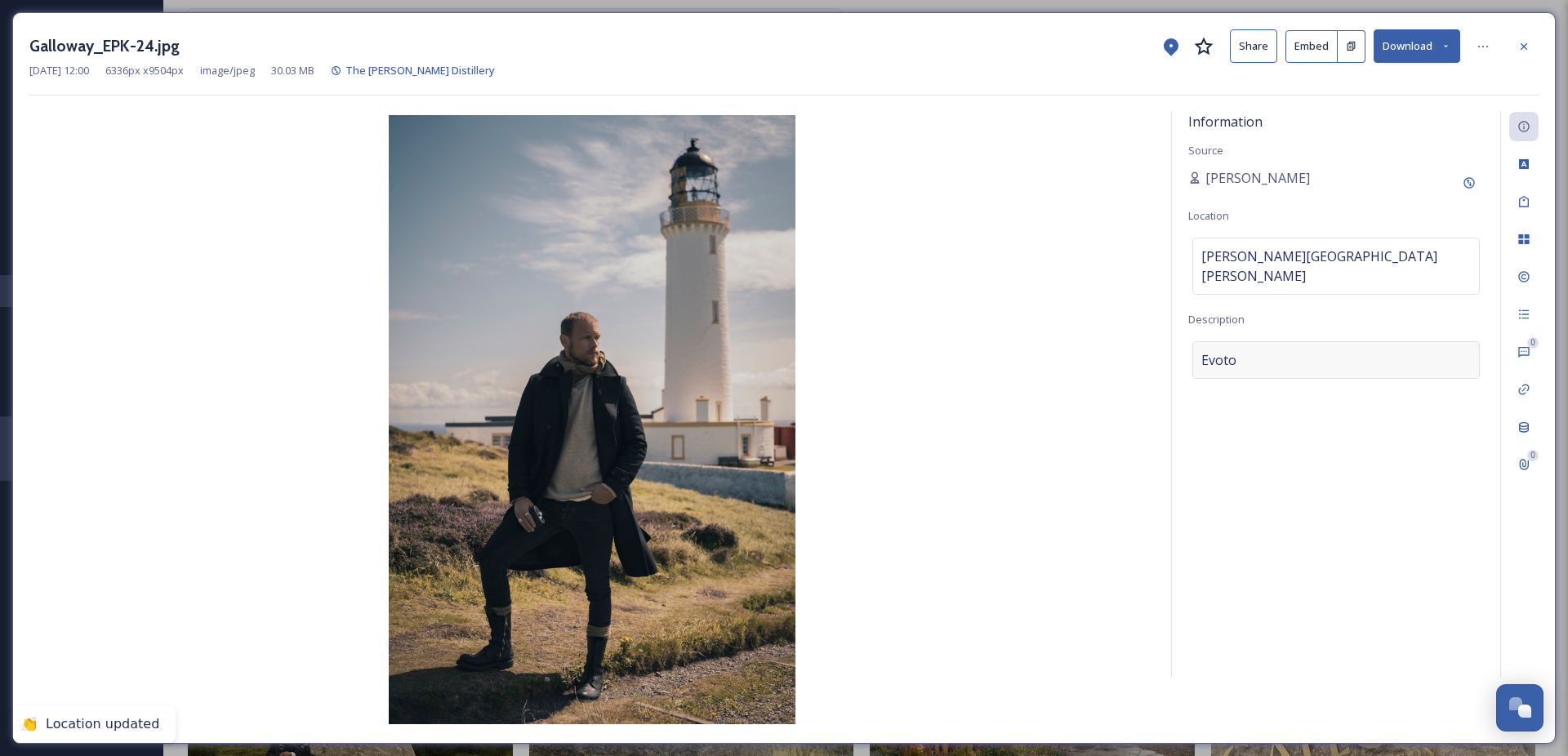
click at [1284, 341] on div "Evoto" at bounding box center [1335, 359] width 287 height 37
drag, startPoint x: 1262, startPoint y: 337, endPoint x: 1168, endPoint y: 342, distance: 94.1
click at [1168, 342] on div "Information Source [PERSON_NAME] Location [PERSON_NAME][GEOGRAPHIC_DATA][PERSON…" at bounding box center [784, 419] width 1509 height 615
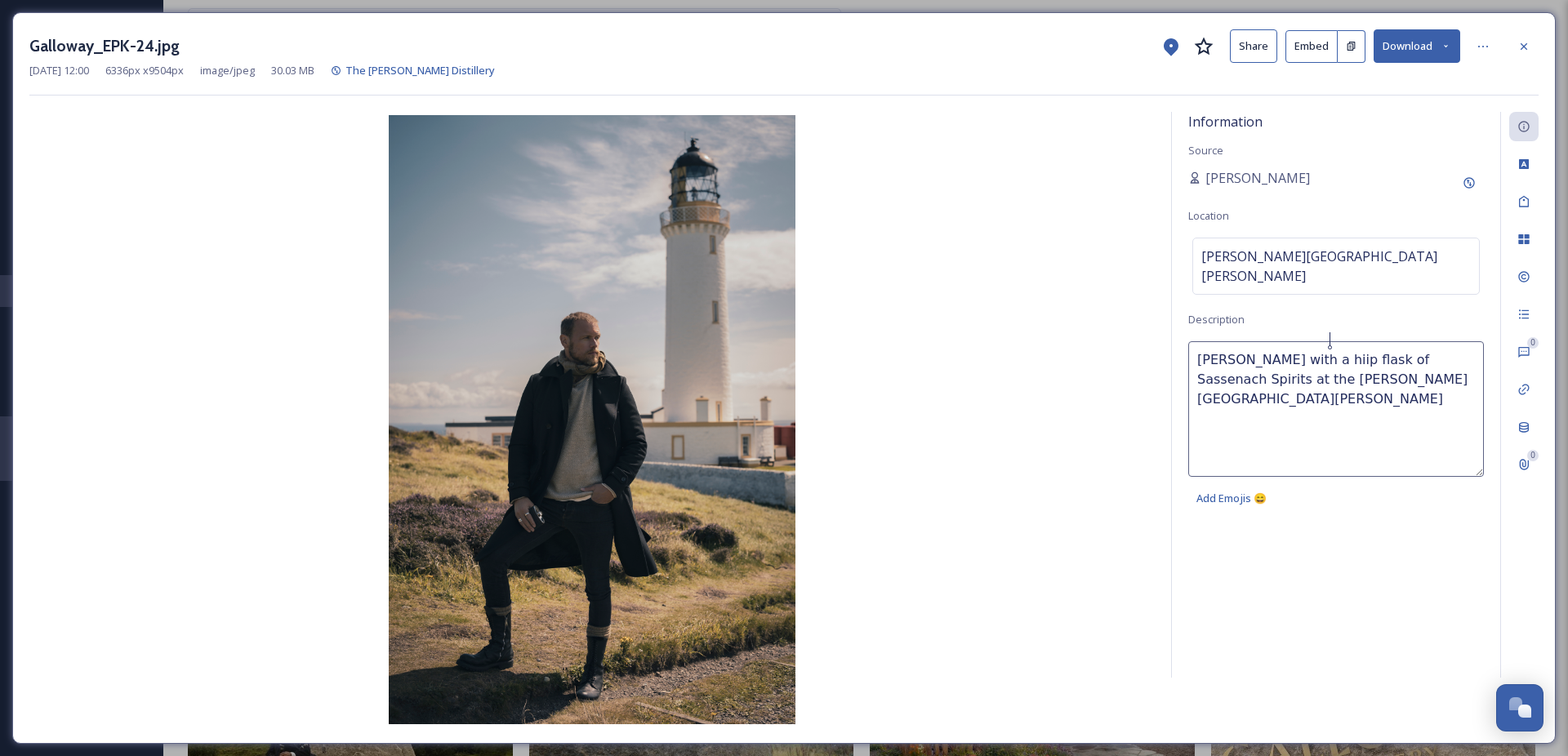
click at [1332, 344] on textarea "[PERSON_NAME] with a hiip flask of Sassenach Spirits at the [PERSON_NAME][GEOGR…" at bounding box center [1336, 409] width 295 height 136
click at [1338, 342] on textarea "[PERSON_NAME] with a hiip flask of Sassenach Spirits at the [PERSON_NAME][GEOGR…" at bounding box center [1336, 409] width 295 height 136
click at [1393, 341] on textarea "[PERSON_NAME] with a hip flask of Sassenach Spirits at the [PERSON_NAME][GEOGRA…" at bounding box center [1336, 409] width 295 height 136
click at [1303, 361] on textarea "[PERSON_NAME] with a hip flask of his Sassenach Spirits at the [PERSON_NAME][GE…" at bounding box center [1336, 409] width 295 height 136
click at [1304, 361] on textarea "[PERSON_NAME] with a hip flask of his Sassenach Spirits ,at the [PERSON_NAME][G…" at bounding box center [1336, 409] width 295 height 136
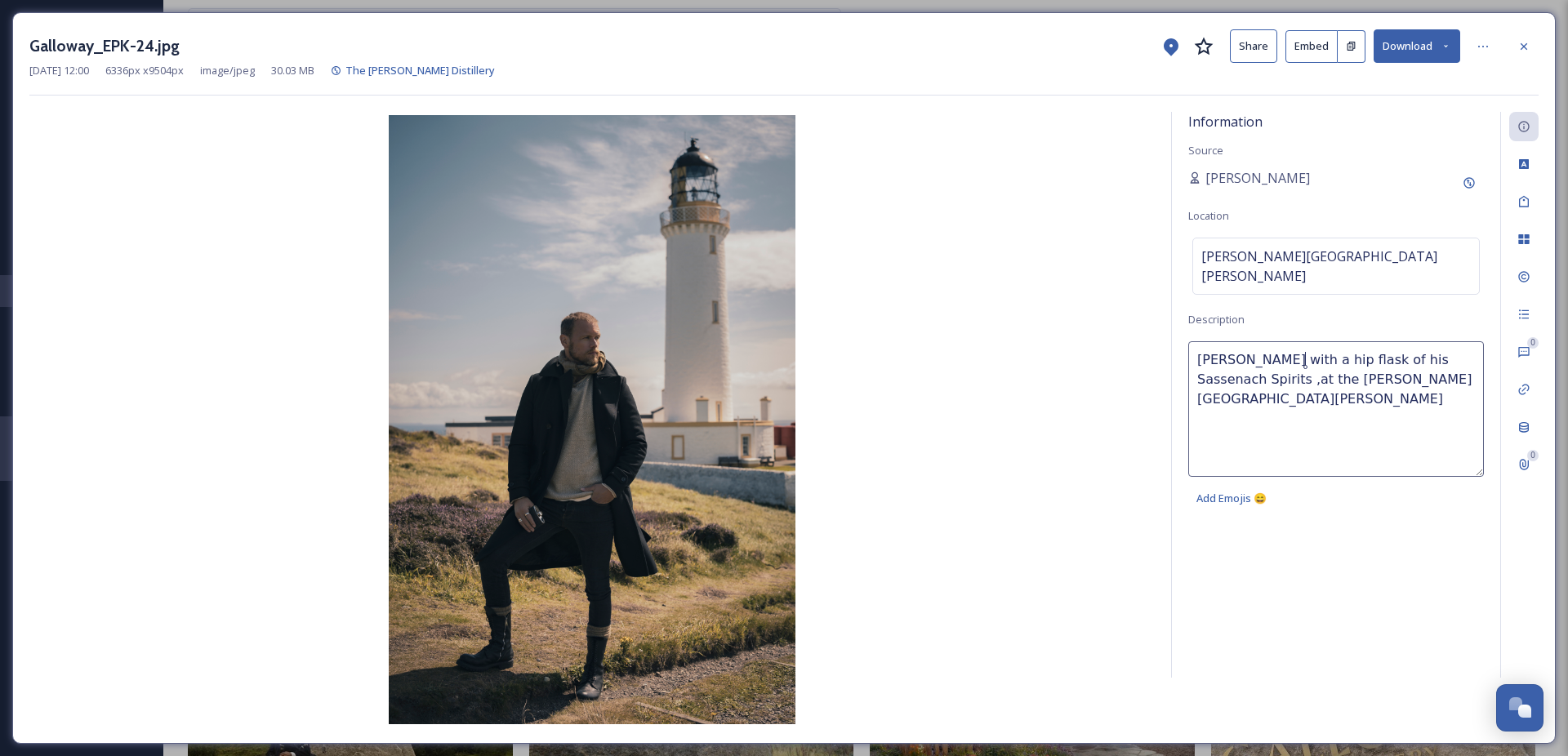
click at [0, 0] on lt-span ",·" at bounding box center [0, 0] width 0 height 0
type textarea "[PERSON_NAME] with a hip flask of his Sassenach Spirits, at the [PERSON_NAME][G…"
click at [1529, 46] on icon at bounding box center [1523, 46] width 13 height 13
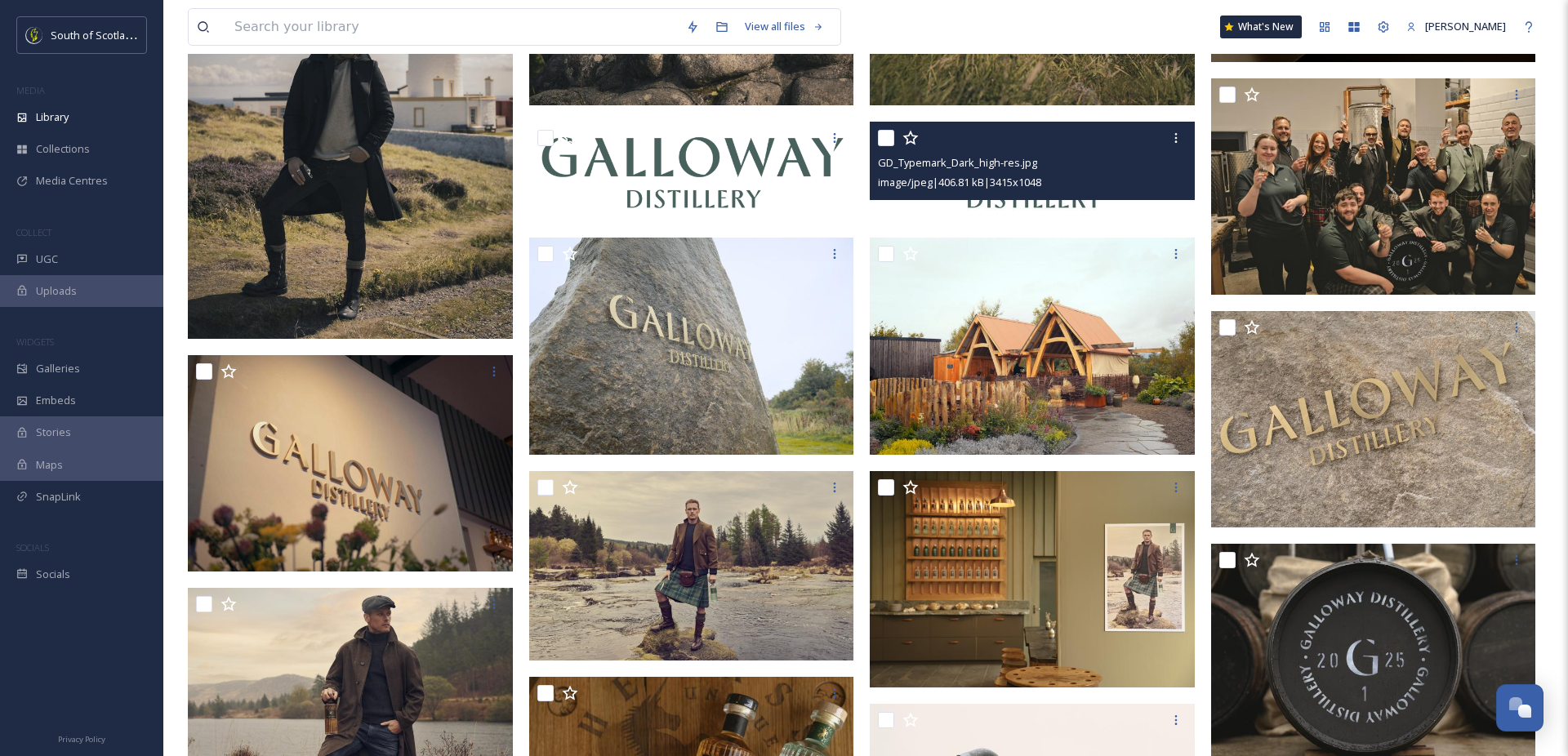
scroll to position [580, 0]
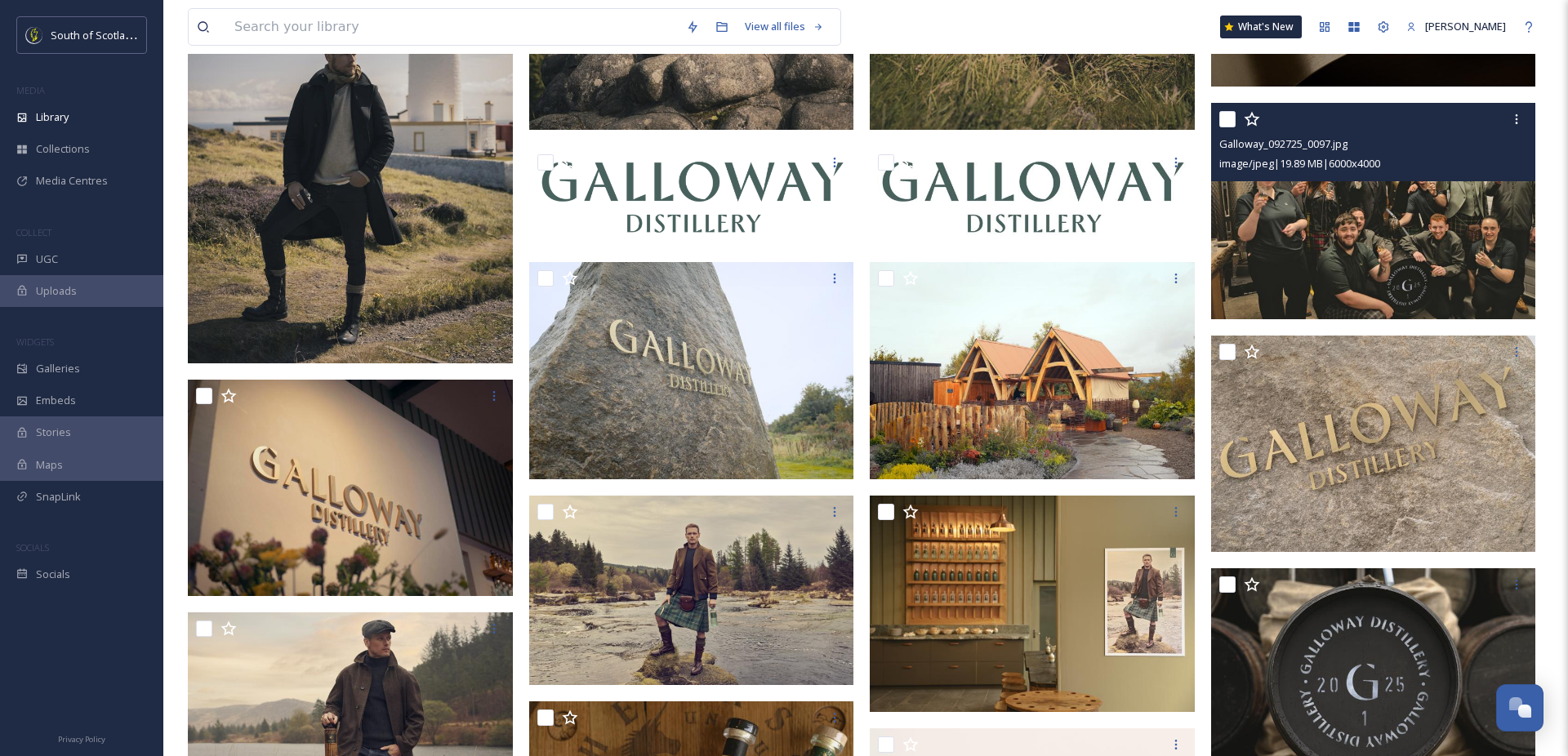
click at [1363, 238] on img at bounding box center [1374, 212] width 325 height 217
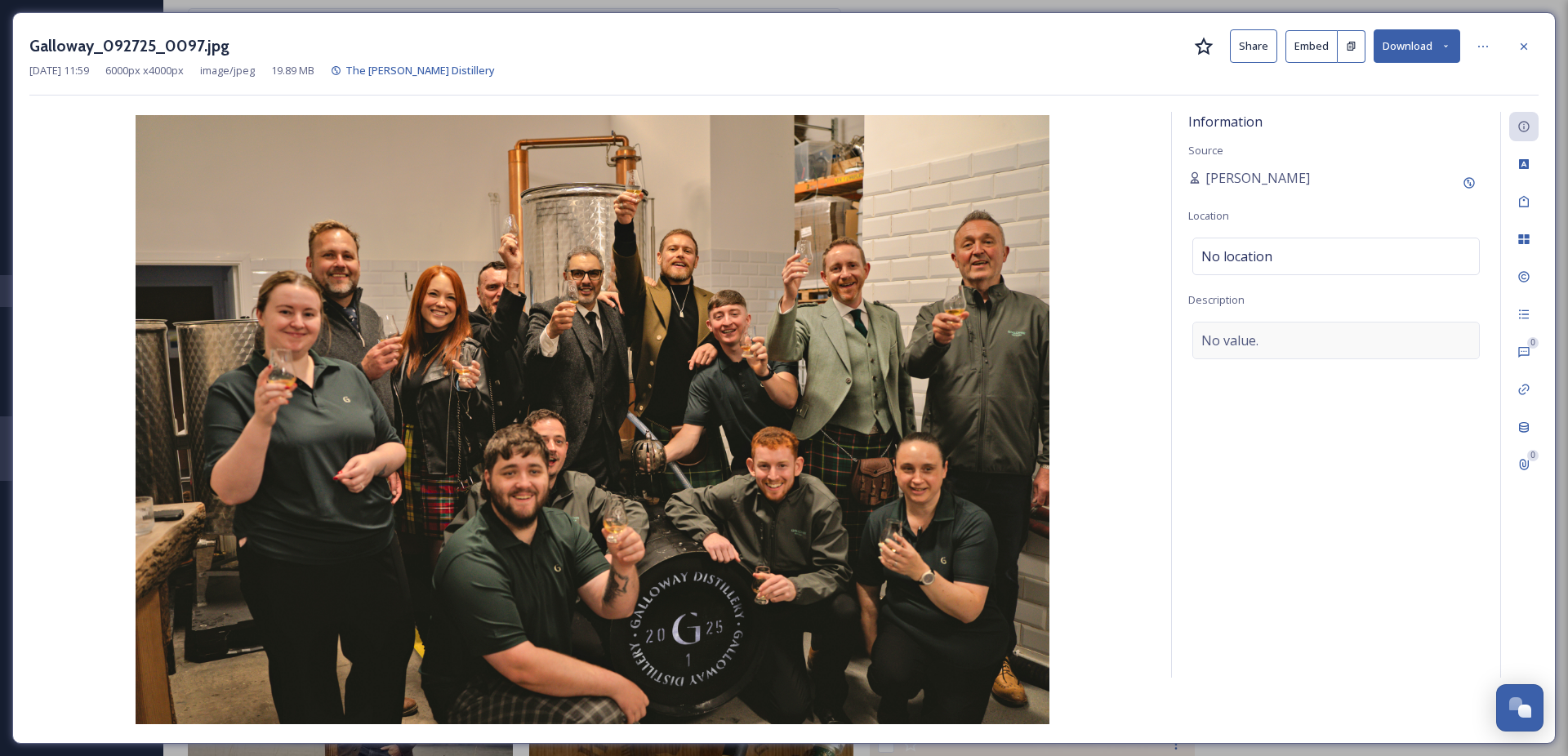
click at [1253, 343] on span "No value." at bounding box center [1230, 340] width 58 height 20
click at [1247, 339] on textarea at bounding box center [1336, 389] width 295 height 136
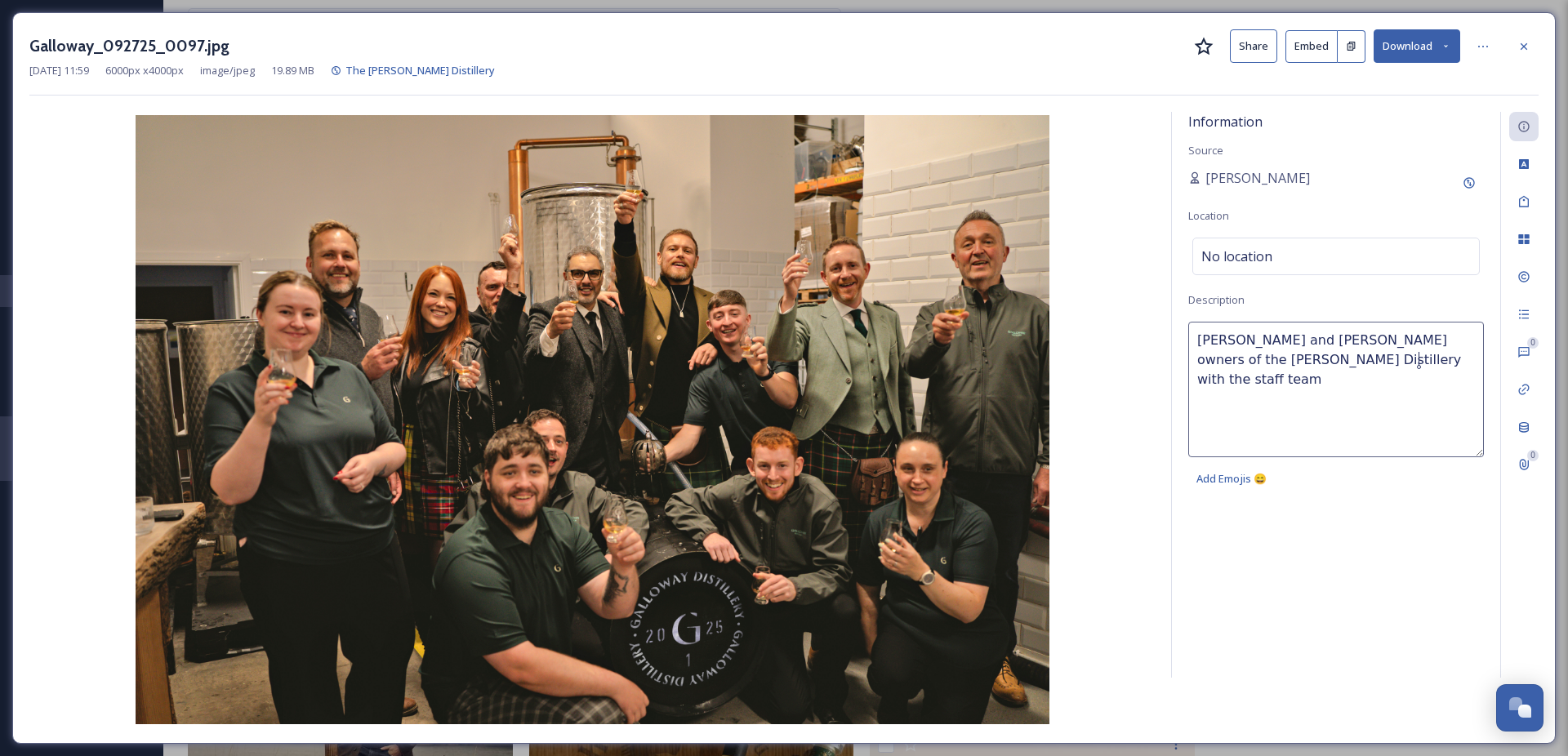
click at [1363, 360] on textarea "[PERSON_NAME] and [PERSON_NAME] owners of the [PERSON_NAME] Distillery with the…" at bounding box center [1336, 389] width 295 height 136
drag, startPoint x: 1425, startPoint y: 363, endPoint x: 1434, endPoint y: 356, distance: 11.4
click at [1427, 361] on textarea "[PERSON_NAME] and [PERSON_NAME] owners of the [PERSON_NAME] Distillery with the…" at bounding box center [1336, 389] width 295 height 136
type textarea "[PERSON_NAME] and [PERSON_NAME] owners of the [PERSON_NAME] Distillery with the…"
click at [1525, 45] on icon at bounding box center [1523, 46] width 13 height 13
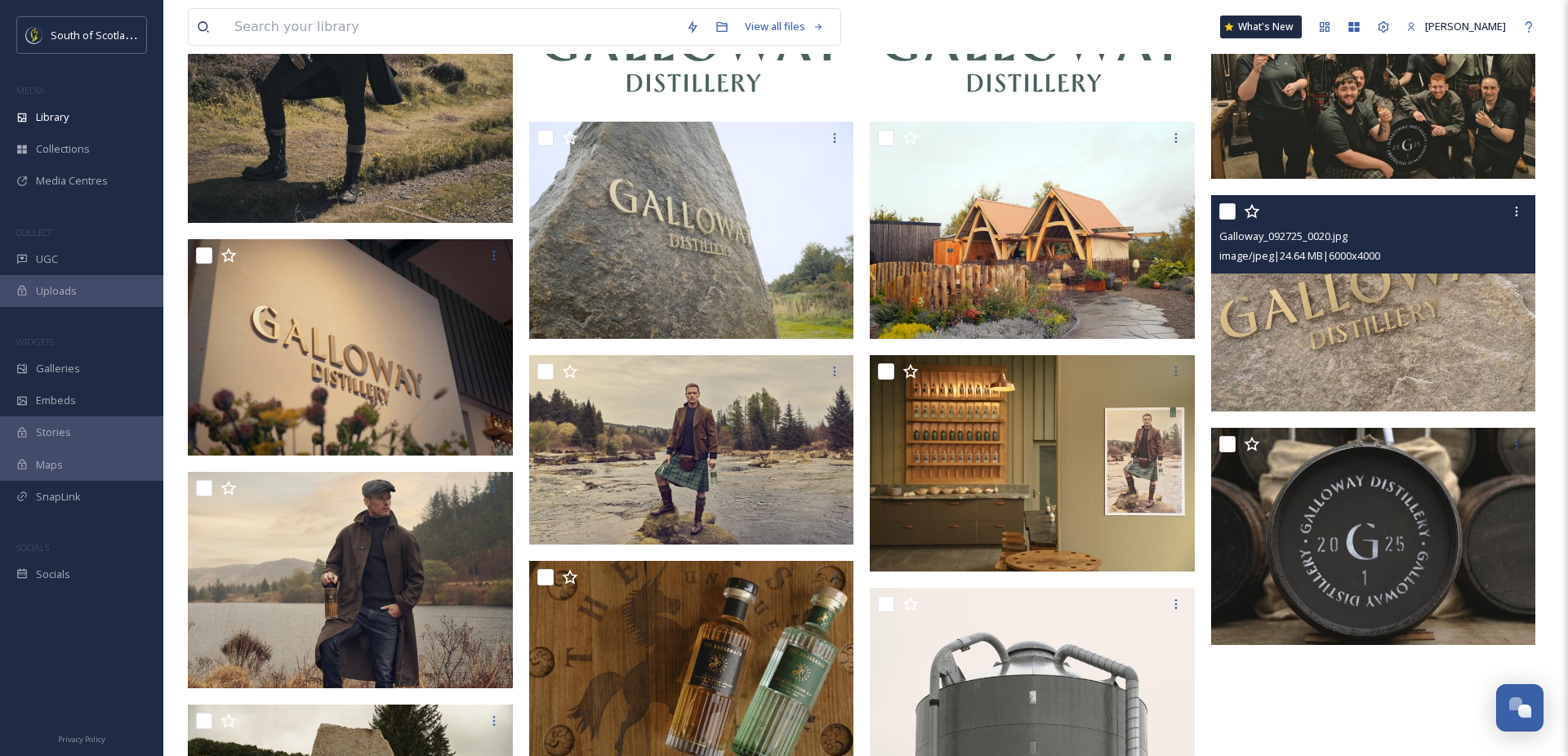
scroll to position [740, 0]
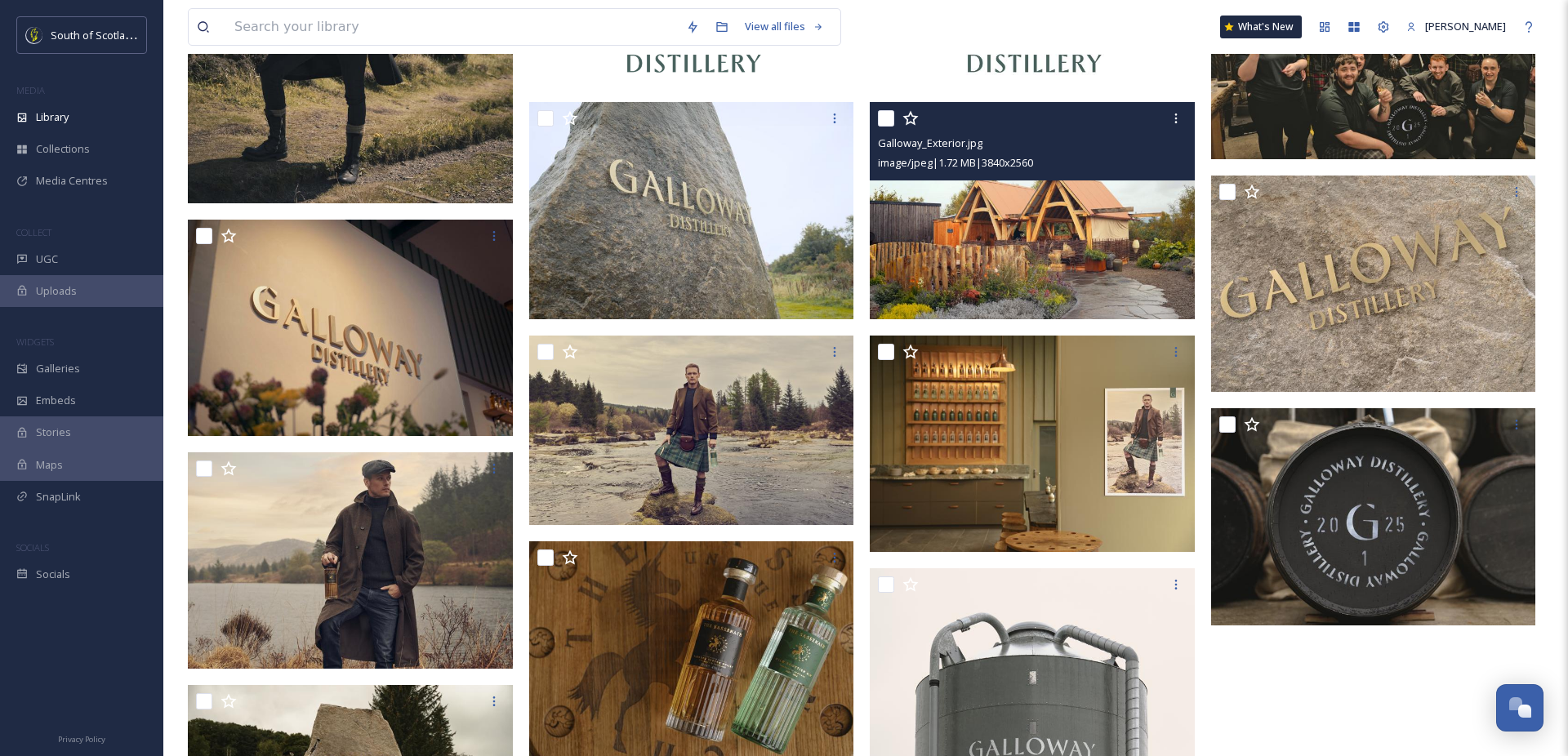
click at [1097, 285] on img at bounding box center [1032, 211] width 325 height 217
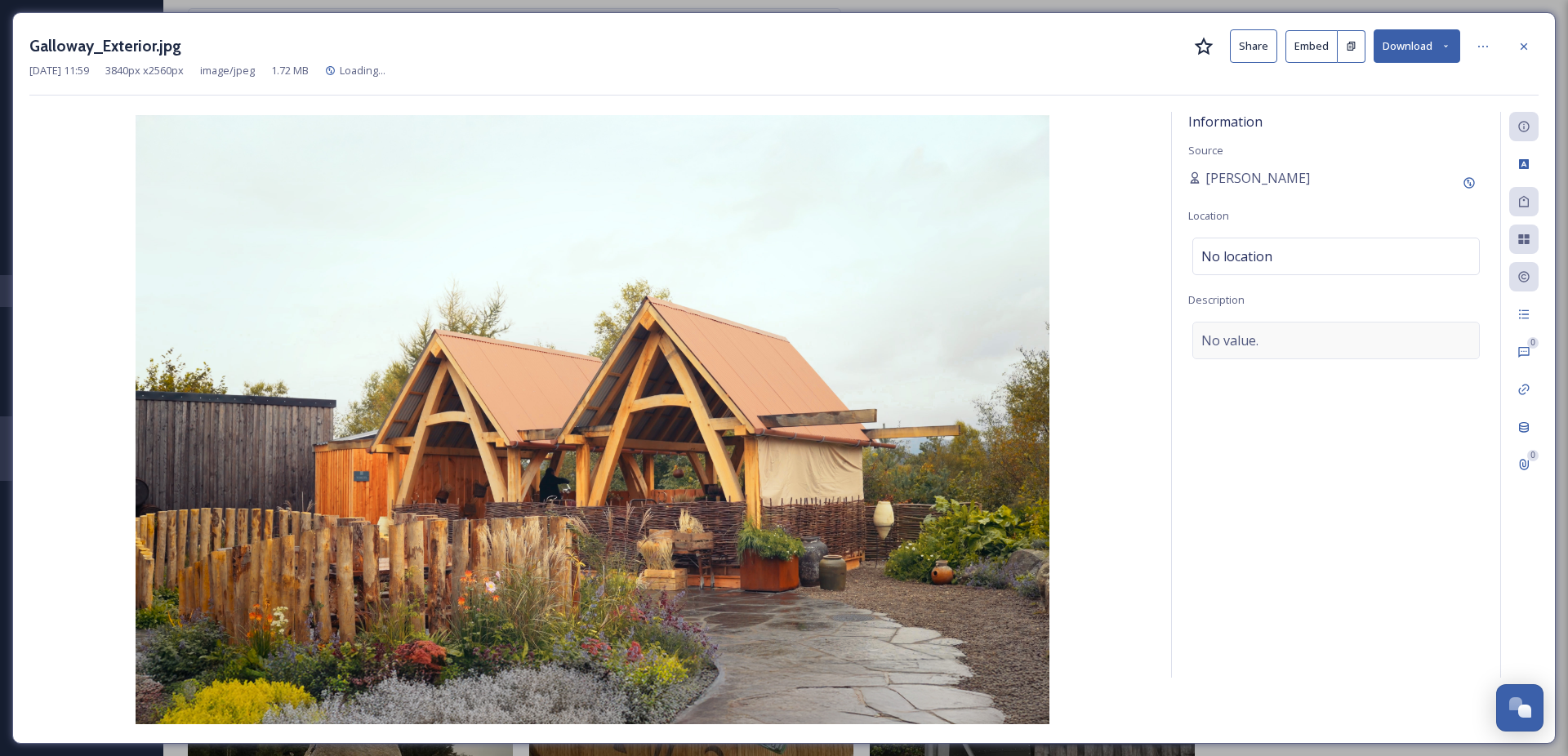
click at [1287, 345] on div "No value." at bounding box center [1335, 340] width 287 height 37
click at [1285, 345] on textarea at bounding box center [1336, 389] width 295 height 136
type textarea "S"
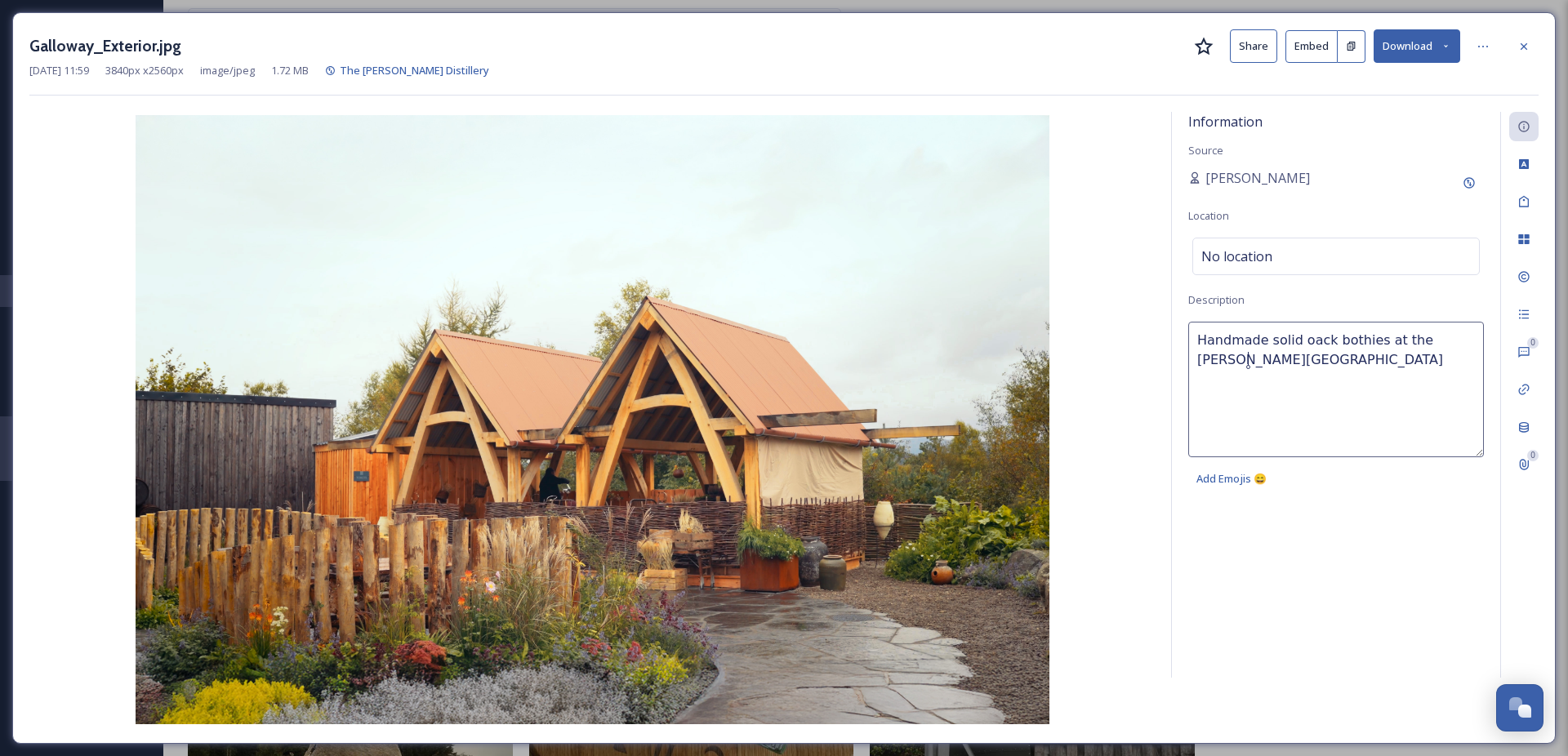
click at [1321, 343] on textarea "Handmade solid oack bothies at the [PERSON_NAME][GEOGRAPHIC_DATA]" at bounding box center [1336, 389] width 295 height 136
click at [0, 0] on lt-span "oak" at bounding box center [0, 0] width 0 height 0
click at [1275, 364] on textarea "Handmade solid oak bothies at the [PERSON_NAME][GEOGRAPHIC_DATA]" at bounding box center [1336, 389] width 295 height 136
type textarea "Handmade solid oak bothies at the [PERSON_NAME][GEOGRAPHIC_DATA]."
click at [1521, 40] on icon at bounding box center [1523, 46] width 13 height 13
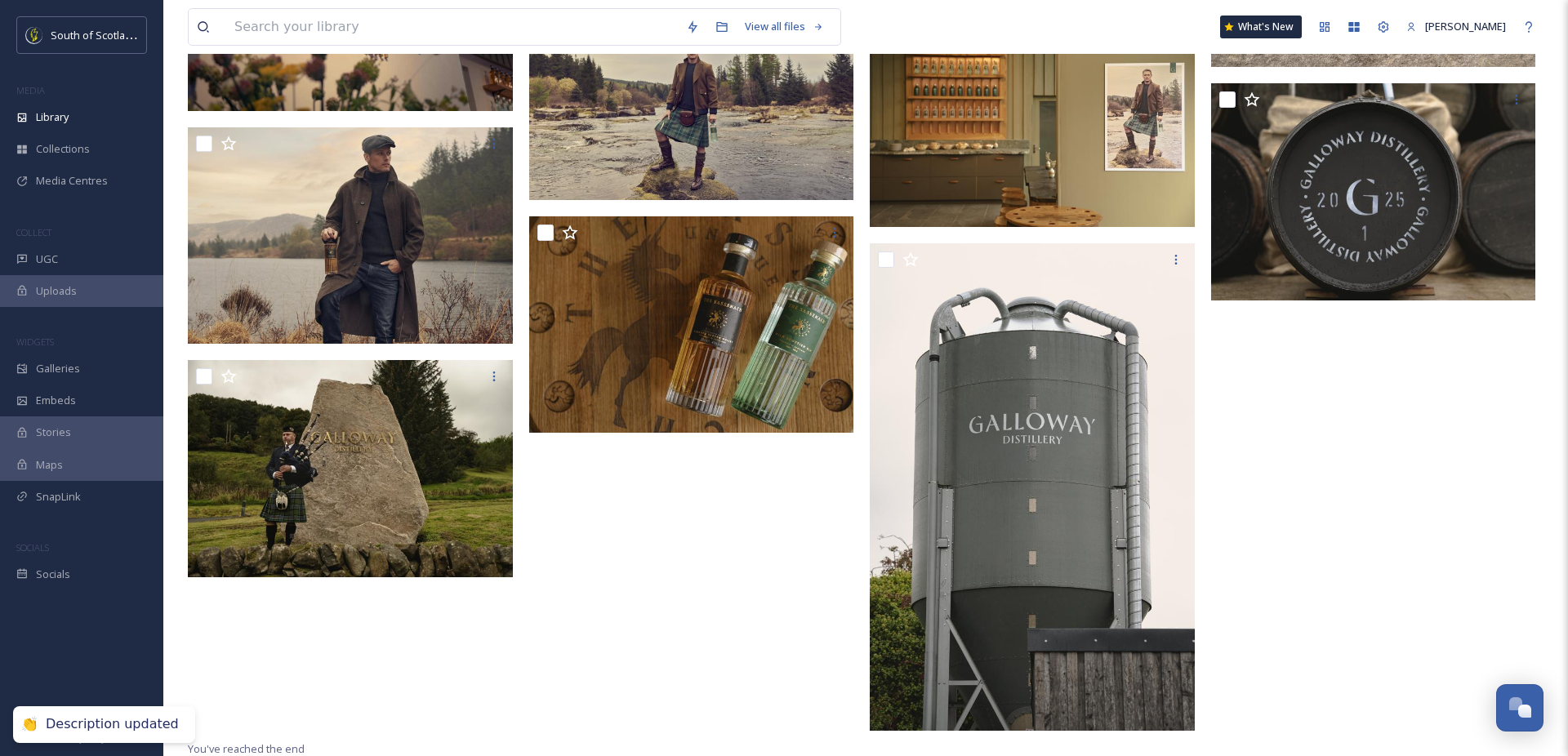
scroll to position [1068, 0]
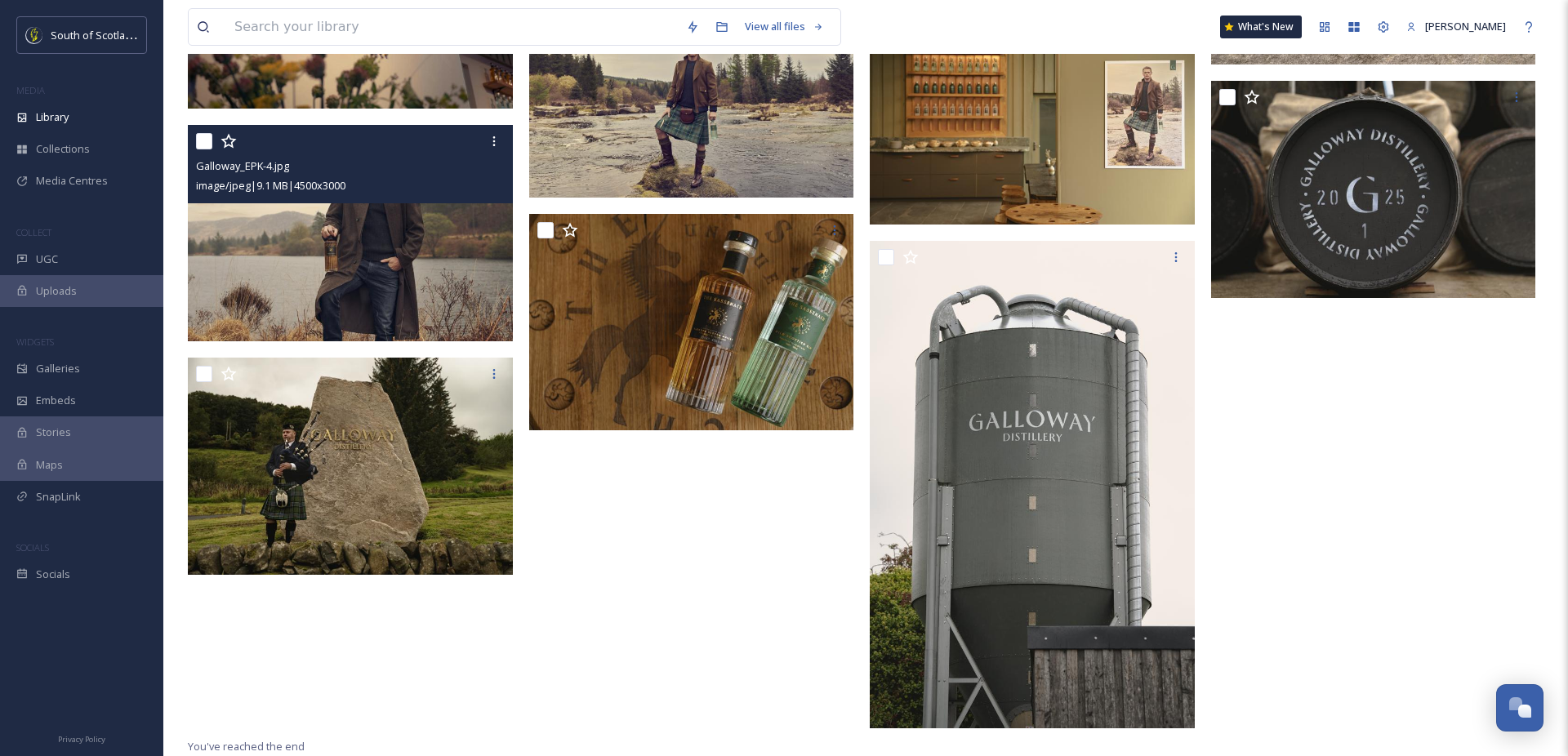
click at [319, 248] on img at bounding box center [350, 233] width 325 height 217
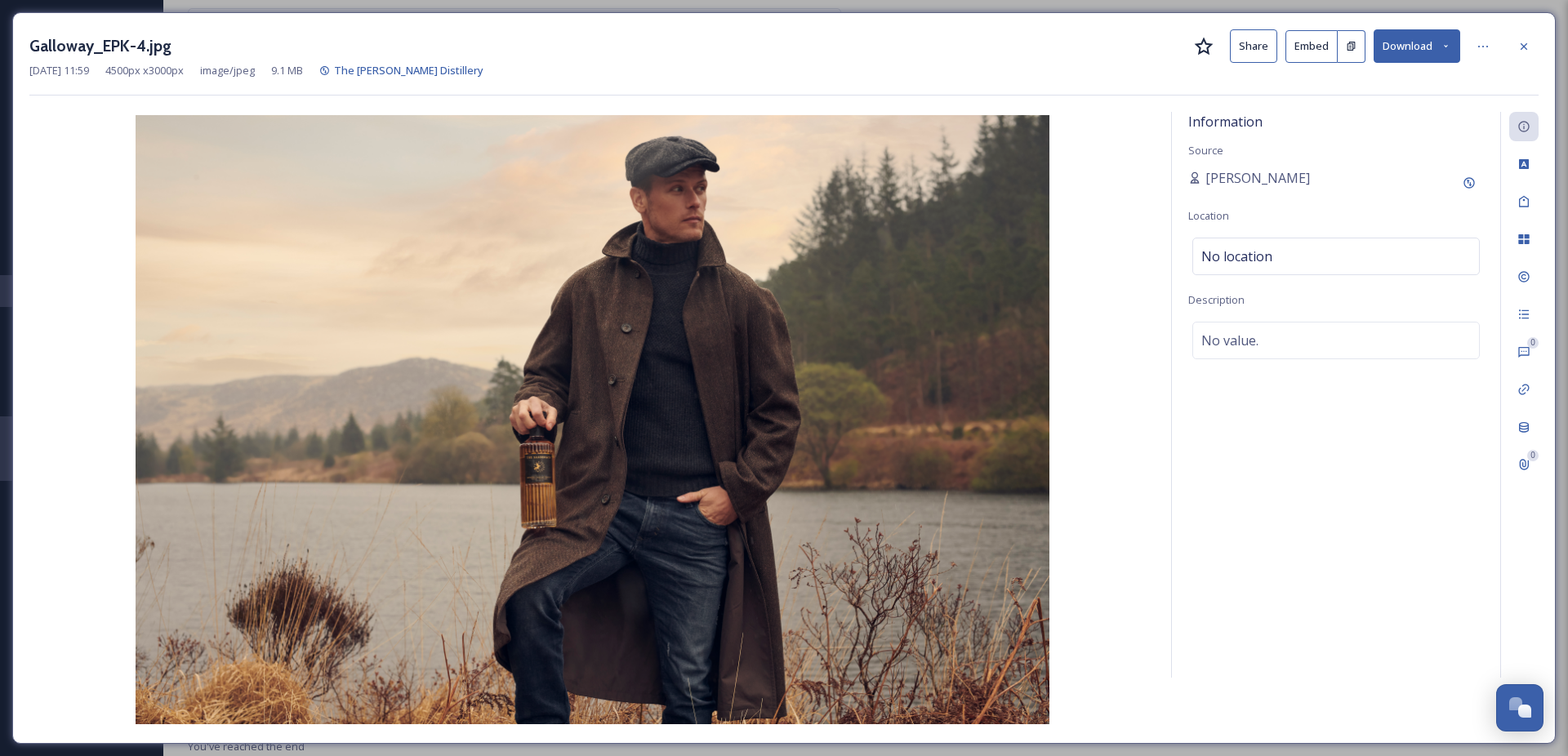
click at [1526, 46] on icon at bounding box center [1523, 46] width 13 height 13
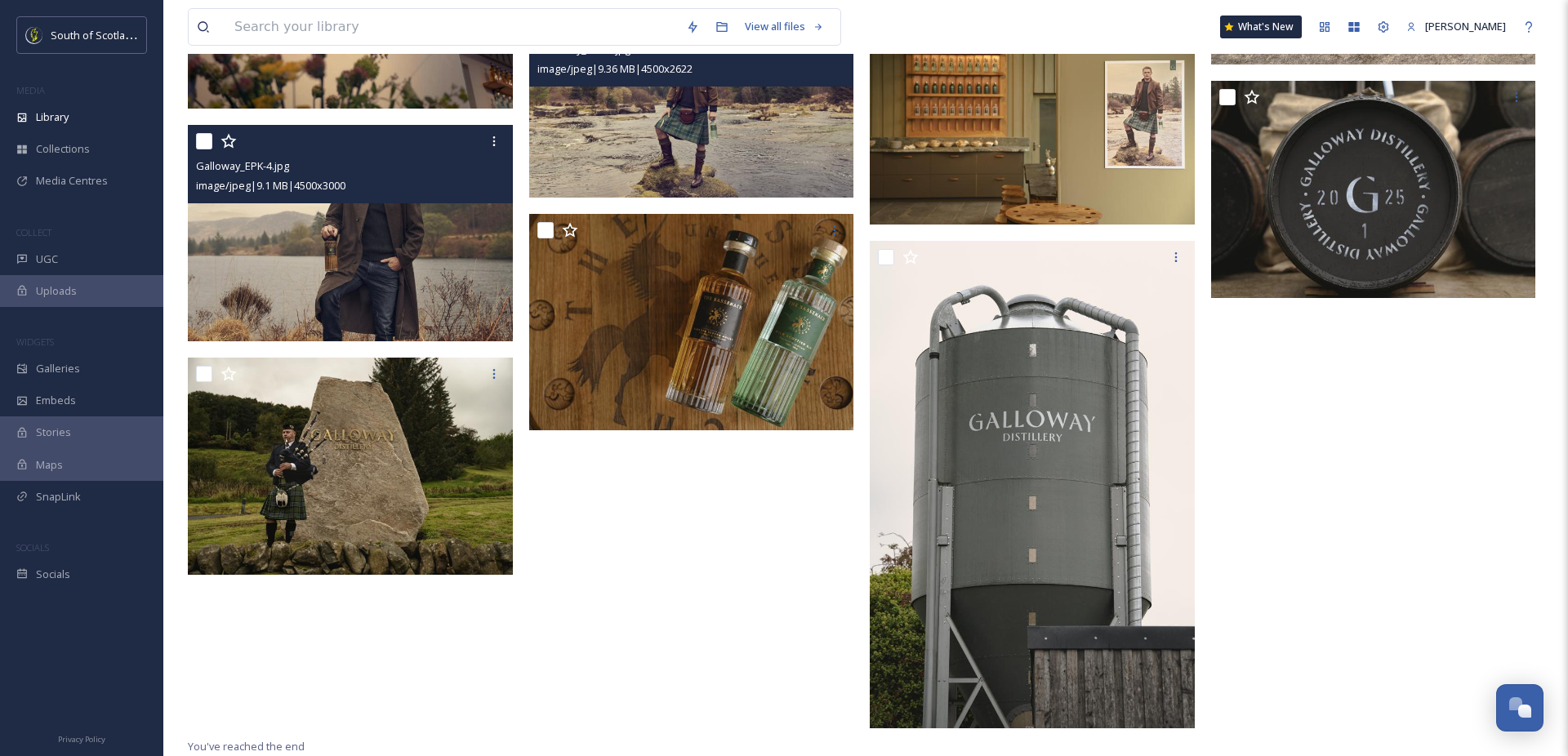
click at [755, 159] on img at bounding box center [692, 103] width 325 height 189
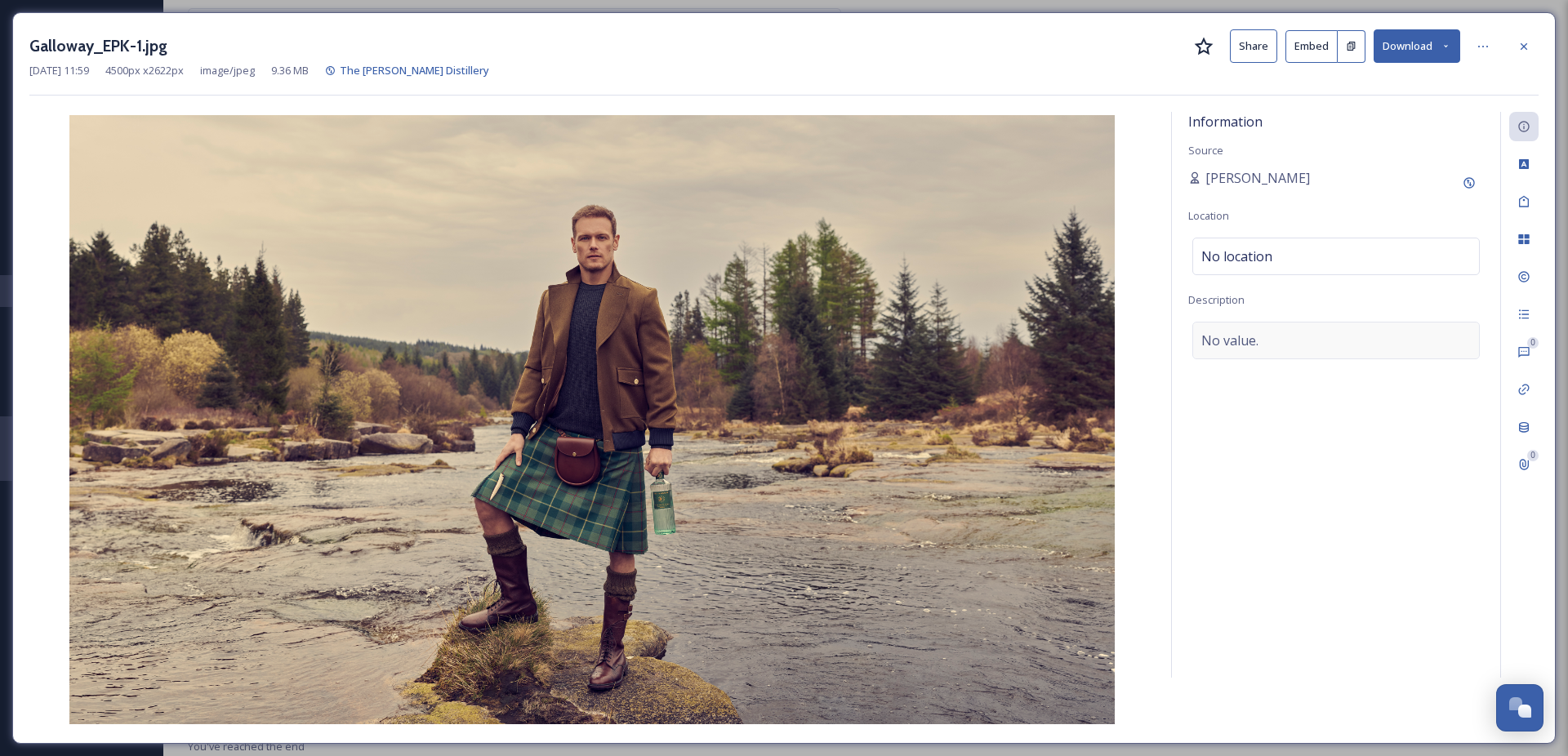
click at [1269, 337] on div "No value." at bounding box center [1335, 340] width 287 height 37
click at [1266, 338] on textarea at bounding box center [1336, 389] width 295 height 136
paste textarea "[PERSON_NAME], in [PERSON_NAME]. He is holding a glass of his Sassenach Spirits…"
type textarea "[PERSON_NAME], in [PERSON_NAME]. He is holding a glass of his Sassenach Spirits…"
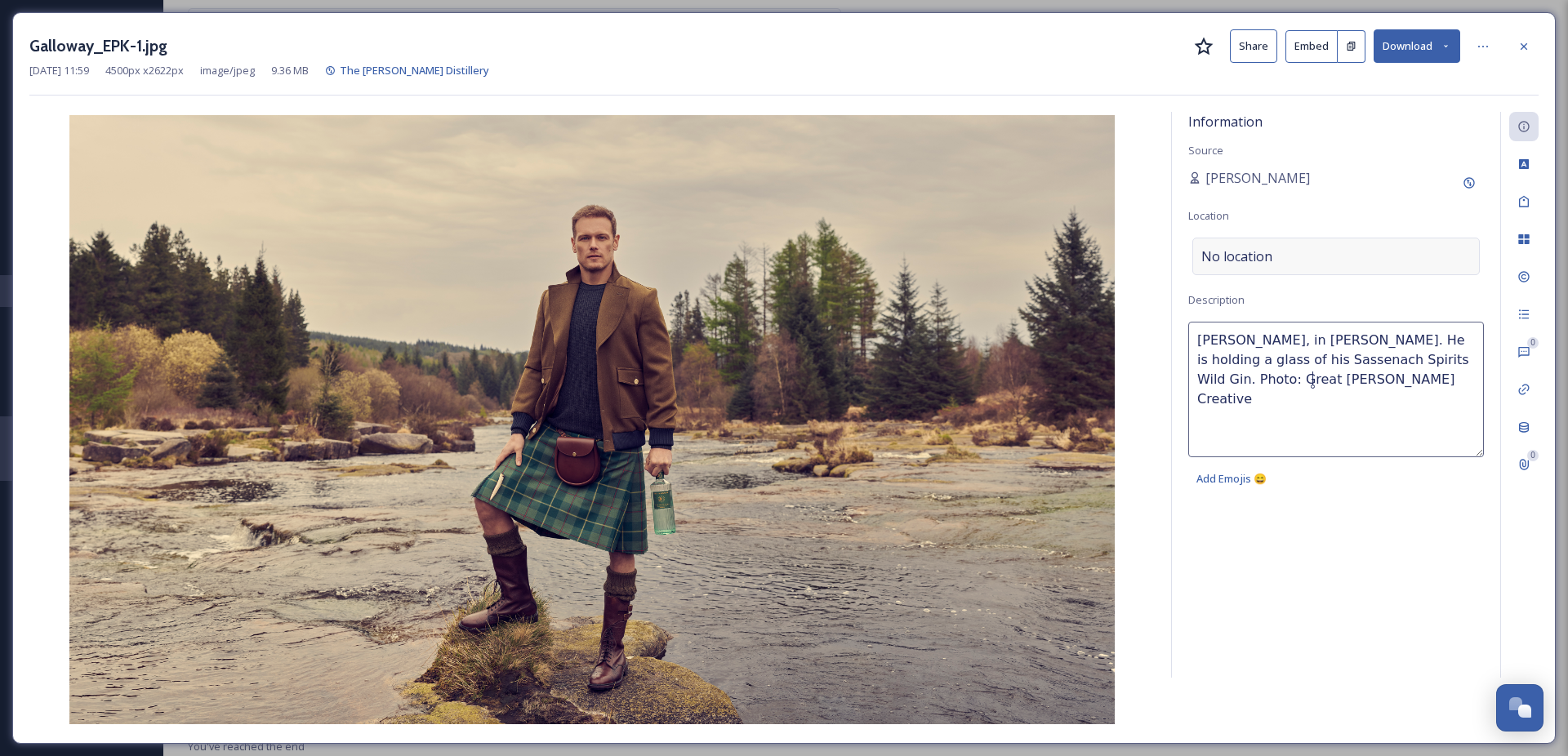
click at [1275, 253] on div "No location" at bounding box center [1335, 256] width 287 height 37
click at [1275, 253] on input at bounding box center [1336, 256] width 286 height 36
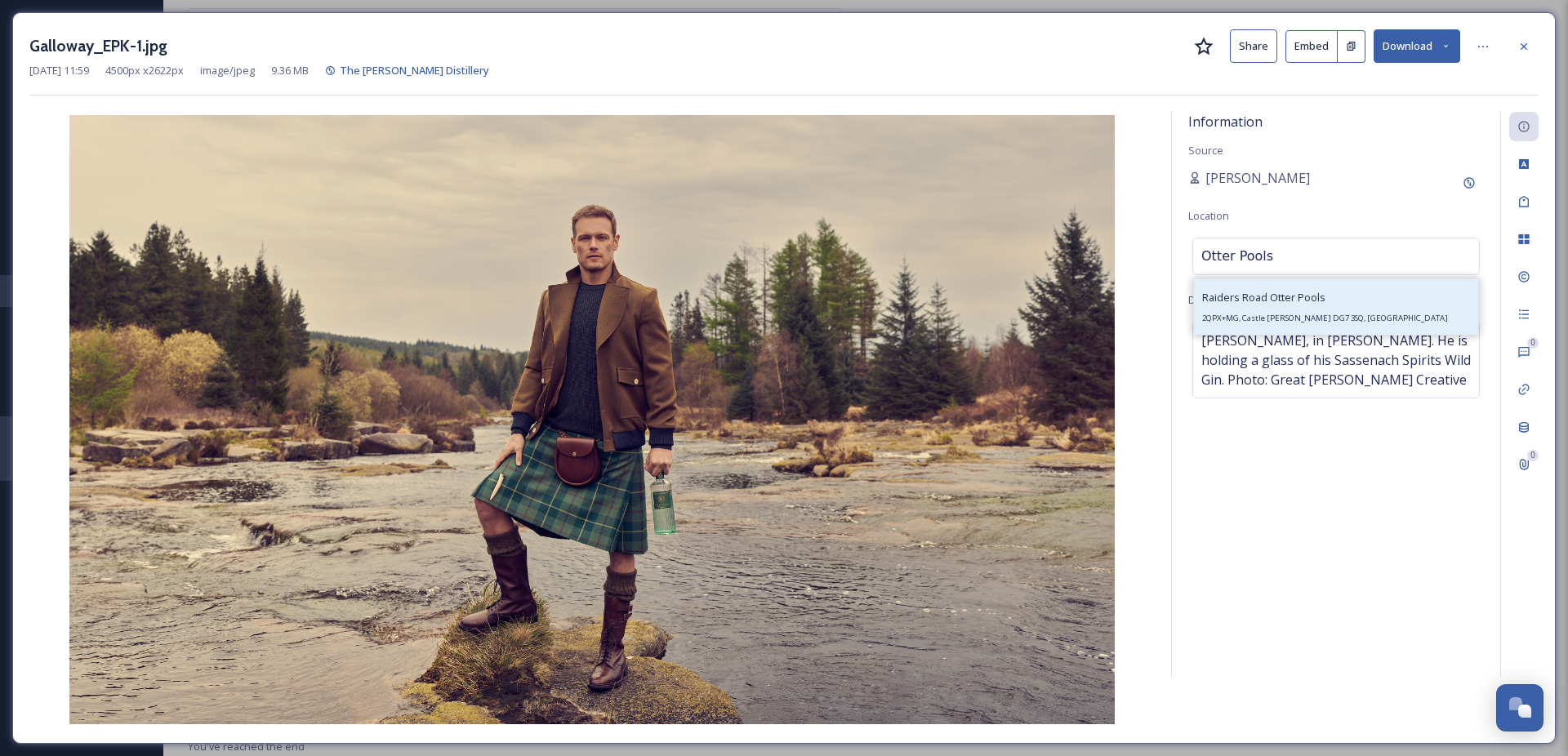
type input "Otter Pools"
click at [1281, 298] on span "Raiders Road Otter Pools" at bounding box center [1263, 297] width 124 height 15
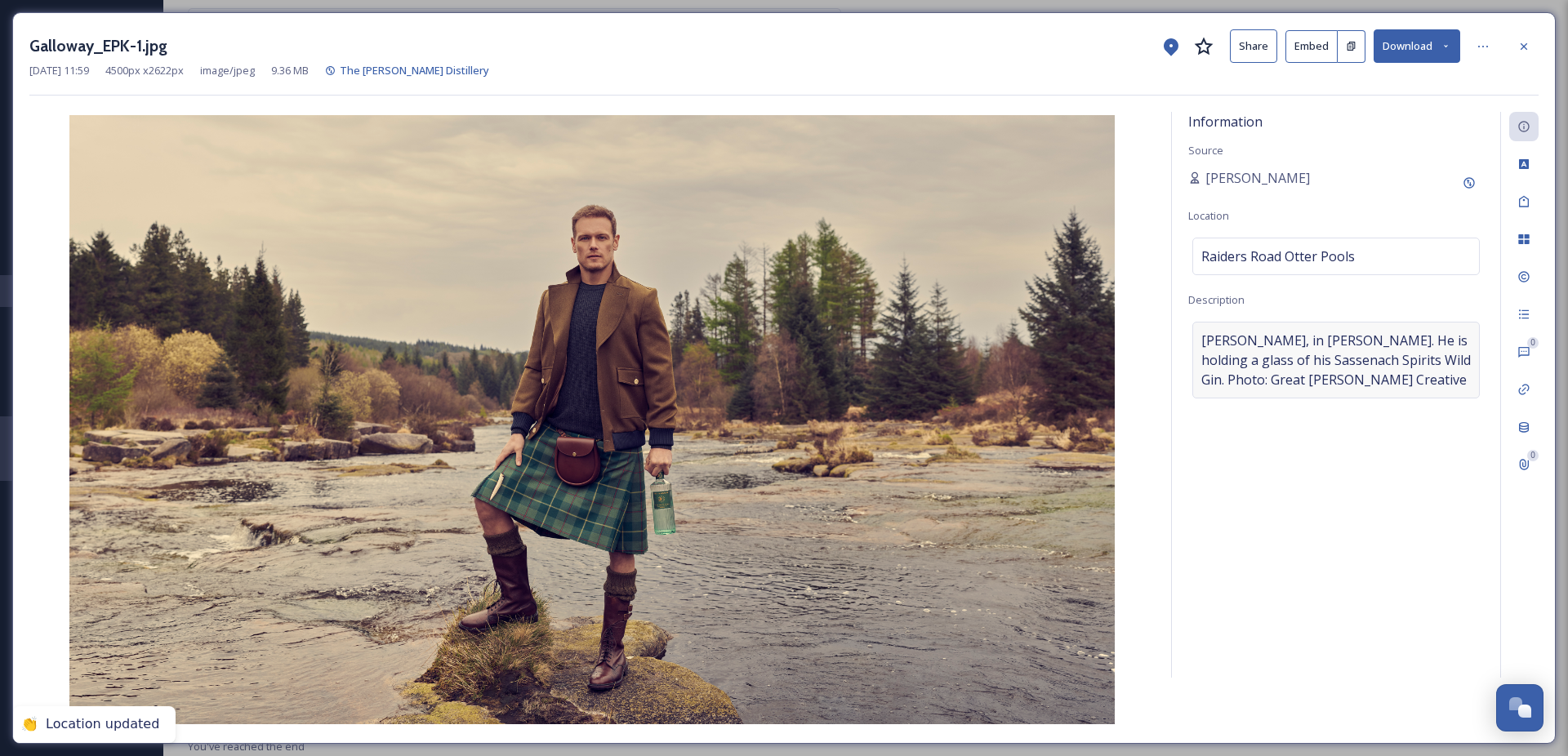
click at [1297, 335] on span "[PERSON_NAME], in [PERSON_NAME]. He is holding a glass of his Sassenach Spirits…" at bounding box center [1336, 359] width 269 height 59
click at [1289, 341] on textarea "[PERSON_NAME], in [PERSON_NAME]. He is holding a glass of his Sassenach Spirits…" at bounding box center [1336, 389] width 295 height 136
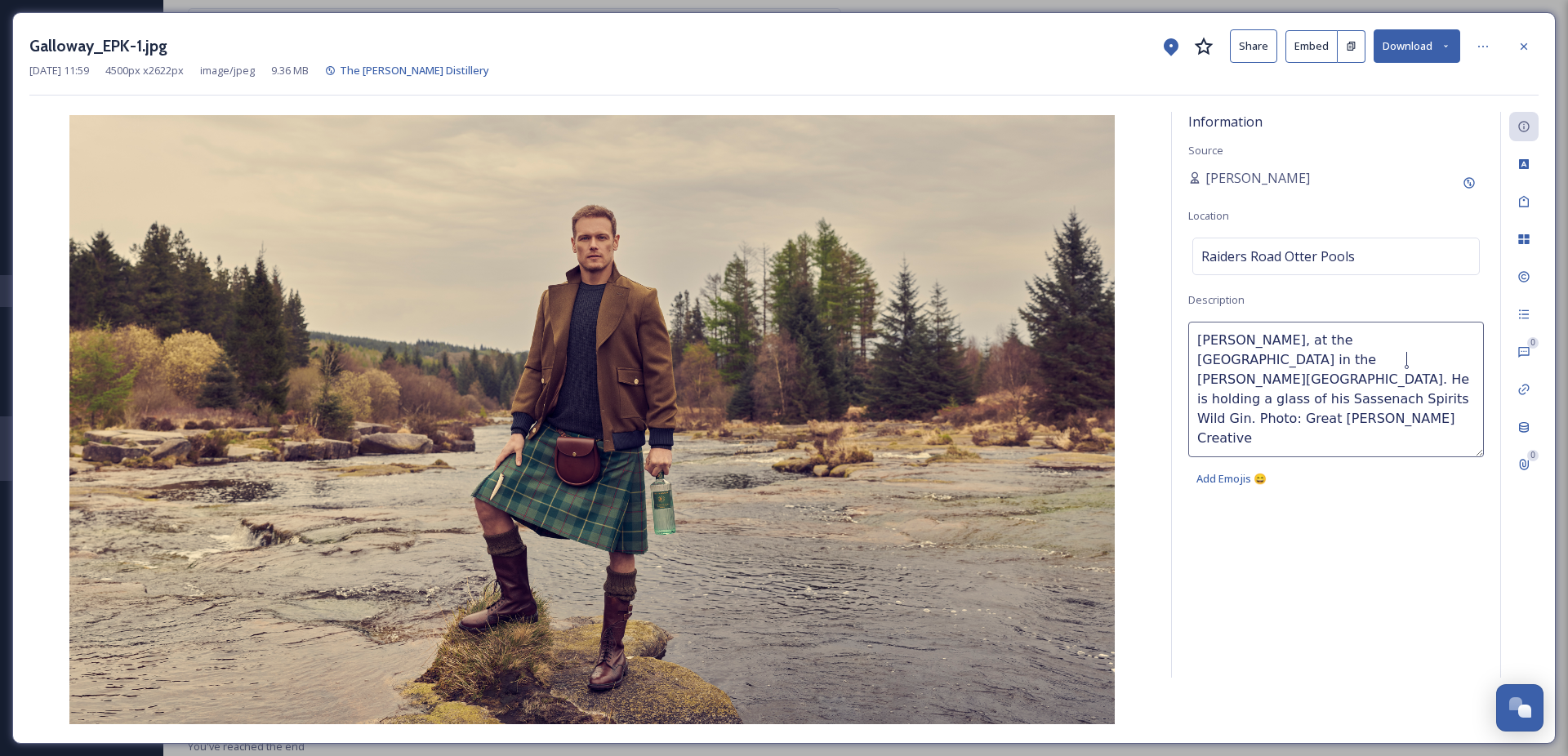
drag, startPoint x: 1392, startPoint y: 358, endPoint x: 1418, endPoint y: 359, distance: 26.0
click at [1418, 359] on textarea "[PERSON_NAME], at the [GEOGRAPHIC_DATA] in the [PERSON_NAME][GEOGRAPHIC_DATA]. …" at bounding box center [1336, 389] width 295 height 136
type textarea "[PERSON_NAME], at the [GEOGRAPHIC_DATA] in the [PERSON_NAME][GEOGRAPHIC_DATA]. …"
click at [1279, 400] on textarea "[PERSON_NAME], at the [GEOGRAPHIC_DATA] in the [PERSON_NAME][GEOGRAPHIC_DATA]. …" at bounding box center [1336, 389] width 295 height 136
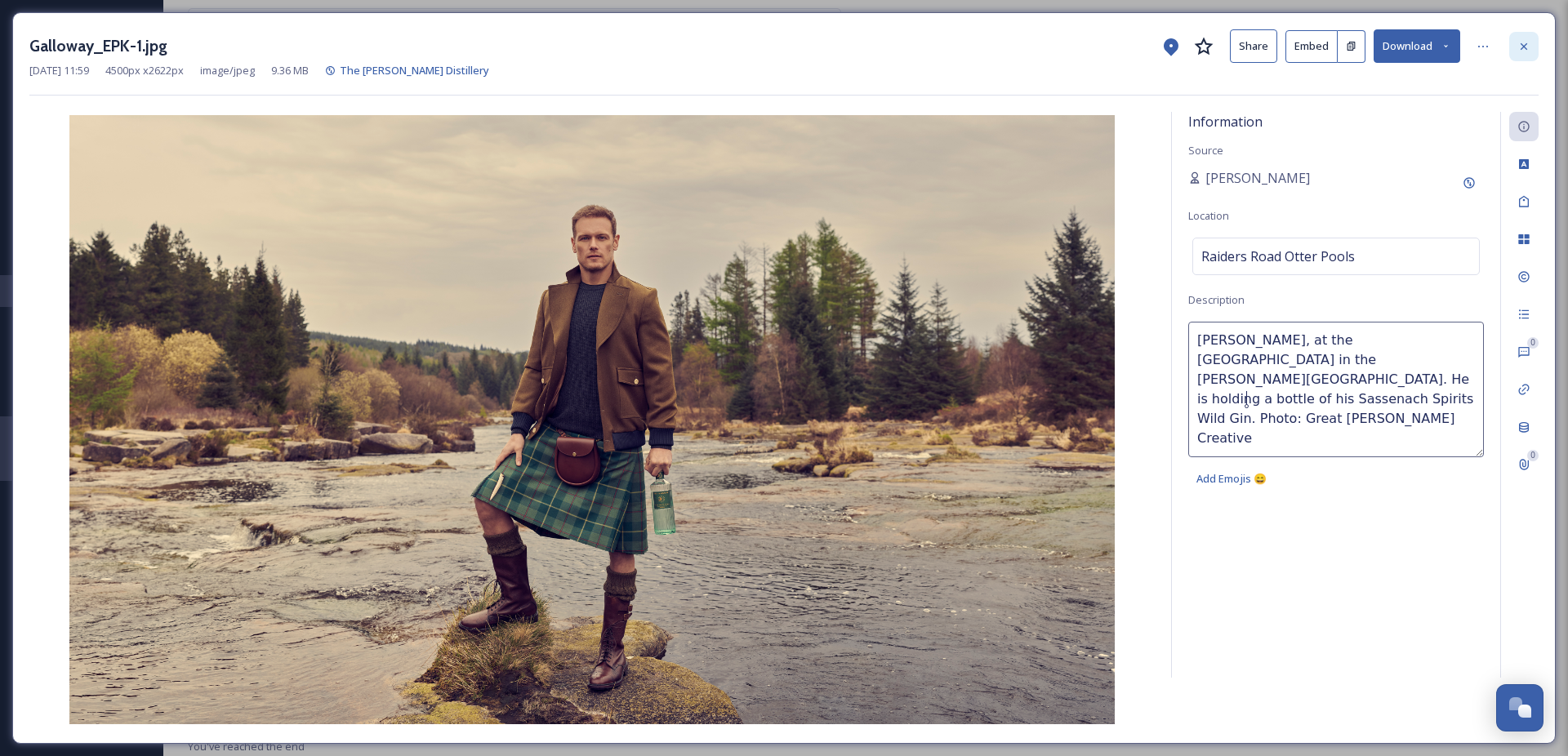
click at [1524, 50] on icon at bounding box center [1523, 46] width 13 height 13
